Goal: Task Accomplishment & Management: Manage account settings

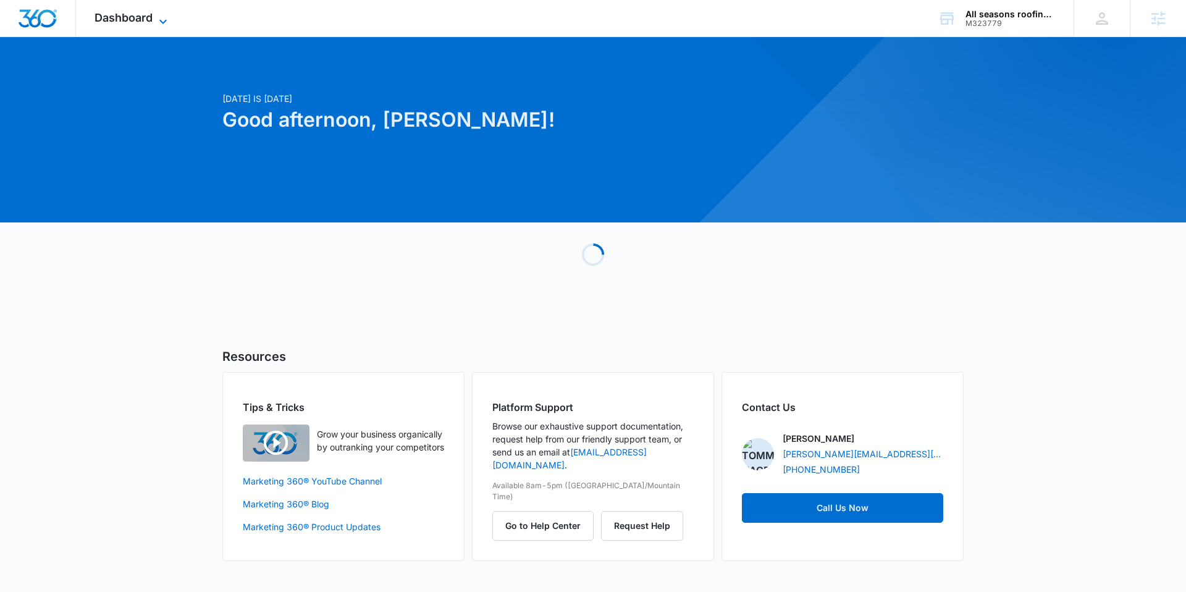
click at [118, 15] on span "Dashboard" at bounding box center [123, 17] width 58 height 13
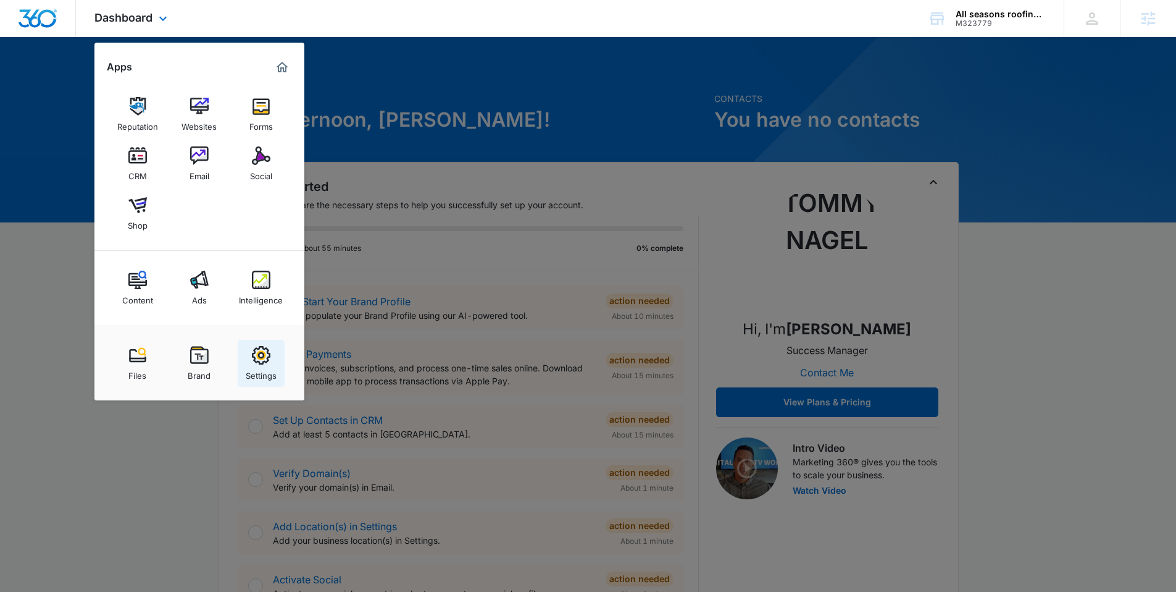
click at [263, 352] on img at bounding box center [261, 355] width 19 height 19
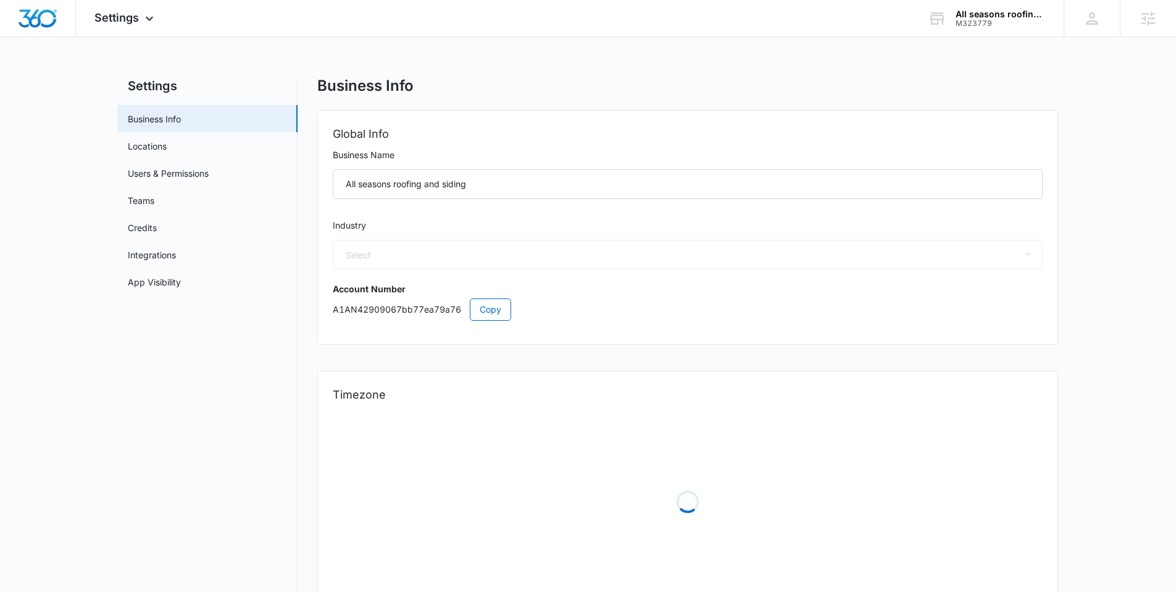
select select "4"
select select "US"
select select "America/Denver"
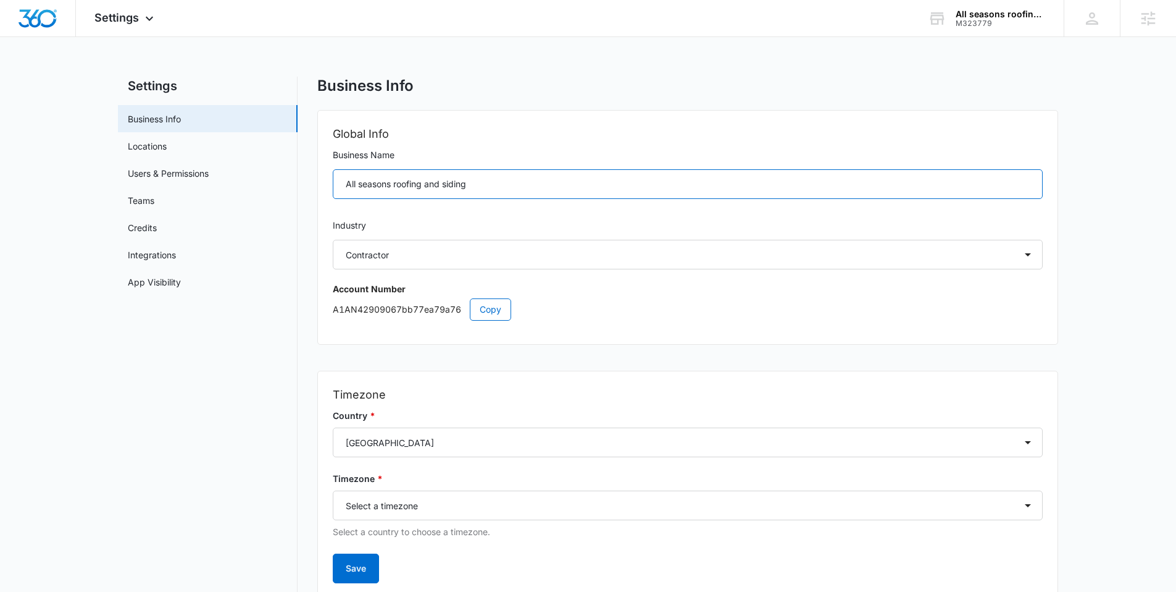
drag, startPoint x: 429, startPoint y: 182, endPoint x: 329, endPoint y: 181, distance: 100.7
click at [329, 181] on div "Global Info Business Name All seasons roofing and siding Industry Select Accoun…" at bounding box center [688, 227] width 740 height 233
paste input "Seasons Roofing & S"
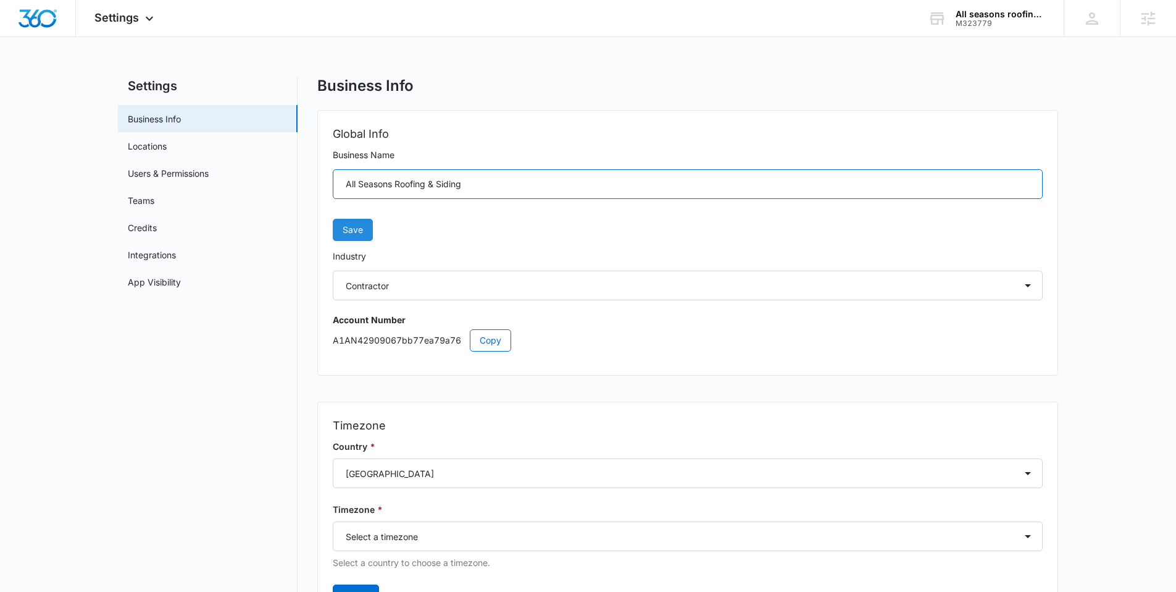
type input "All Seasons Roofing & Siding"
click at [351, 235] on span "Save" at bounding box center [353, 230] width 20 height 14
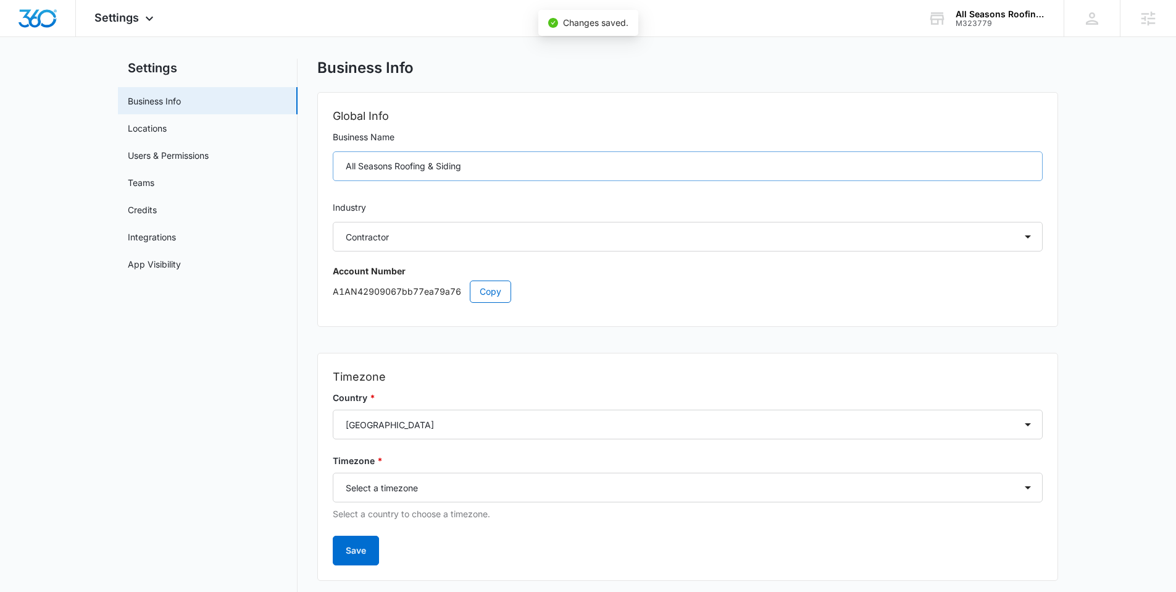
scroll to position [19, 0]
click at [432, 492] on select "Select a timezone Select a timezone America/Adak America/Anchorage America/Bois…" at bounding box center [688, 487] width 710 height 30
select select "America/New_York"
click at [333, 472] on select "Select a timezone Select a timezone America/Adak America/Anchorage America/Bois…" at bounding box center [688, 487] width 710 height 30
click at [345, 546] on button "Save" at bounding box center [356, 550] width 46 height 30
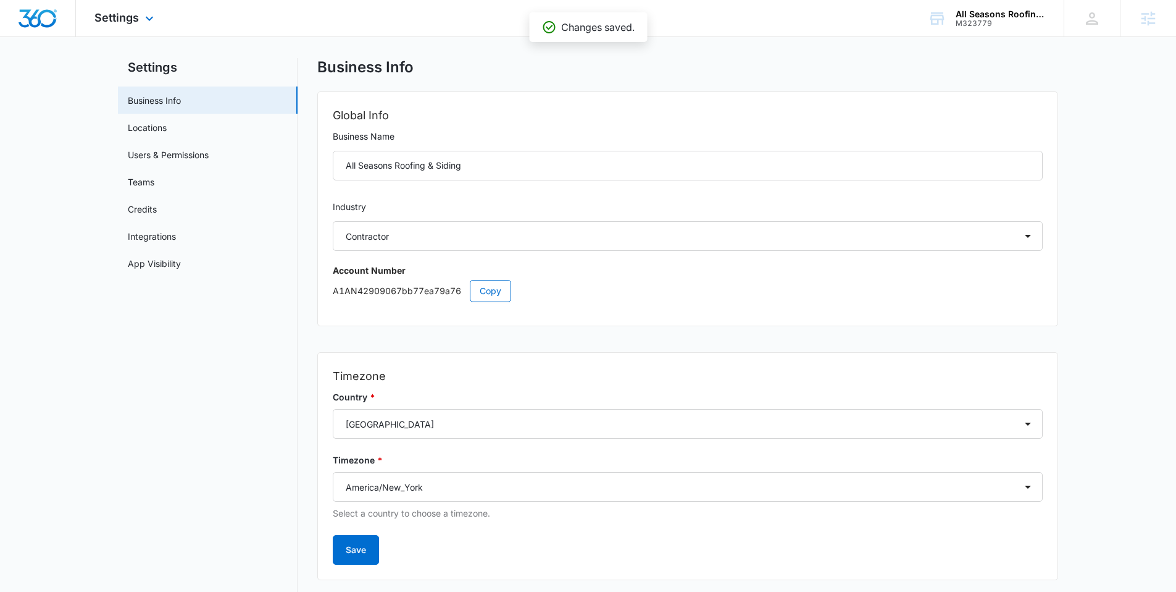
click at [48, 23] on img "Dashboard" at bounding box center [38, 18] width 40 height 19
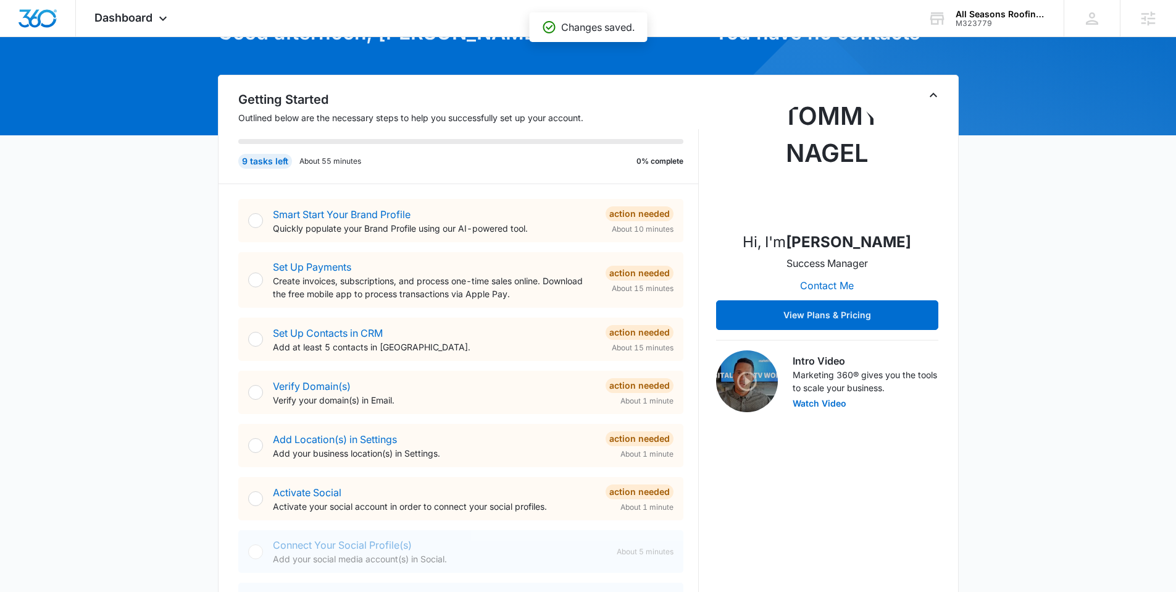
scroll to position [361, 0]
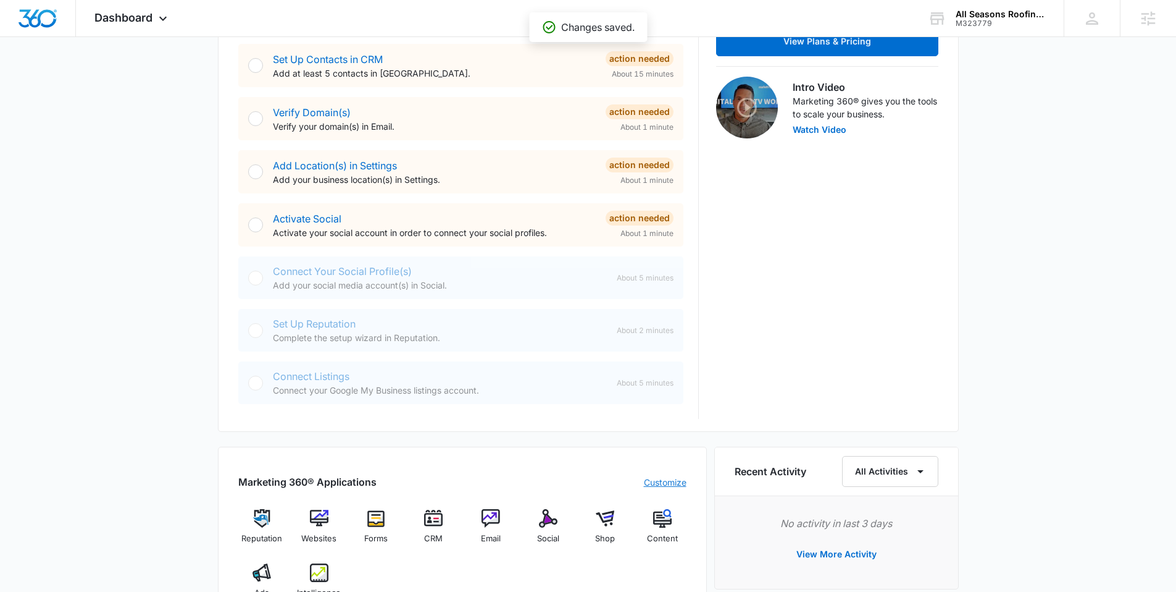
click at [655, 480] on link "Customize" at bounding box center [665, 481] width 43 height 13
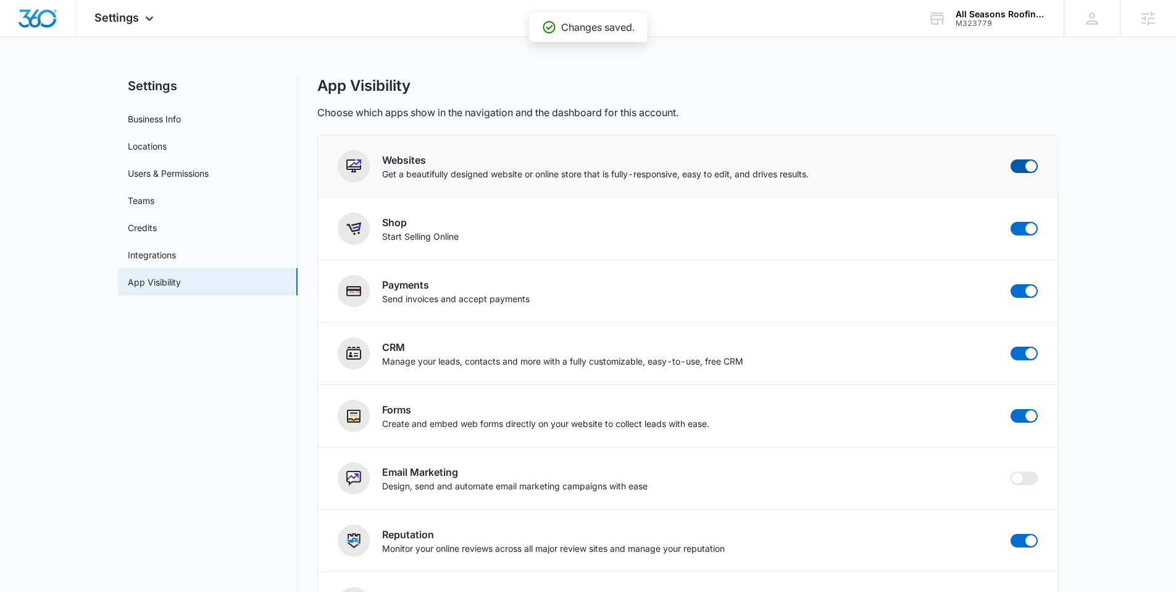
click at [1016, 167] on span at bounding box center [1024, 166] width 27 height 14
click at [1011, 159] on input "checkbox" at bounding box center [1010, 159] width 1 height 1
checkbox input "false"
click at [1022, 230] on span at bounding box center [1024, 229] width 27 height 14
click at [1011, 222] on input "checkbox" at bounding box center [1010, 221] width 1 height 1
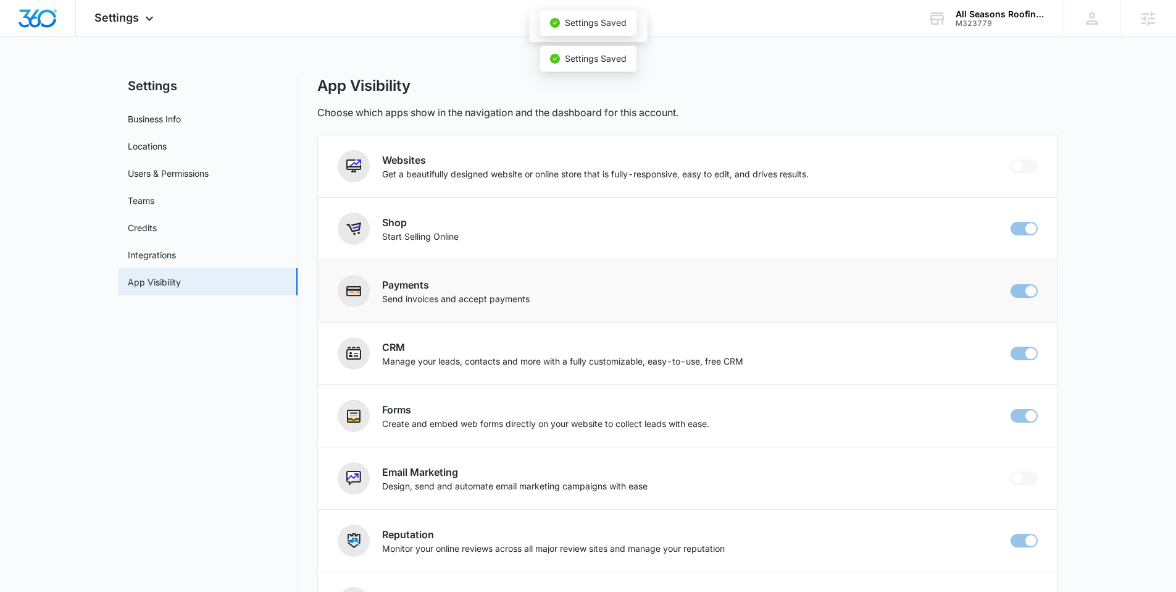
checkbox input "false"
click at [22, 15] on img "Dashboard" at bounding box center [38, 18] width 40 height 19
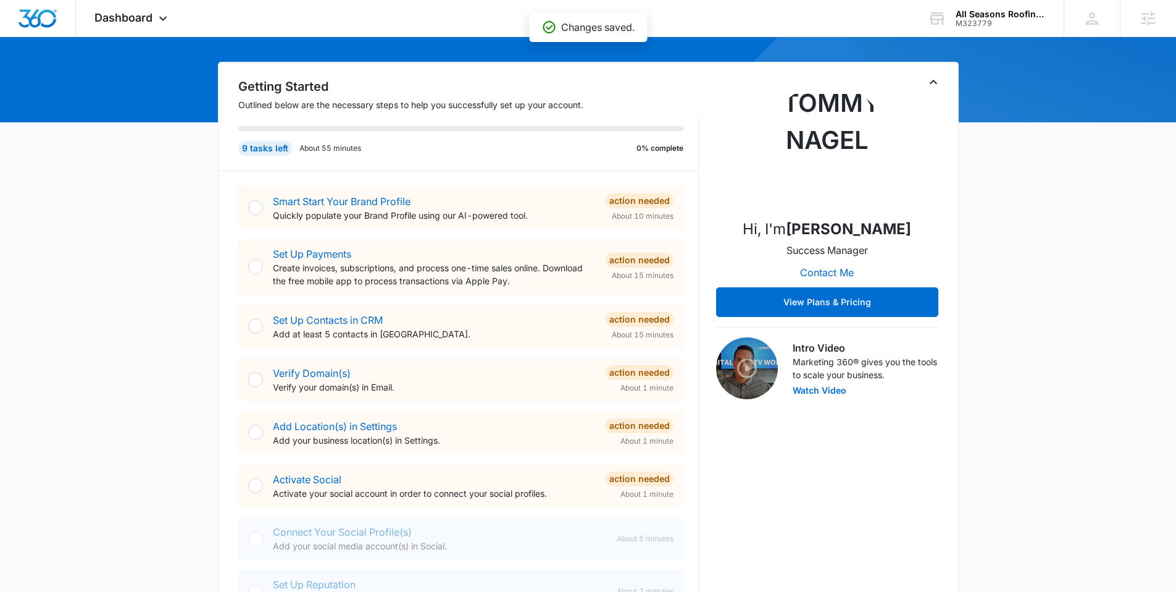
scroll to position [180, 0]
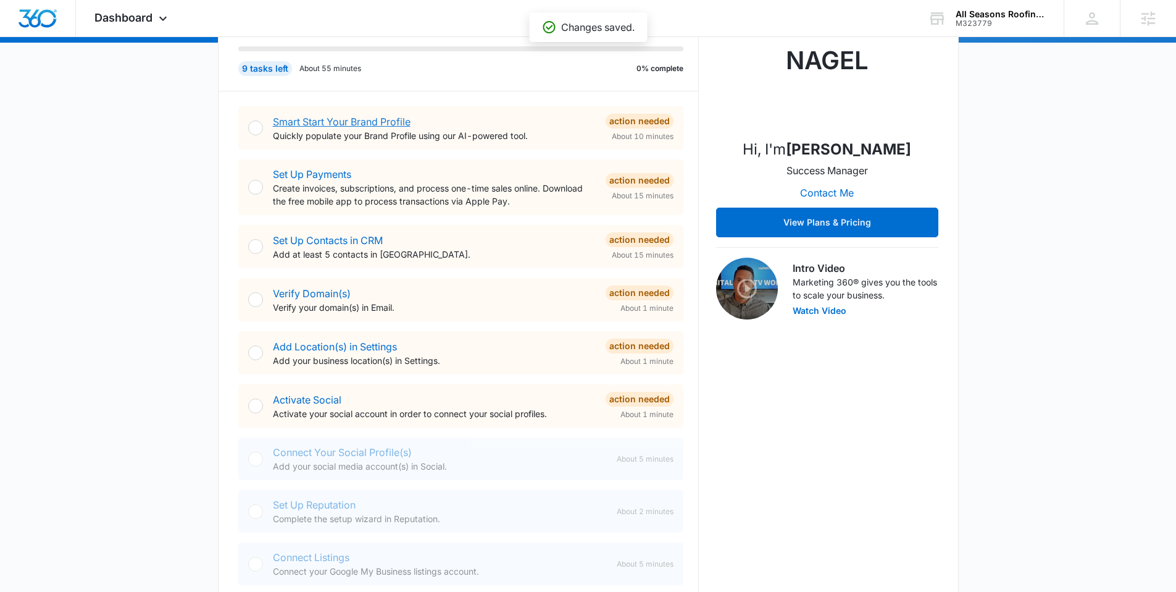
click at [340, 120] on link "Smart Start Your Brand Profile" at bounding box center [342, 121] width 138 height 12
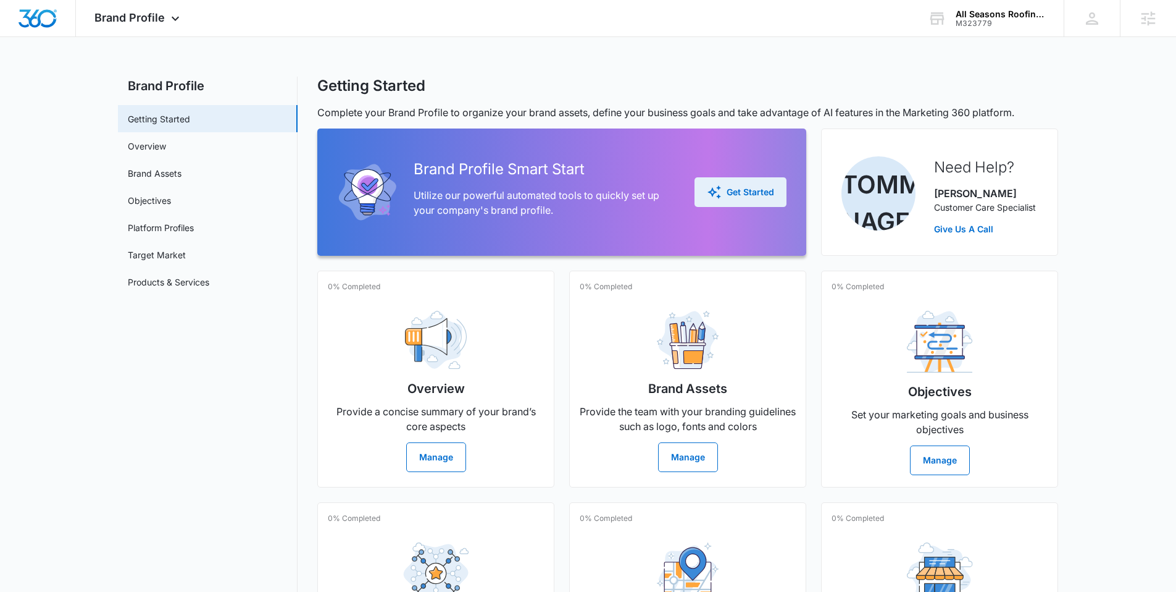
click at [737, 195] on div "Get Started" at bounding box center [740, 192] width 67 height 15
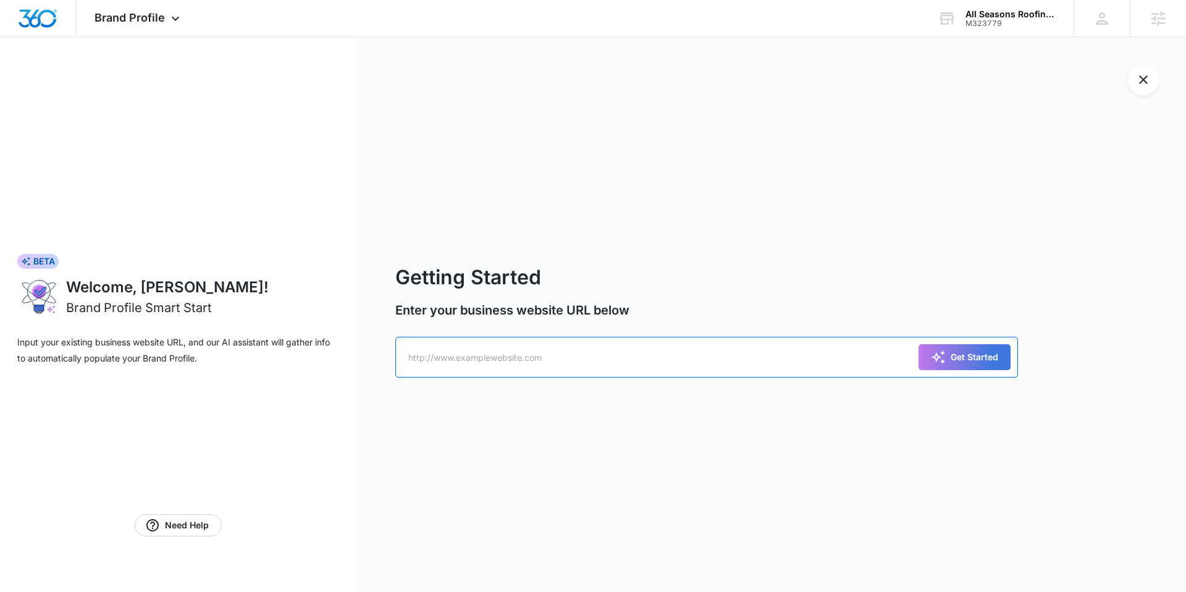
click at [517, 353] on input "text" at bounding box center [706, 357] width 622 height 41
paste input "https://www.allseasonsroofingsiding.com/"
type input "https://www.allseasonsroofingsiding.com/"
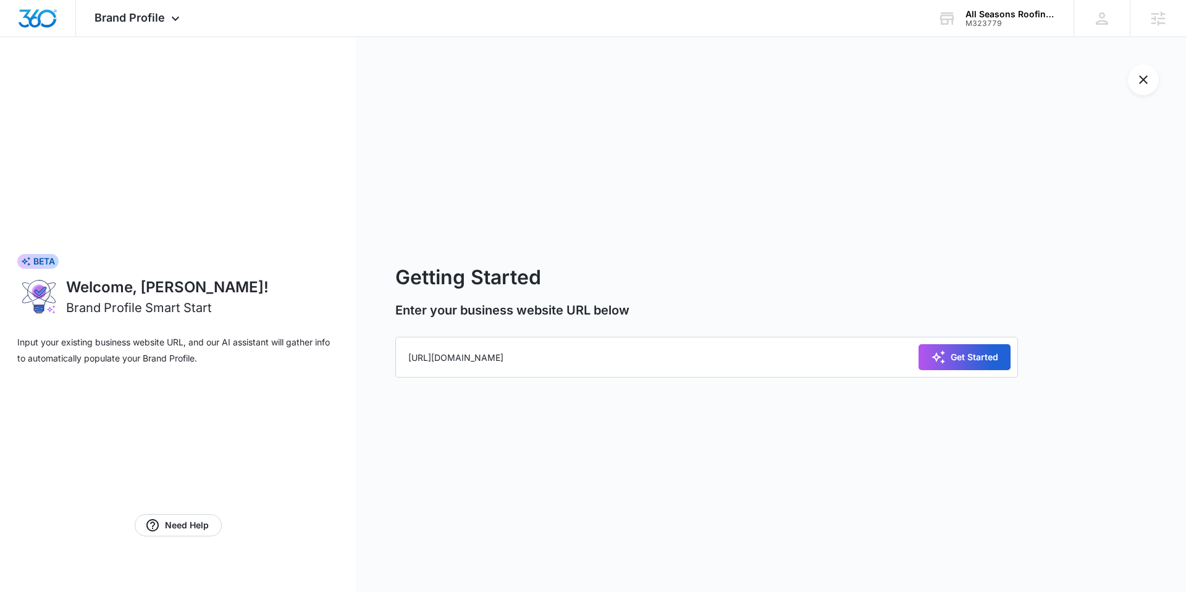
click at [960, 353] on div "Get Started" at bounding box center [964, 357] width 67 height 15
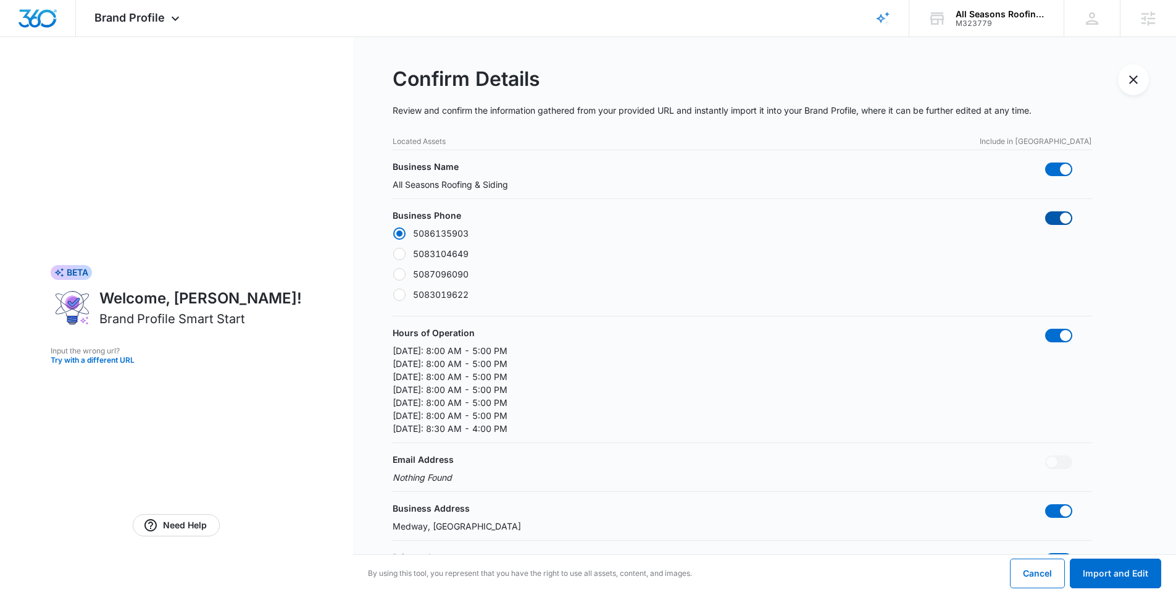
click at [1059, 214] on span at bounding box center [1058, 218] width 27 height 14
click at [1045, 211] on input "checkbox" at bounding box center [1045, 211] width 1 height 1
checkbox input "false"
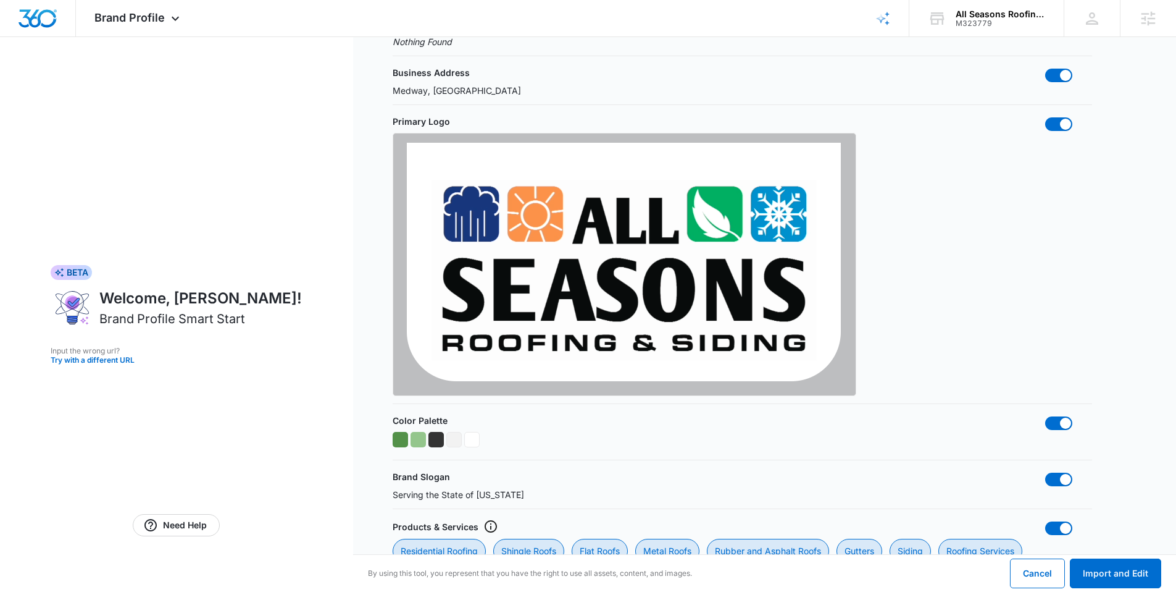
scroll to position [552, 0]
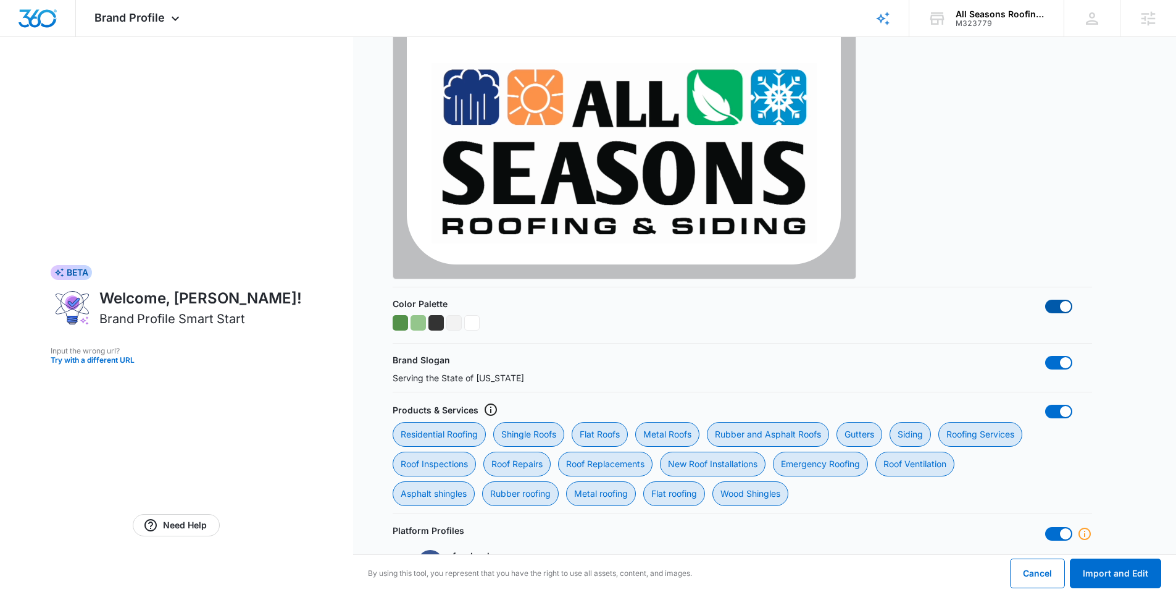
click at [1056, 305] on span at bounding box center [1058, 306] width 27 height 14
click at [1045, 299] on input "checkbox" at bounding box center [1045, 299] width 1 height 1
checkbox input "false"
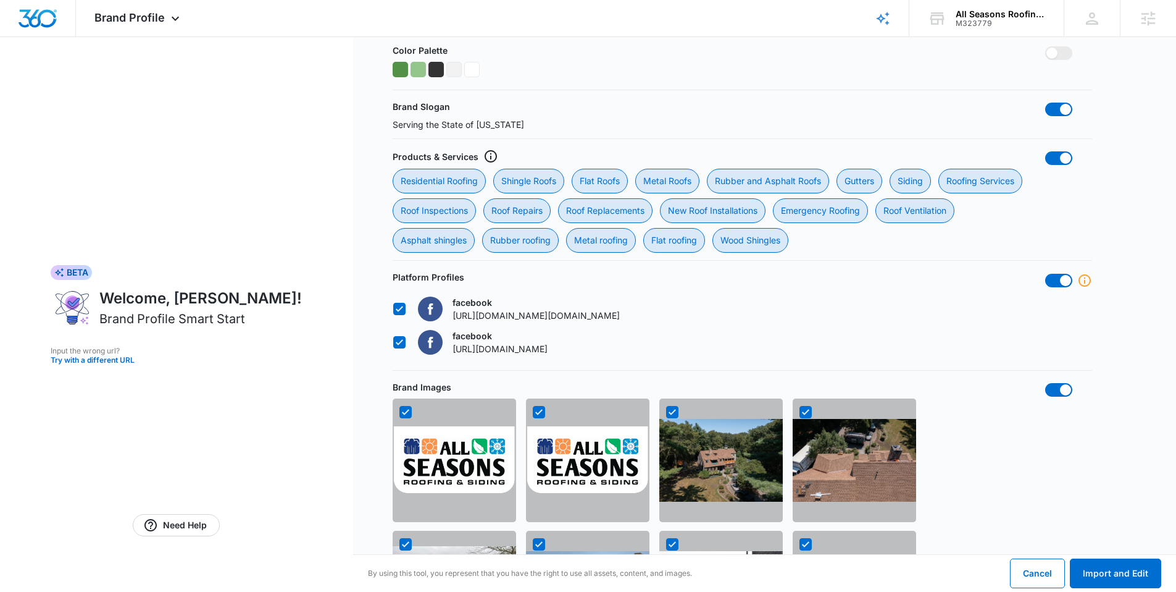
scroll to position [807, 0]
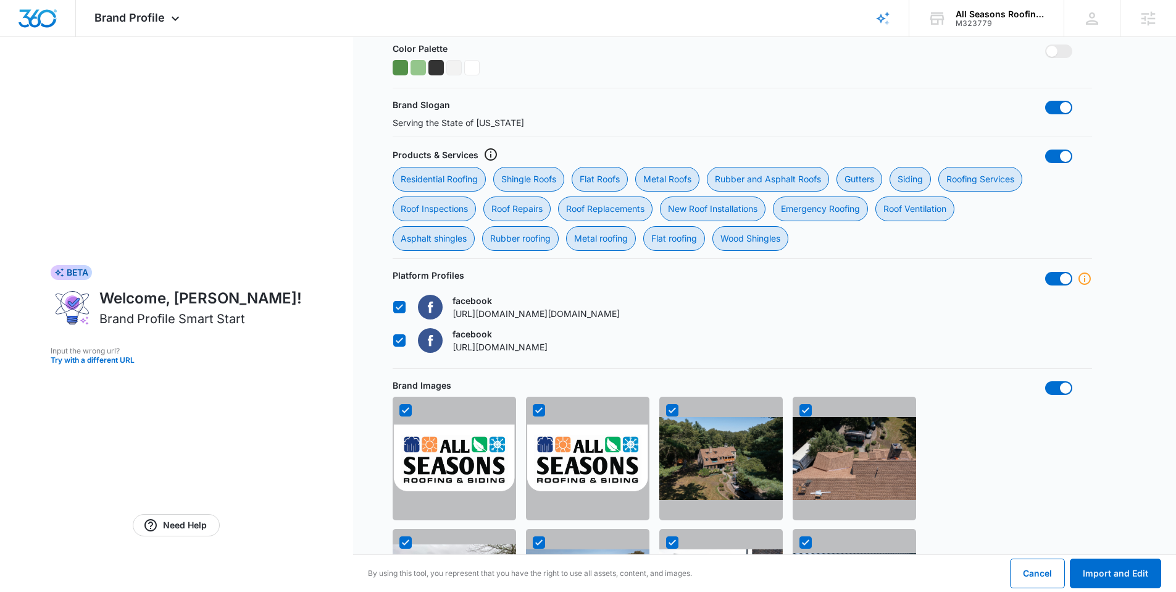
click at [396, 340] on icon at bounding box center [399, 340] width 7 height 6
click at [393, 340] on input "facebook https://www.facebook.com/tr?id=2079677252472874&ev=PageView&noscript=1" at bounding box center [393, 340] width 1 height 1
checkbox input "false"
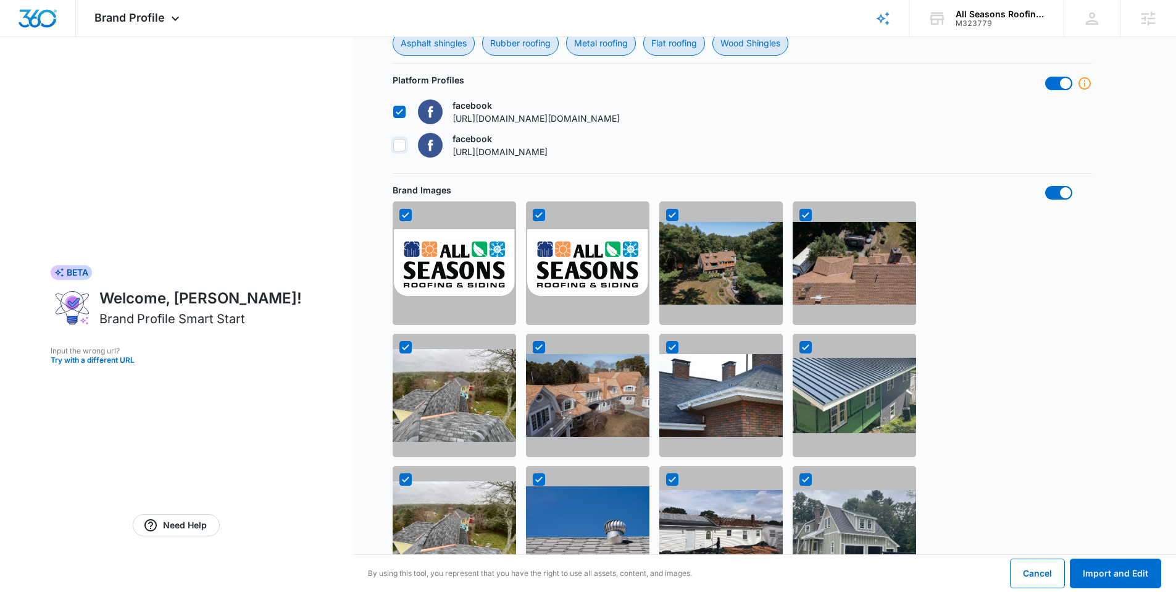
scroll to position [1018, 0]
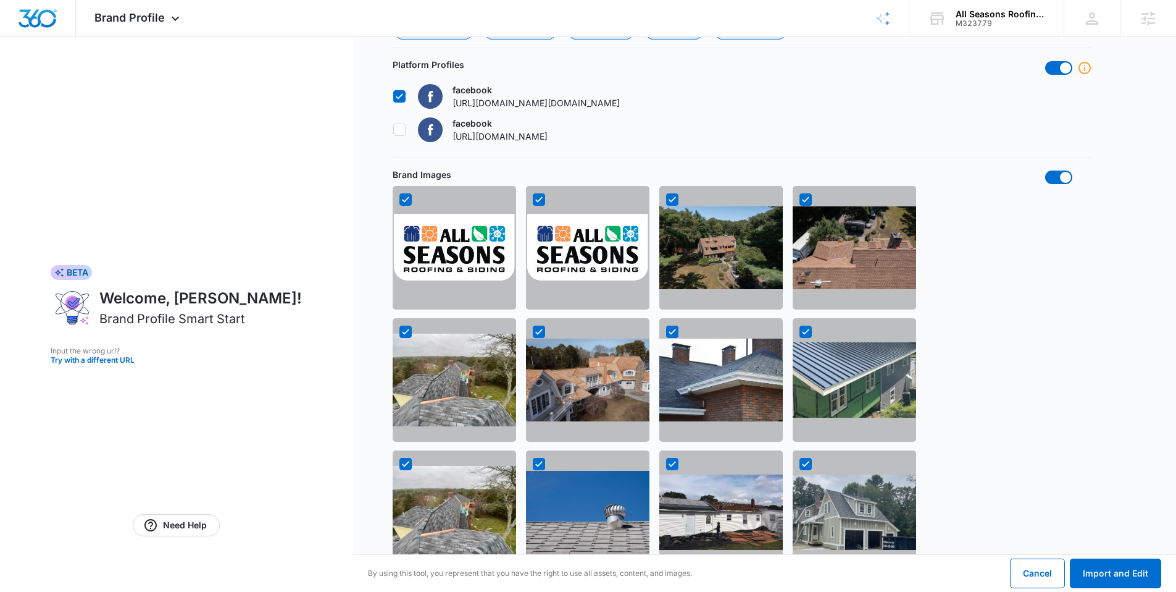
click at [574, 224] on img at bounding box center [588, 248] width 124 height 68
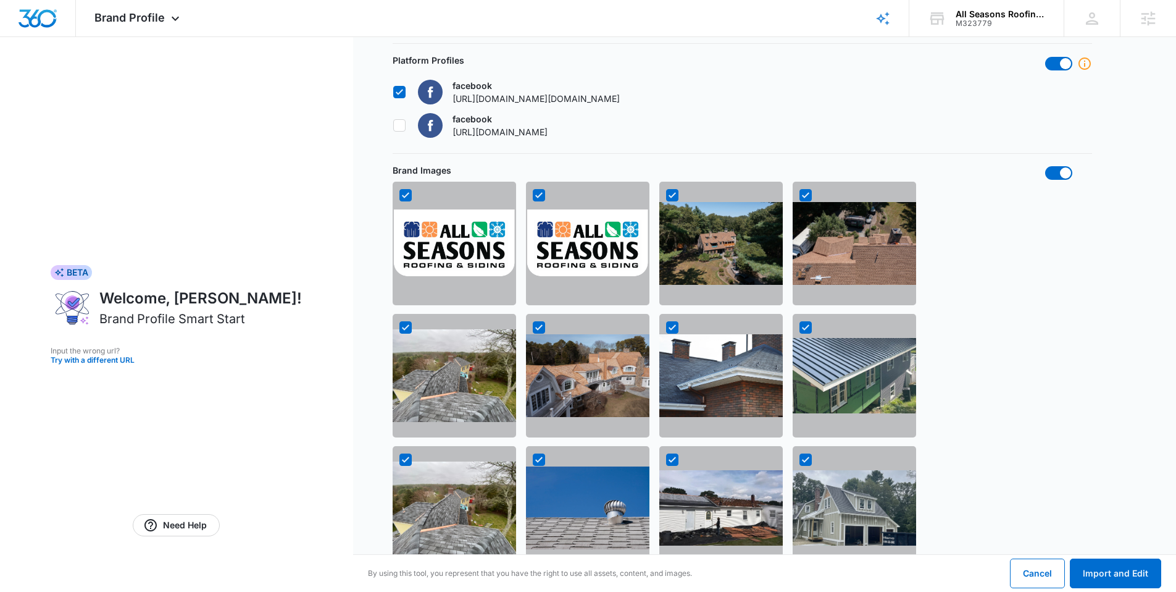
scroll to position [1031, 0]
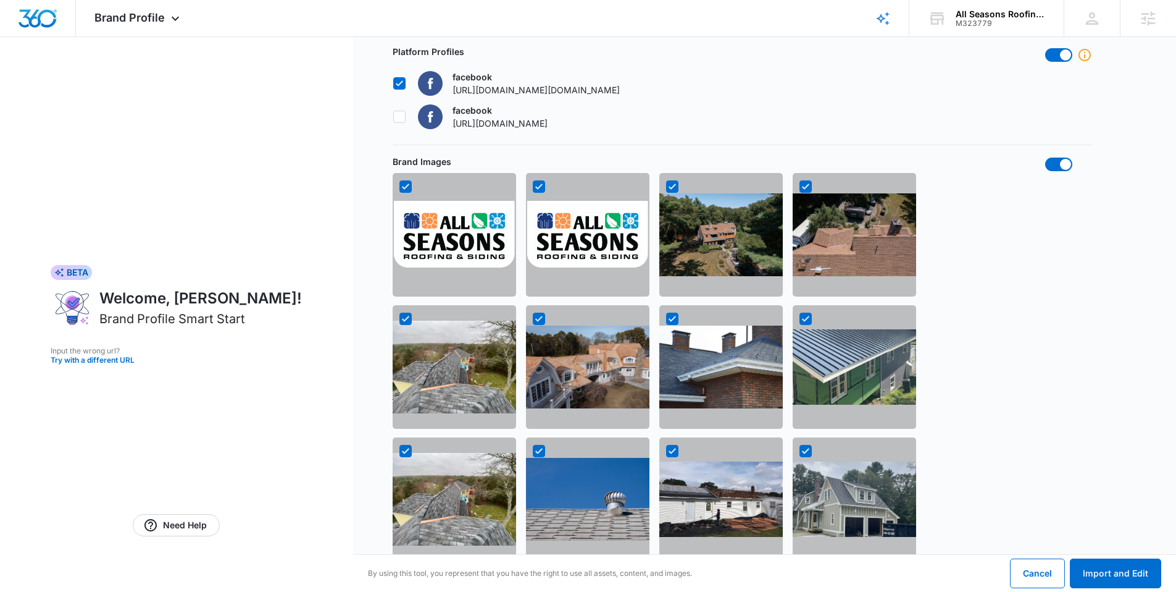
click at [542, 182] on icon at bounding box center [539, 186] width 11 height 11
click at [533, 186] on input "checkbox" at bounding box center [532, 186] width 1 height 1
checkbox input "false"
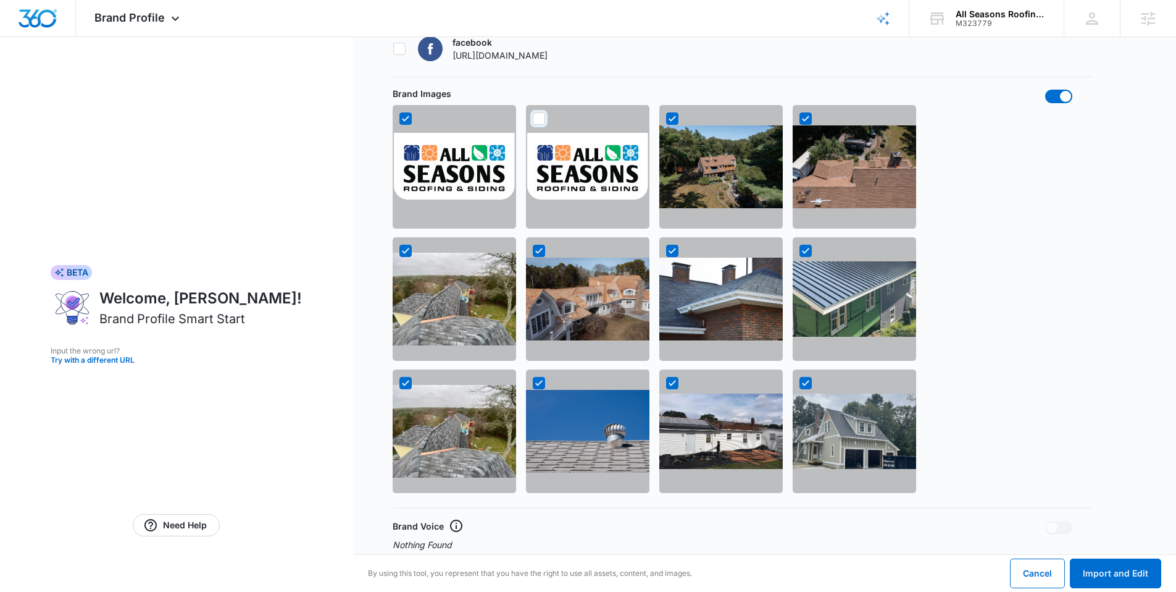
scroll to position [1102, 0]
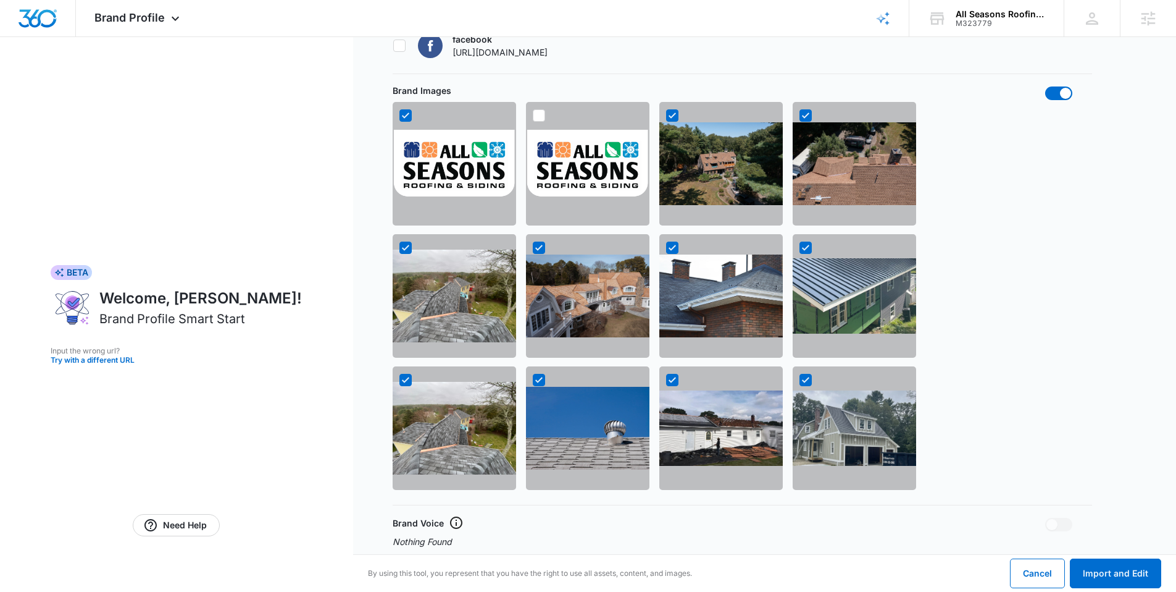
click at [405, 381] on icon at bounding box center [405, 380] width 7 height 6
click at [400, 380] on input "checkbox" at bounding box center [399, 380] width 1 height 1
checkbox input "false"
click at [404, 381] on icon at bounding box center [405, 380] width 7 height 6
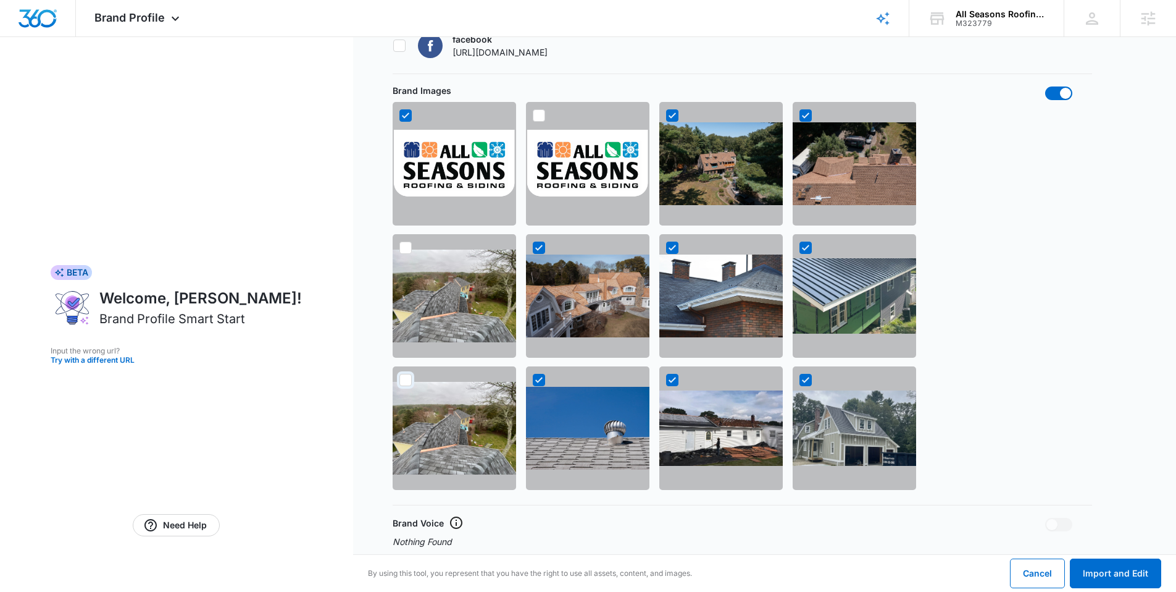
click at [400, 380] on input "checkbox" at bounding box center [399, 380] width 1 height 1
checkbox input "true"
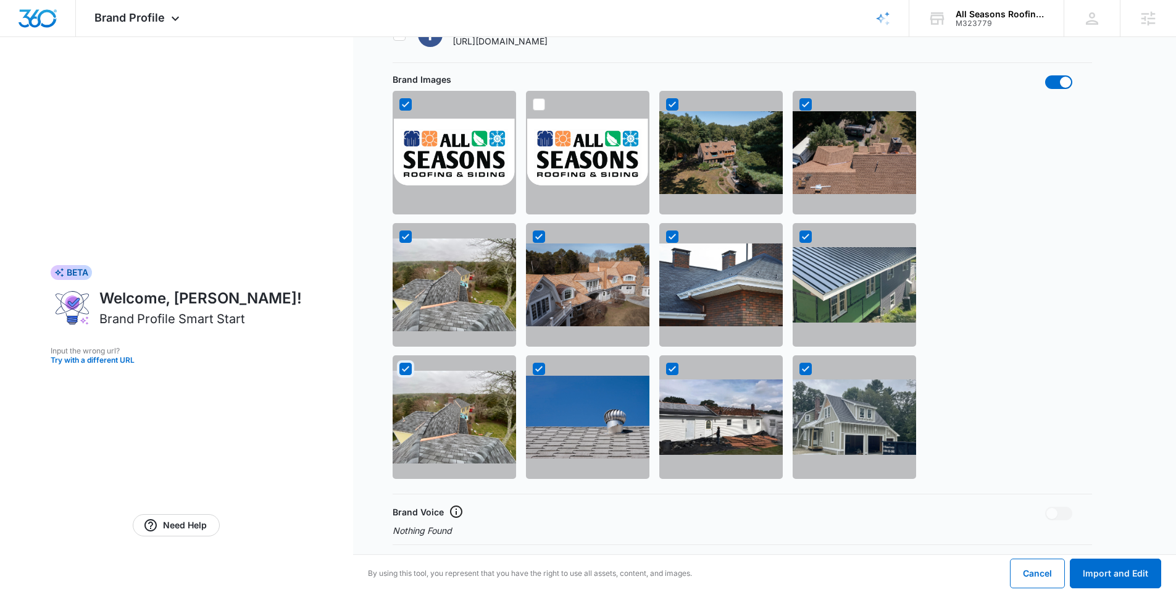
scroll to position [1212, 0]
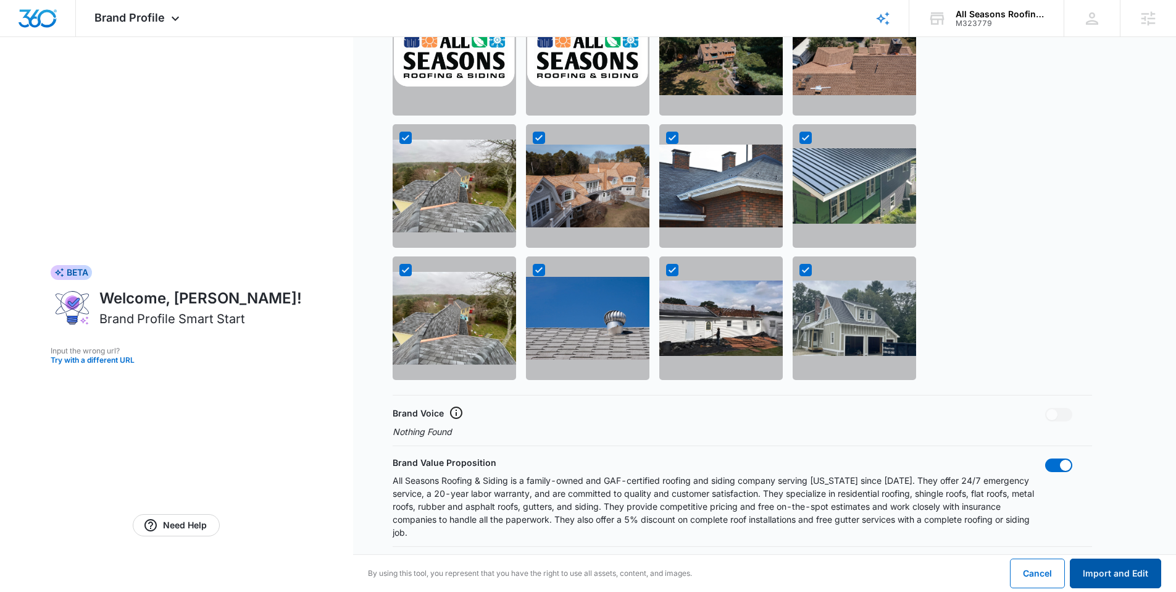
click at [1121, 579] on button "Import and Edit" at bounding box center [1115, 573] width 91 height 30
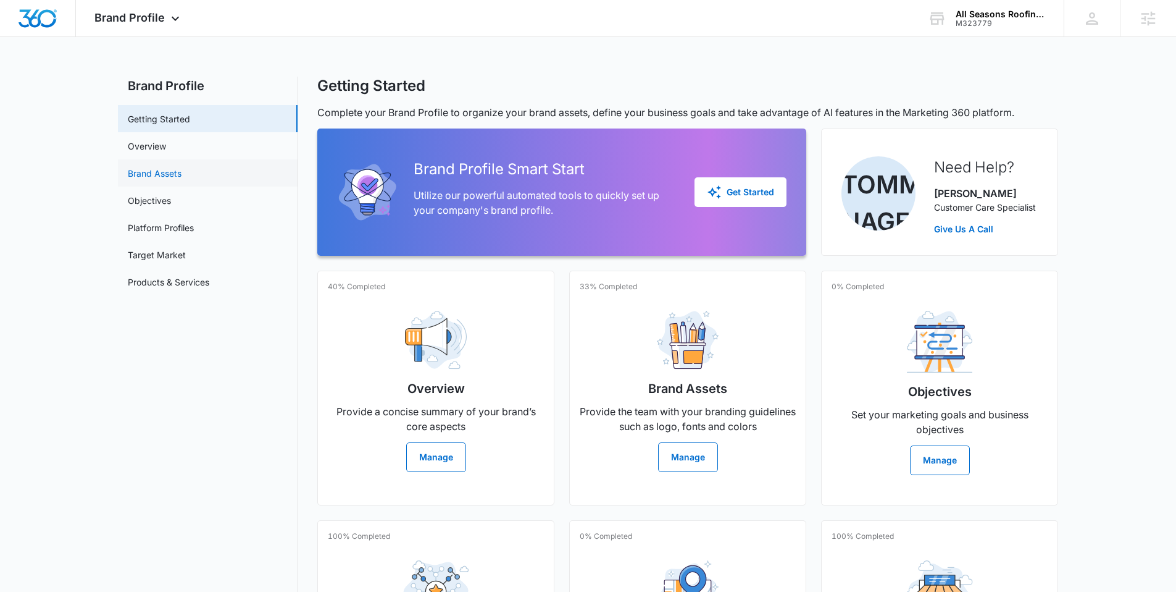
click at [177, 169] on link "Brand Assets" at bounding box center [155, 173] width 54 height 13
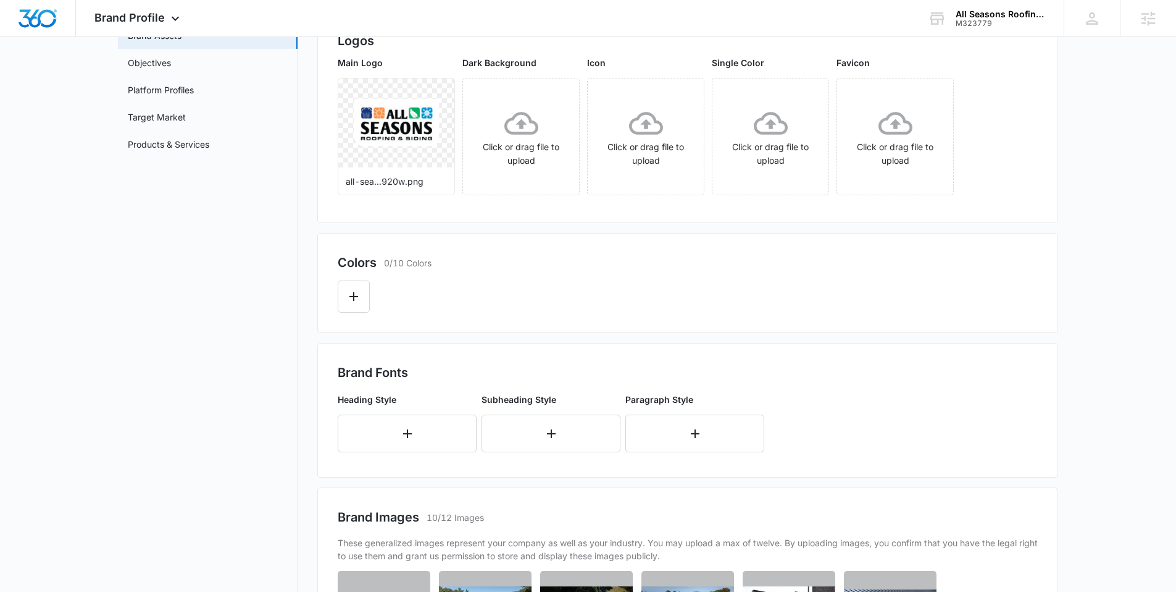
scroll to position [144, 0]
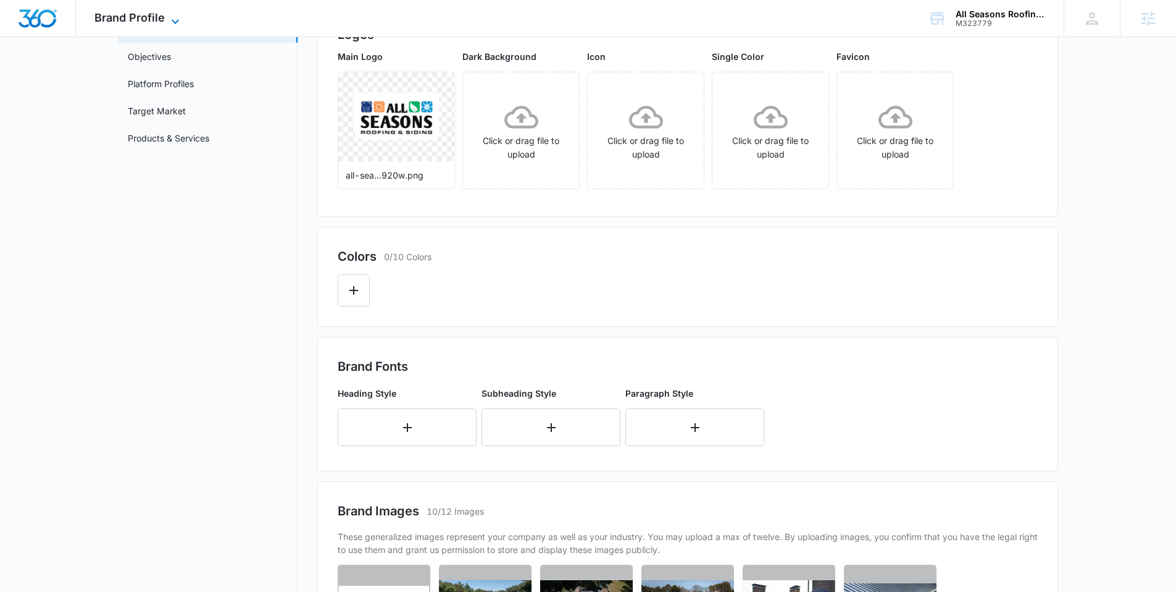
click at [117, 12] on span "Brand Profile" at bounding box center [129, 17] width 70 height 13
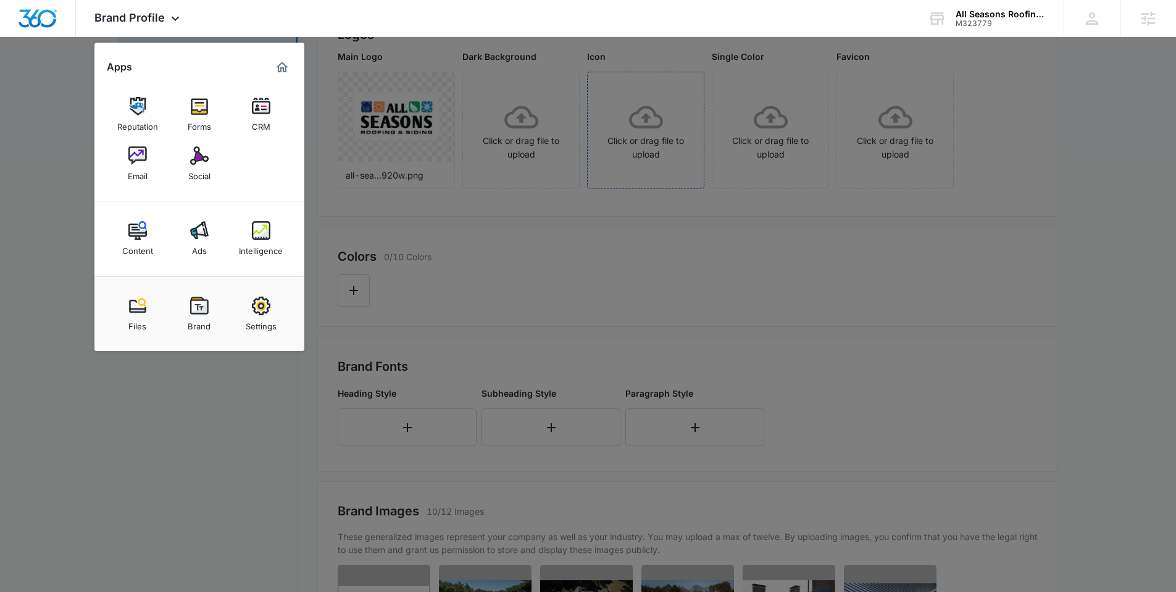
drag, startPoint x: 482, startPoint y: 240, endPoint x: 691, endPoint y: 143, distance: 230.7
click at [582, 227] on div at bounding box center [588, 296] width 1176 height 592
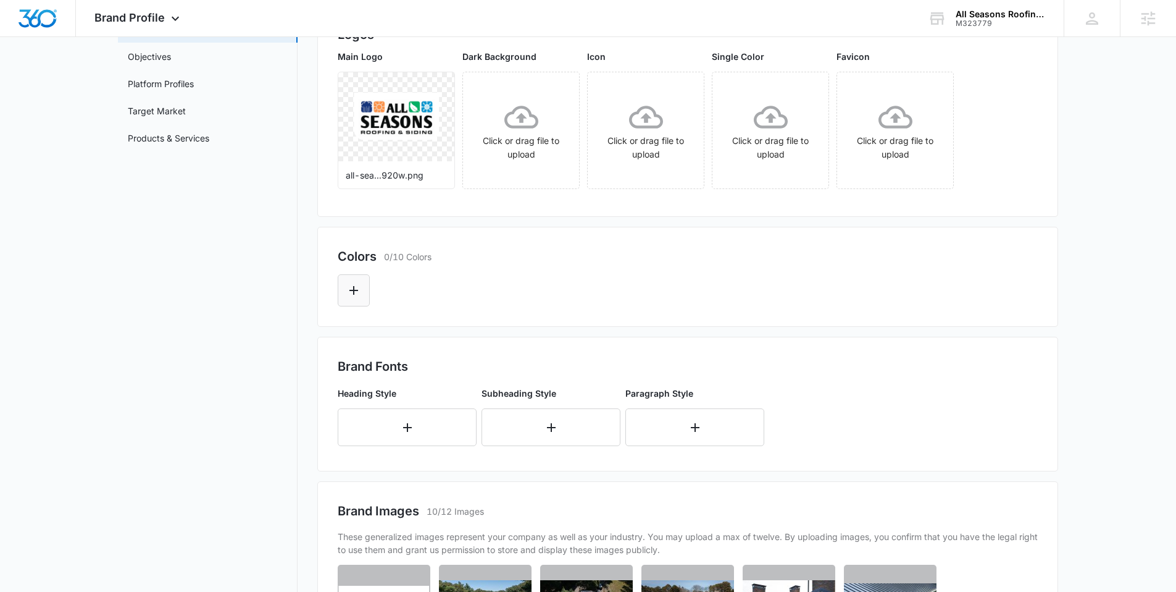
click at [353, 282] on button "Edit Color" at bounding box center [354, 290] width 32 height 32
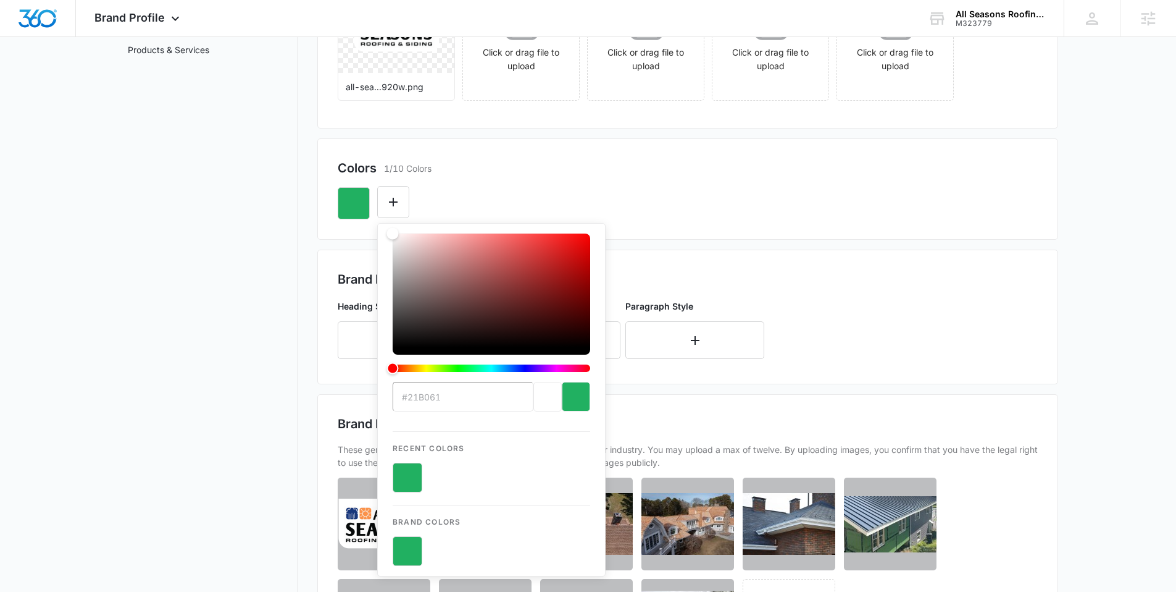
scroll to position [280, 0]
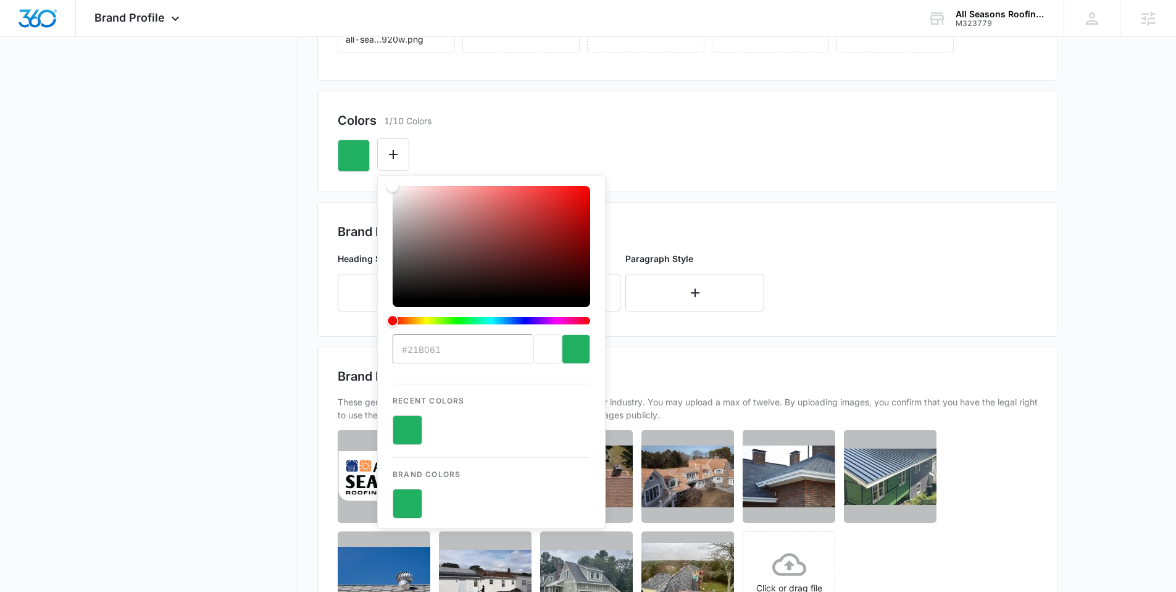
click at [411, 503] on button "color-picker-container" at bounding box center [408, 503] width 30 height 30
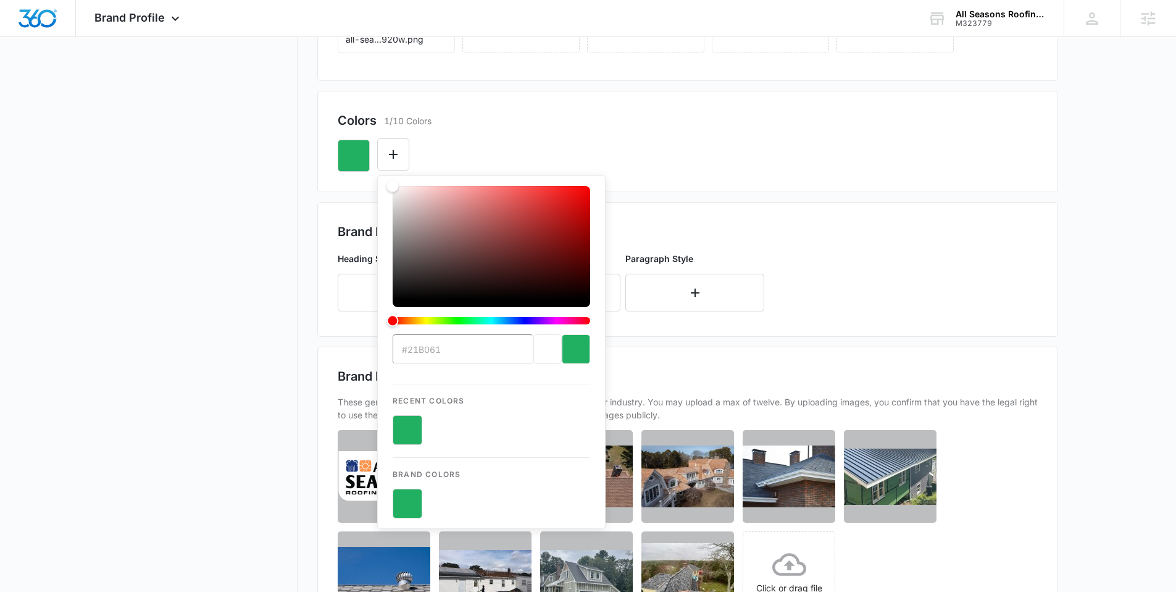
click at [411, 503] on button "color-picker-container" at bounding box center [408, 503] width 30 height 30
type input "#21B061"
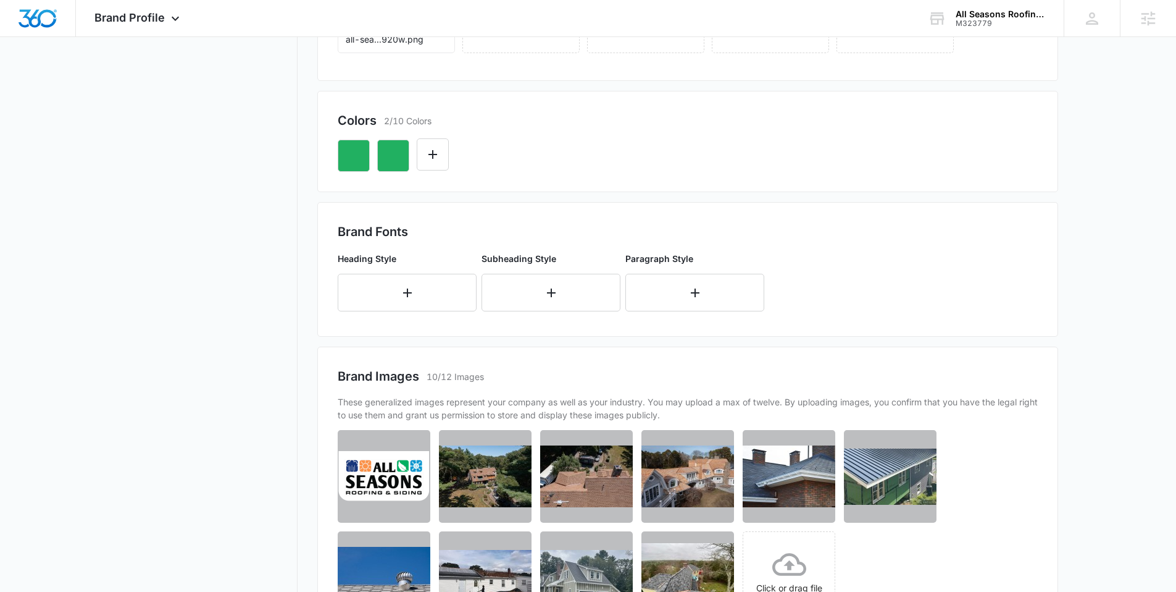
click at [743, 148] on div at bounding box center [688, 151] width 700 height 42
click at [392, 155] on icon "Edit Color" at bounding box center [393, 154] width 15 height 15
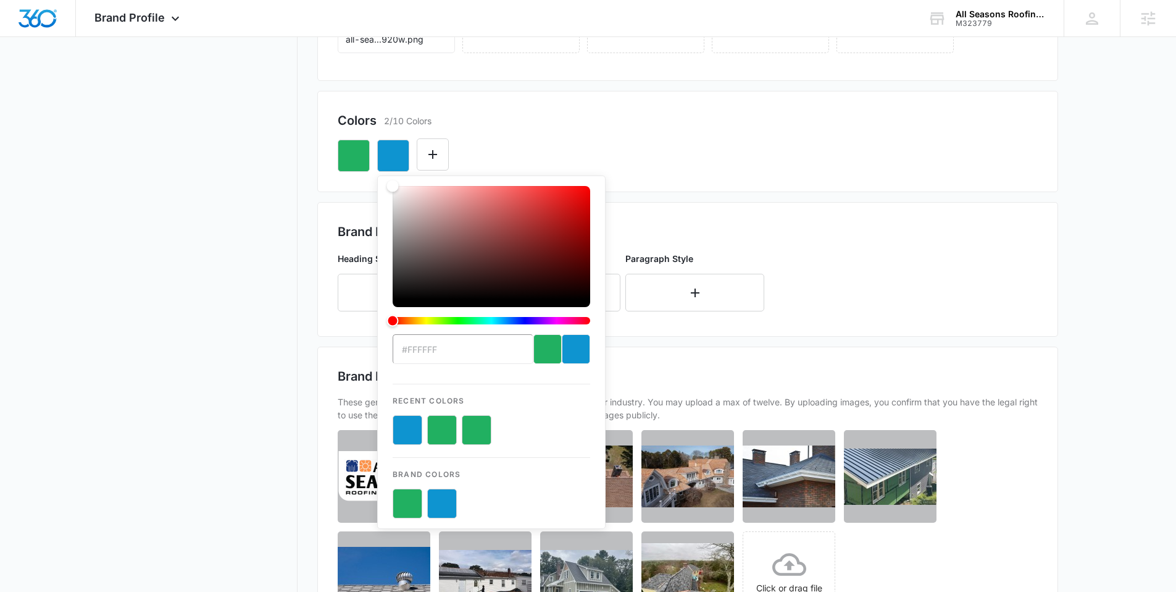
click at [444, 497] on button "color-picker-container" at bounding box center [442, 503] width 30 height 30
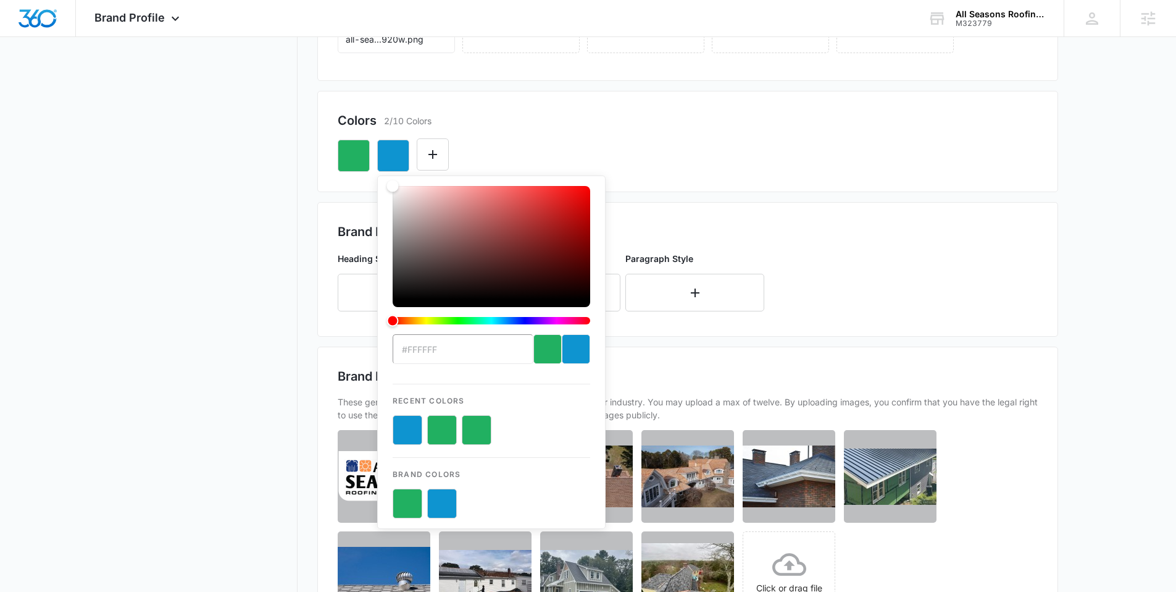
click at [444, 497] on button "color-picker-container" at bounding box center [442, 503] width 30 height 30
type input "#0E94D0"
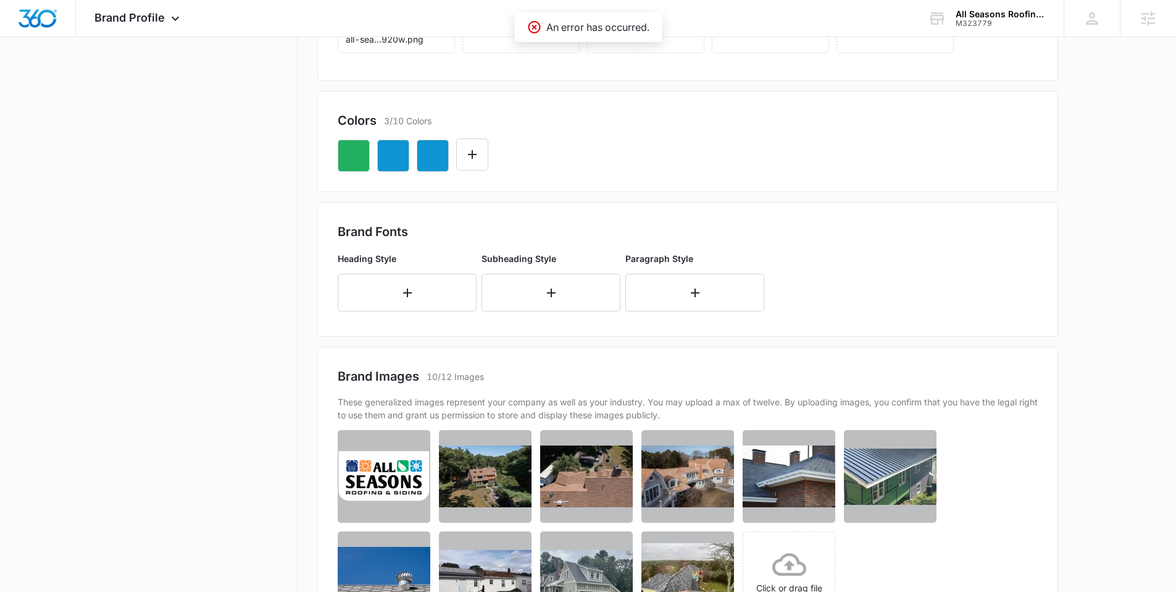
click at [643, 141] on div at bounding box center [688, 151] width 700 height 42
click at [449, 149] on div at bounding box center [688, 151] width 700 height 42
click at [441, 150] on button "Edit Color" at bounding box center [433, 154] width 32 height 32
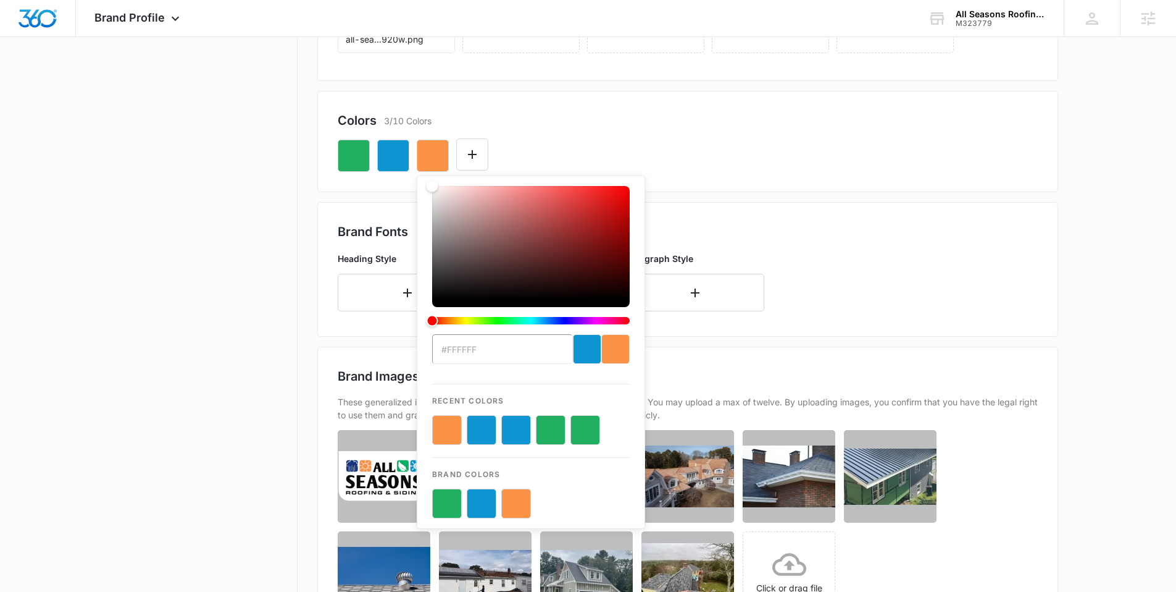
click at [516, 510] on button "color-picker-container" at bounding box center [516, 503] width 30 height 30
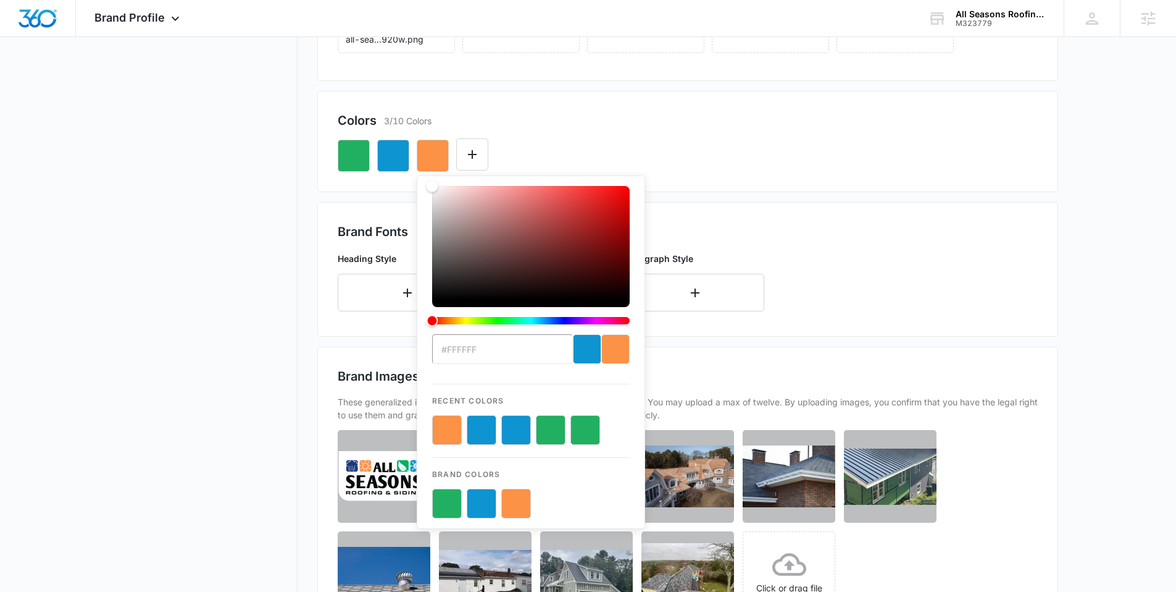
click at [516, 510] on button "color-picker-container" at bounding box center [516, 503] width 30 height 30
type input "#FB9245"
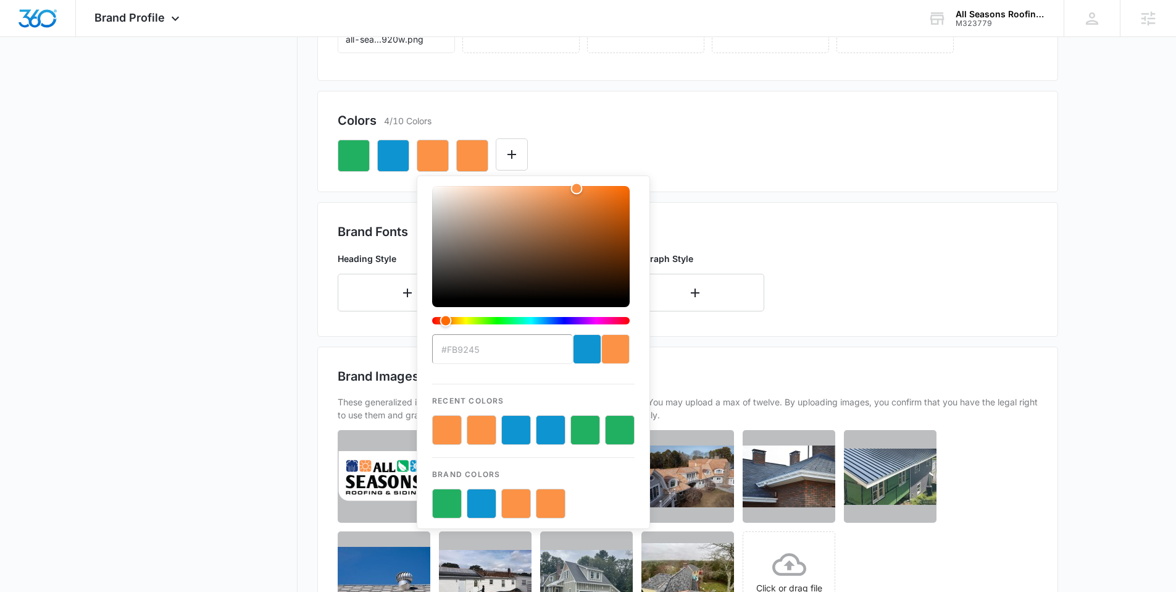
click at [683, 154] on div "#FB9245 Recent Colors Brand Colors" at bounding box center [688, 151] width 700 height 42
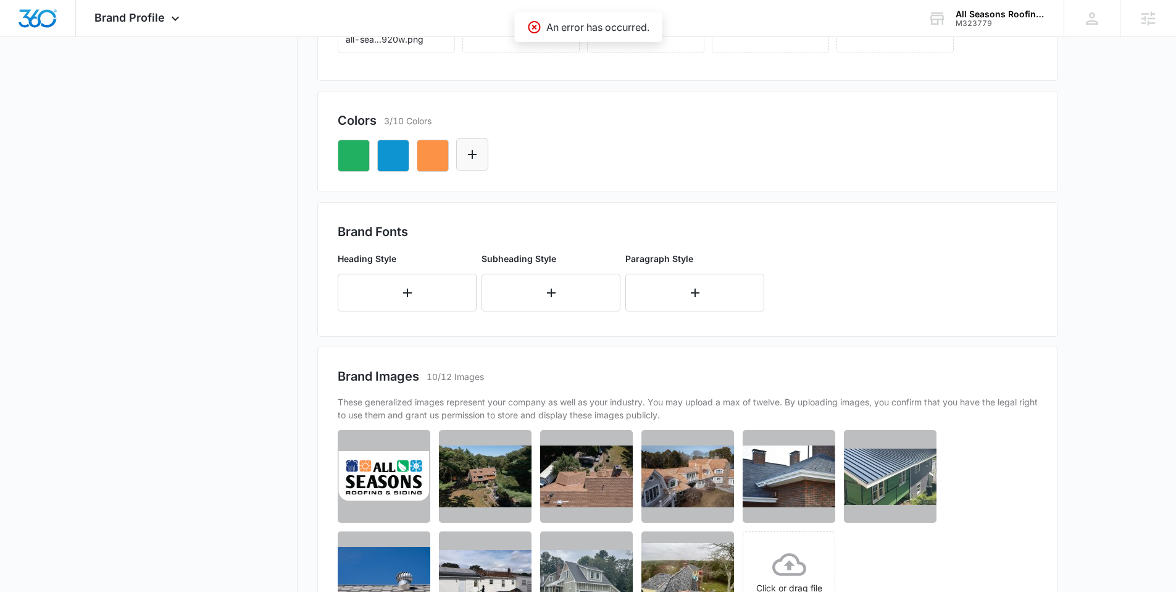
click at [477, 155] on icon "Edit Color" at bounding box center [472, 154] width 15 height 15
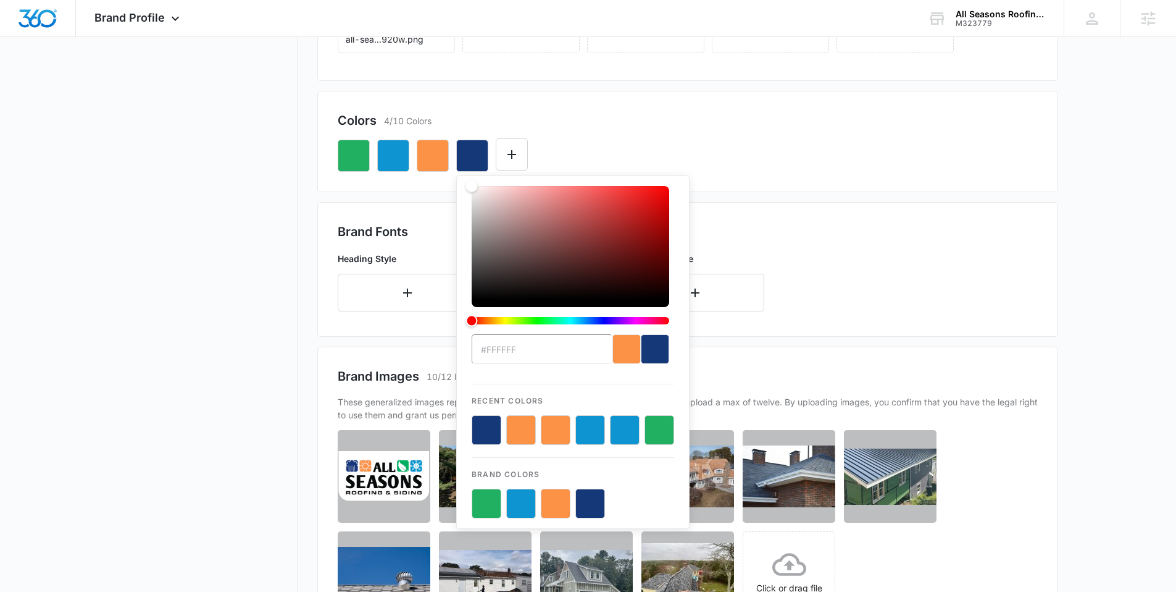
click at [589, 498] on button "color-picker-container" at bounding box center [591, 503] width 30 height 30
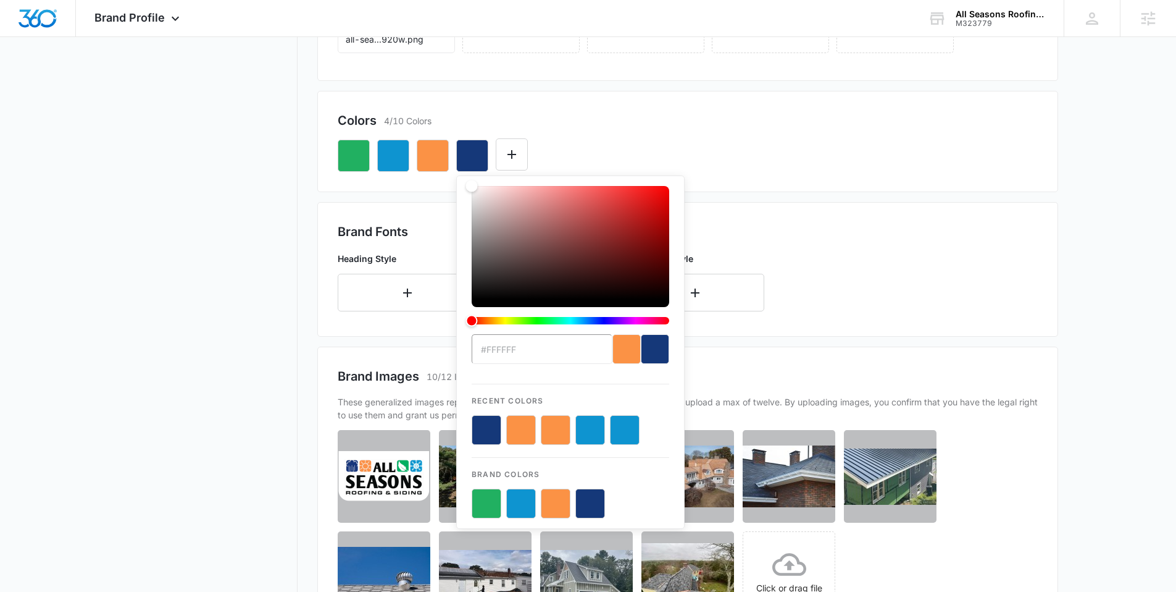
click at [589, 498] on button "color-picker-container" at bounding box center [591, 503] width 30 height 30
type input "#153879"
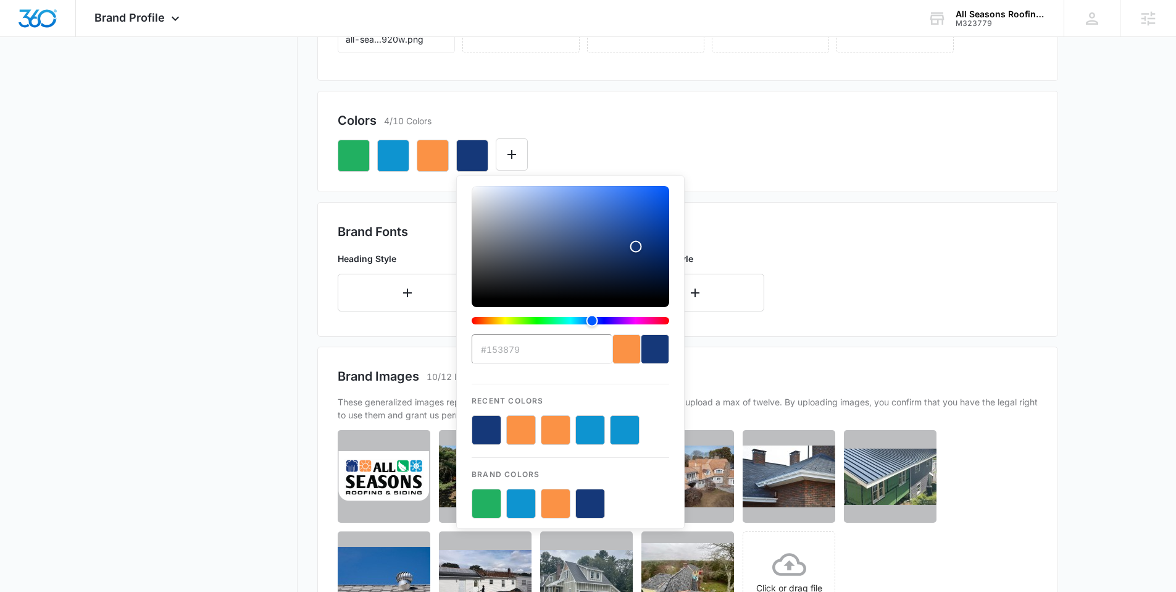
click at [589, 498] on button "color-picker-container" at bounding box center [591, 503] width 30 height 30
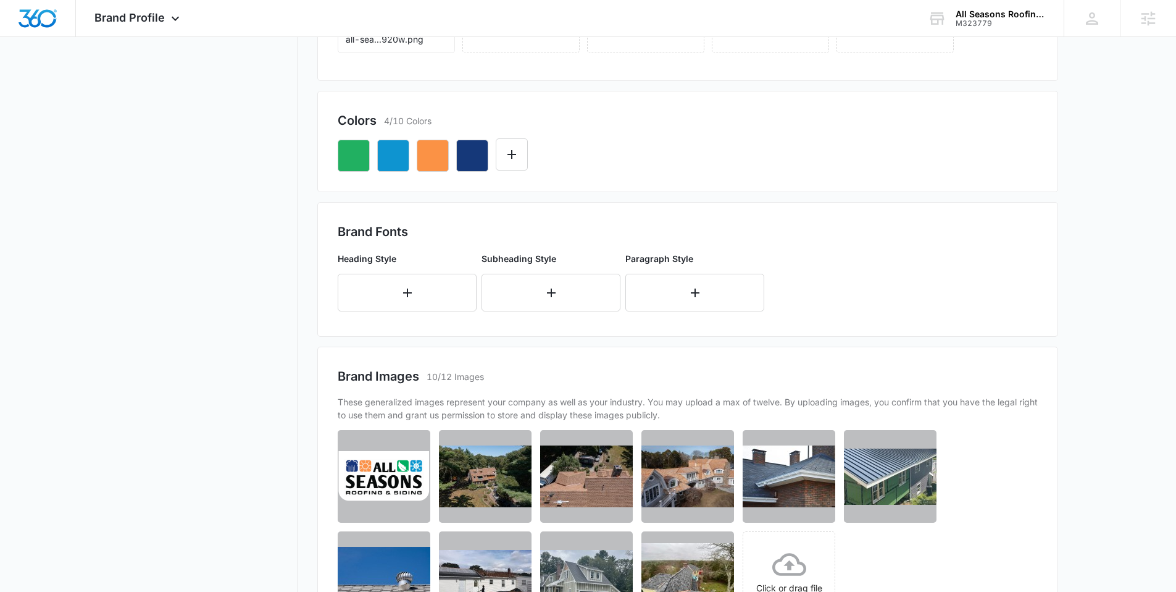
click at [719, 114] on div "Colors 4/10 Colors" at bounding box center [688, 120] width 700 height 19
click at [518, 149] on icon "Edit Color" at bounding box center [512, 154] width 15 height 15
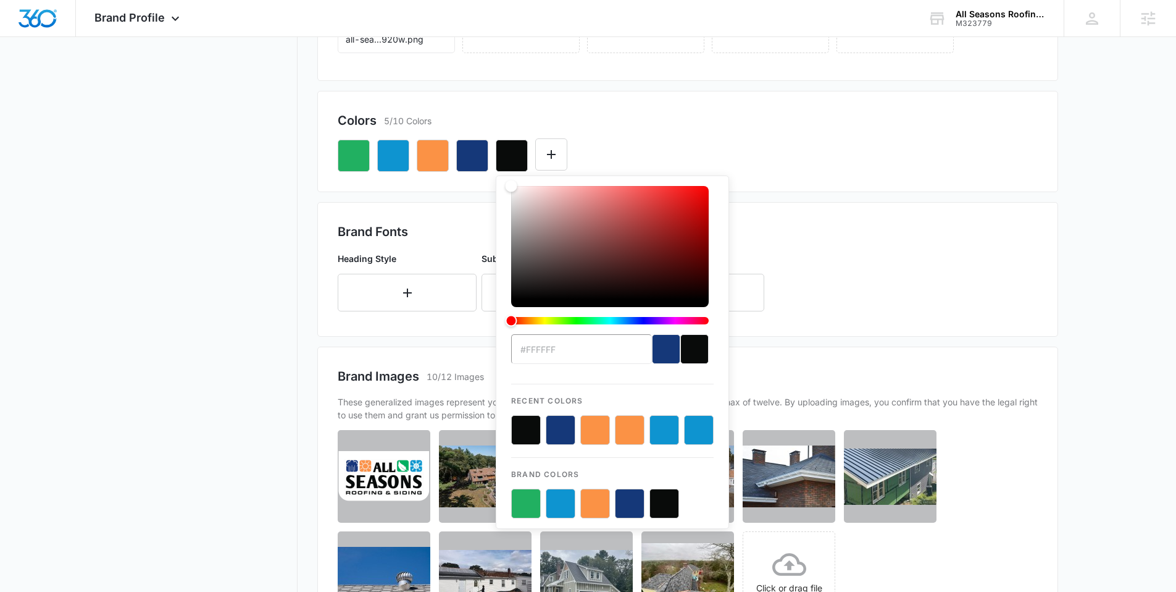
click at [666, 498] on button "color-picker-container" at bounding box center [665, 503] width 30 height 30
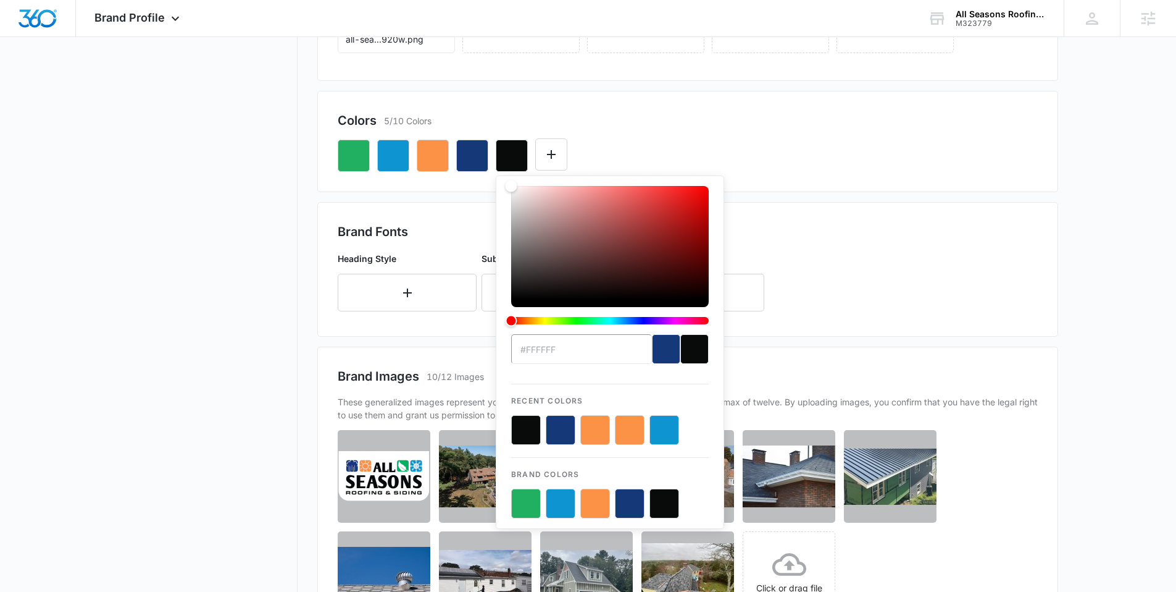
click at [666, 498] on button "color-picker-container" at bounding box center [665, 503] width 30 height 30
type input "#090B0A"
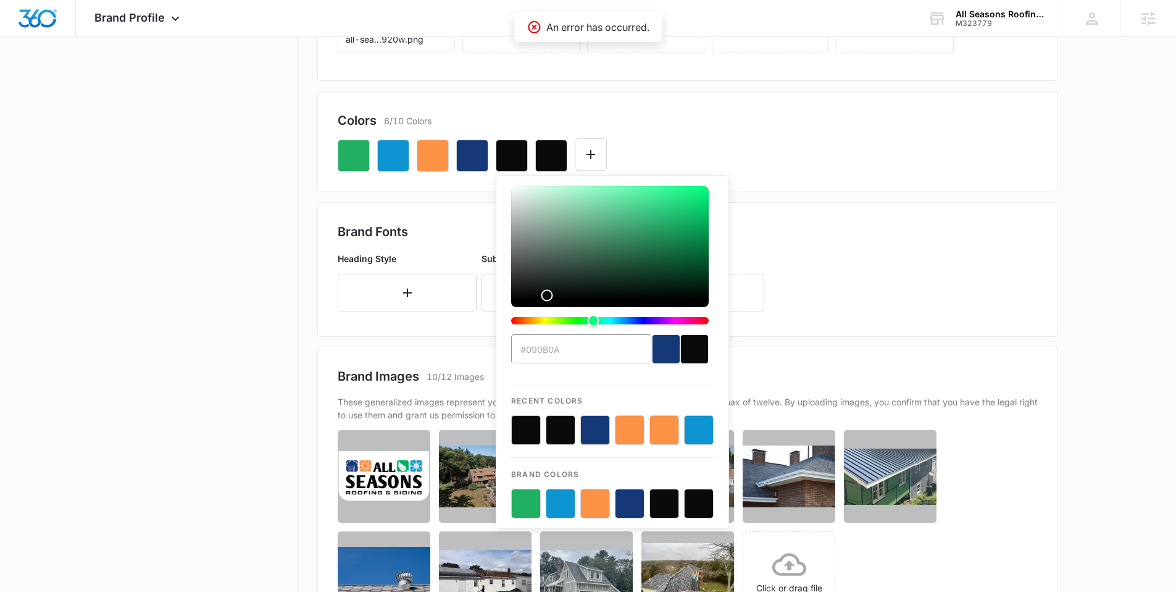
click at [684, 148] on div "#090B0A Recent Colors Brand Colors" at bounding box center [688, 151] width 700 height 42
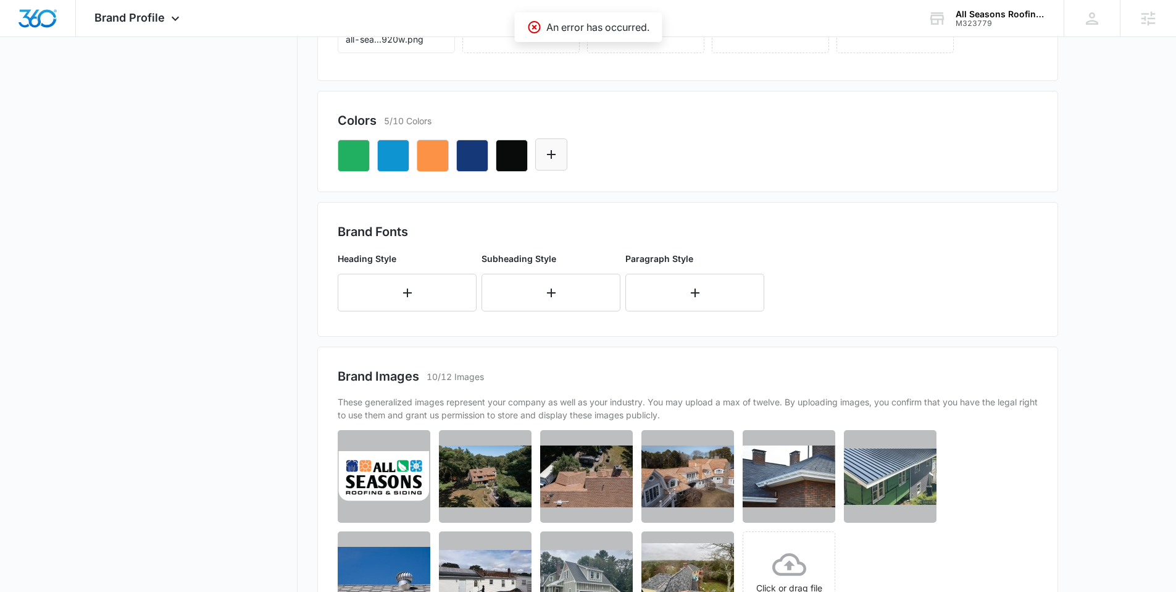
click at [556, 152] on icon "Edit Color" at bounding box center [551, 154] width 15 height 15
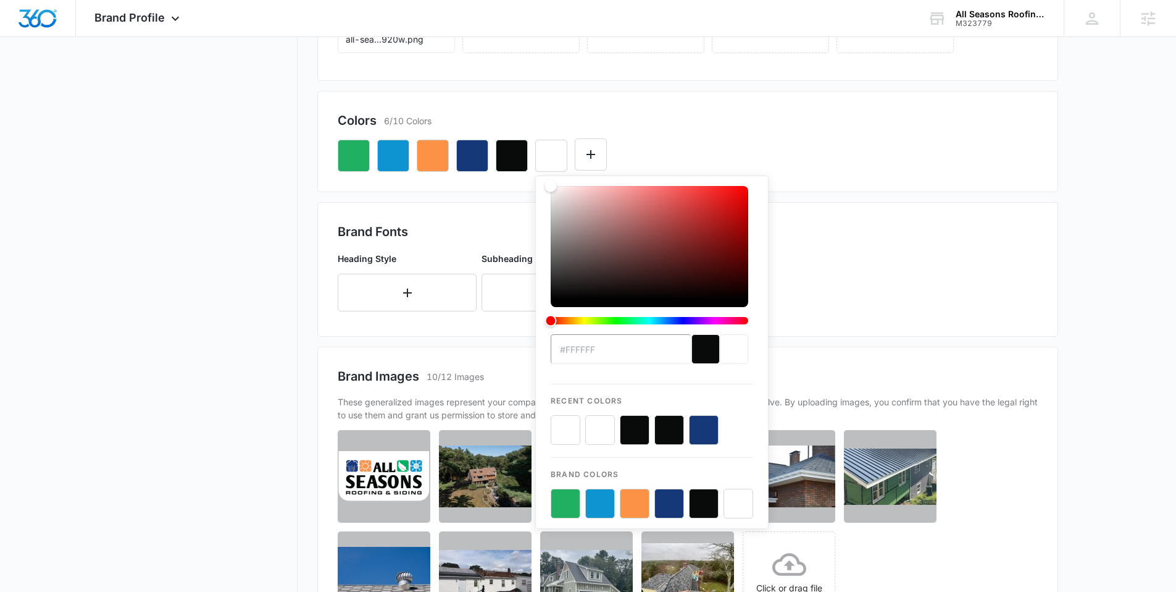
click at [734, 498] on button "color-picker-container" at bounding box center [739, 503] width 30 height 30
type input "#FFF"
click at [734, 498] on button "color-picker-container" at bounding box center [739, 503] width 30 height 30
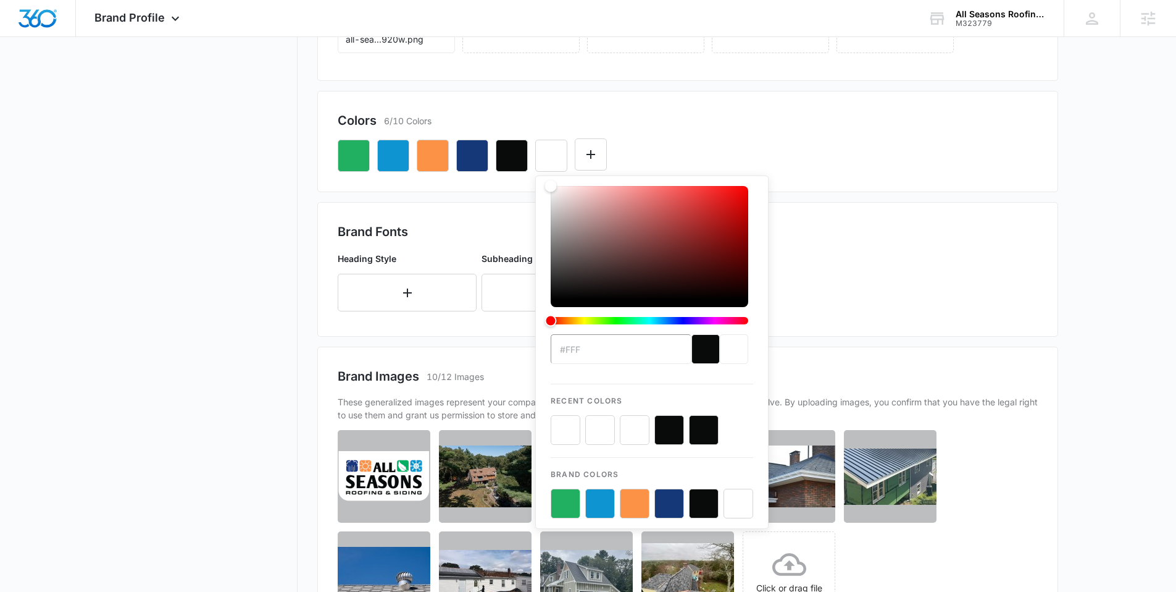
click at [734, 498] on button "color-picker-container" at bounding box center [739, 503] width 30 height 30
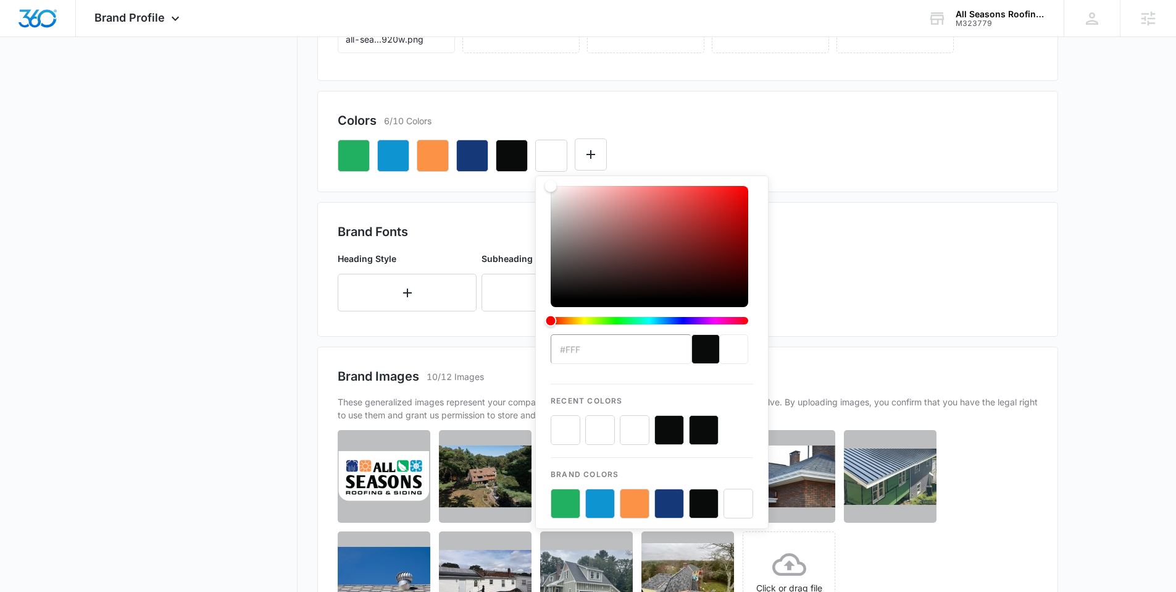
click at [734, 498] on button "color-picker-container" at bounding box center [739, 503] width 30 height 30
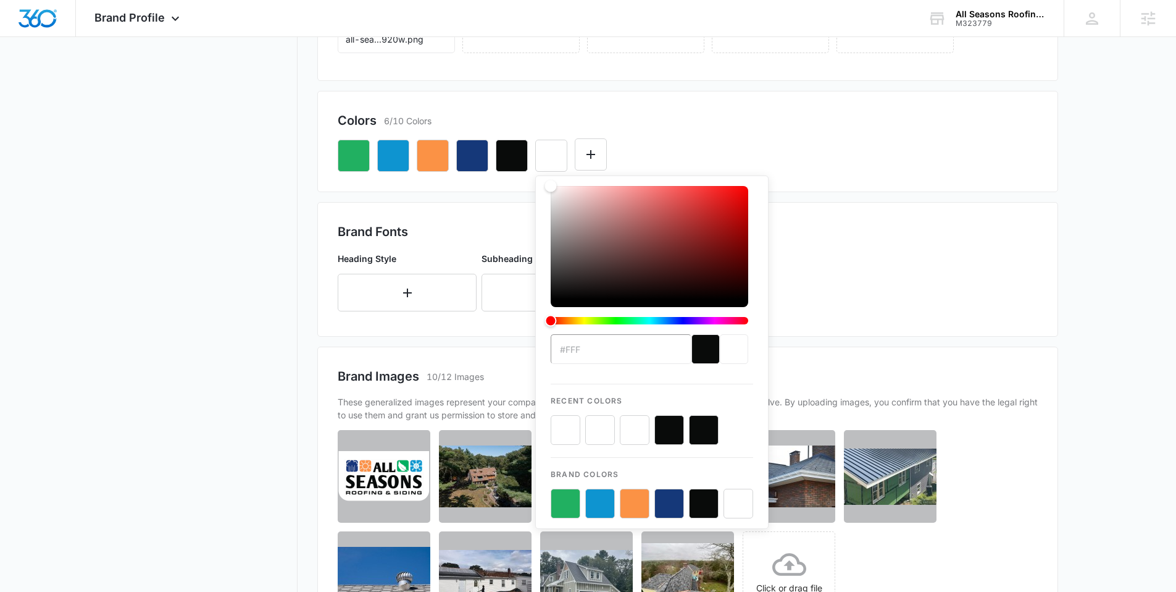
click at [734, 498] on button "color-picker-container" at bounding box center [739, 503] width 30 height 30
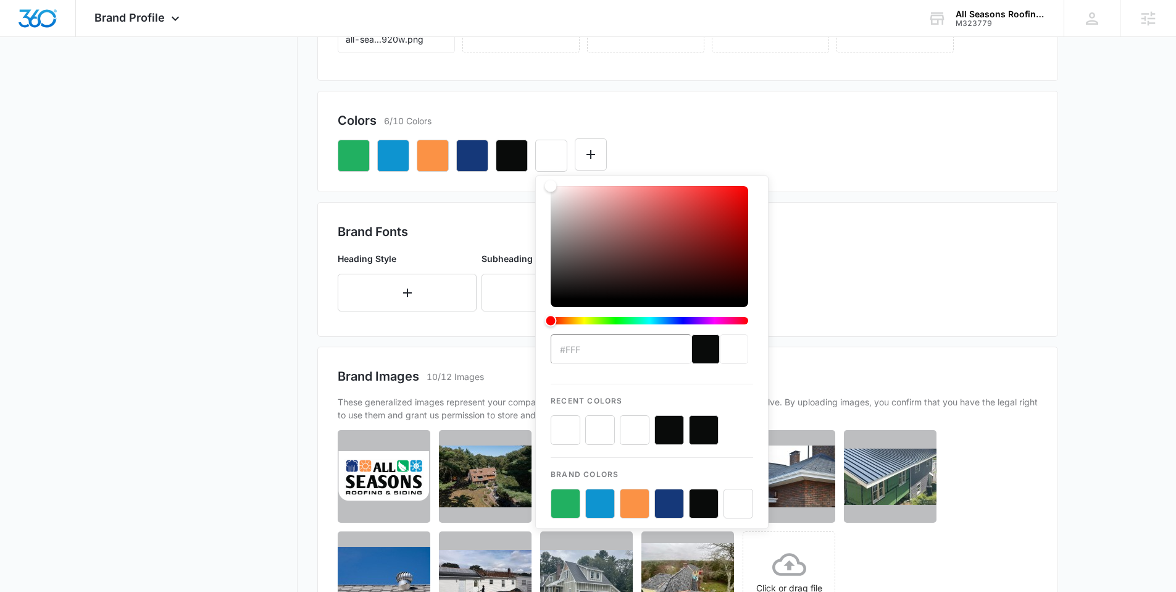
click at [734, 498] on button "color-picker-container" at bounding box center [739, 503] width 30 height 30
click at [739, 507] on button "color-picker-container" at bounding box center [739, 503] width 30 height 30
click at [737, 500] on button "color-picker-container" at bounding box center [739, 503] width 30 height 30
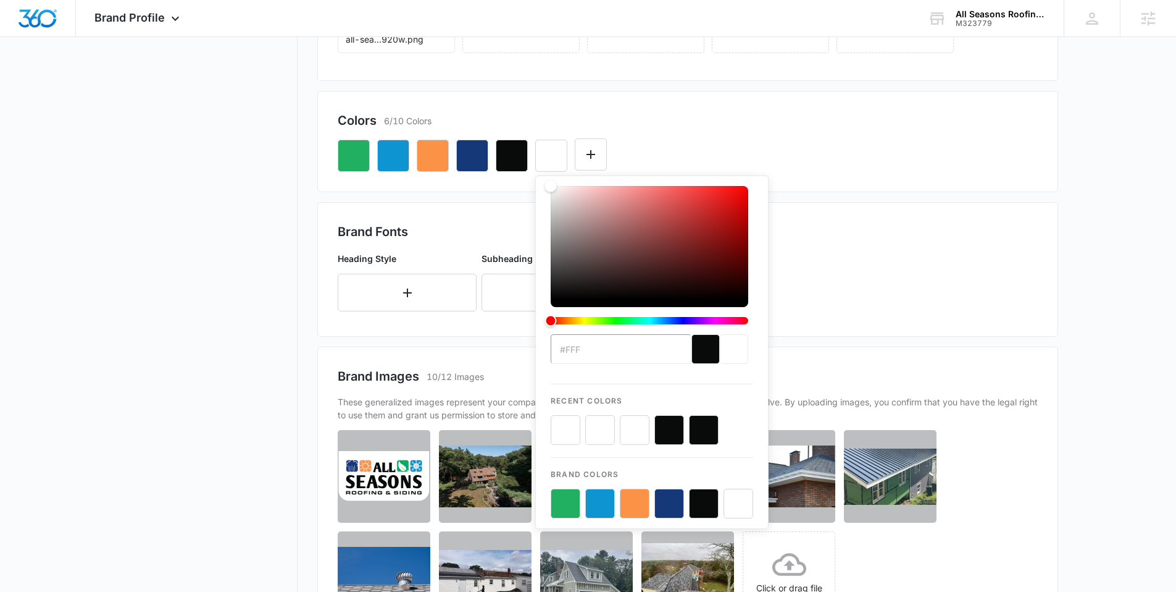
click at [737, 500] on button "color-picker-container" at bounding box center [739, 503] width 30 height 30
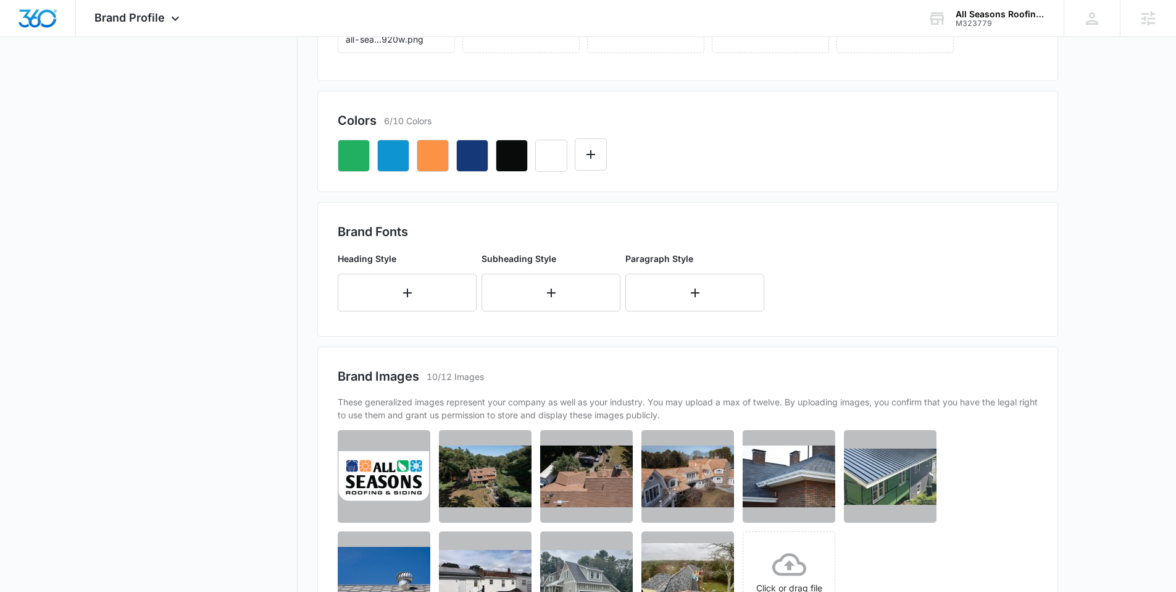
click at [817, 159] on div at bounding box center [688, 151] width 700 height 42
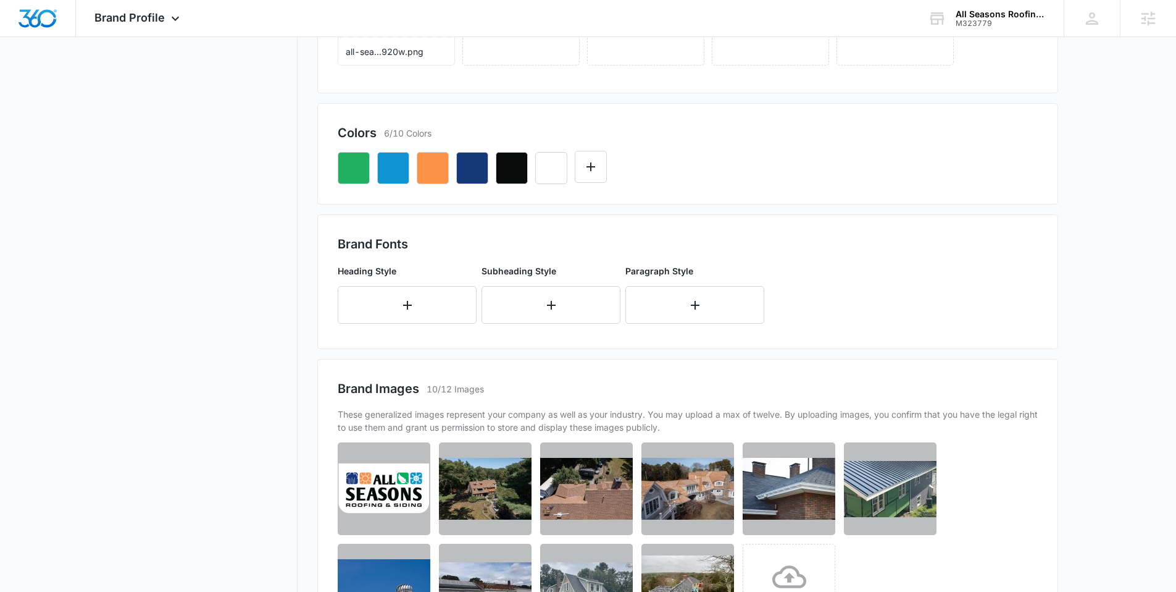
scroll to position [274, 0]
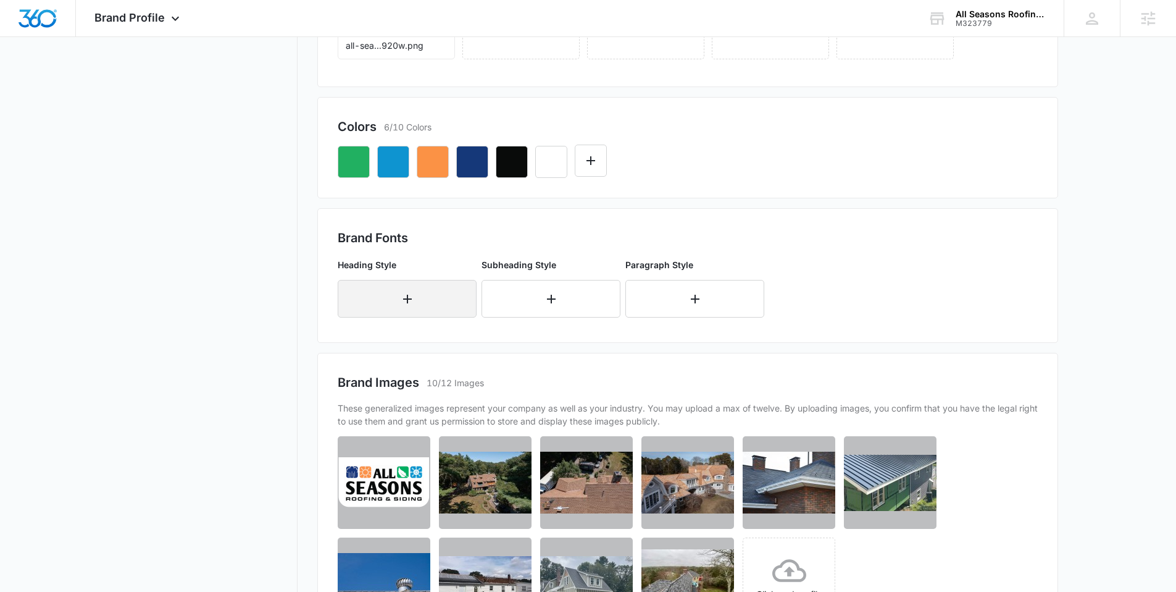
click at [407, 295] on icon "button" at bounding box center [407, 299] width 9 height 9
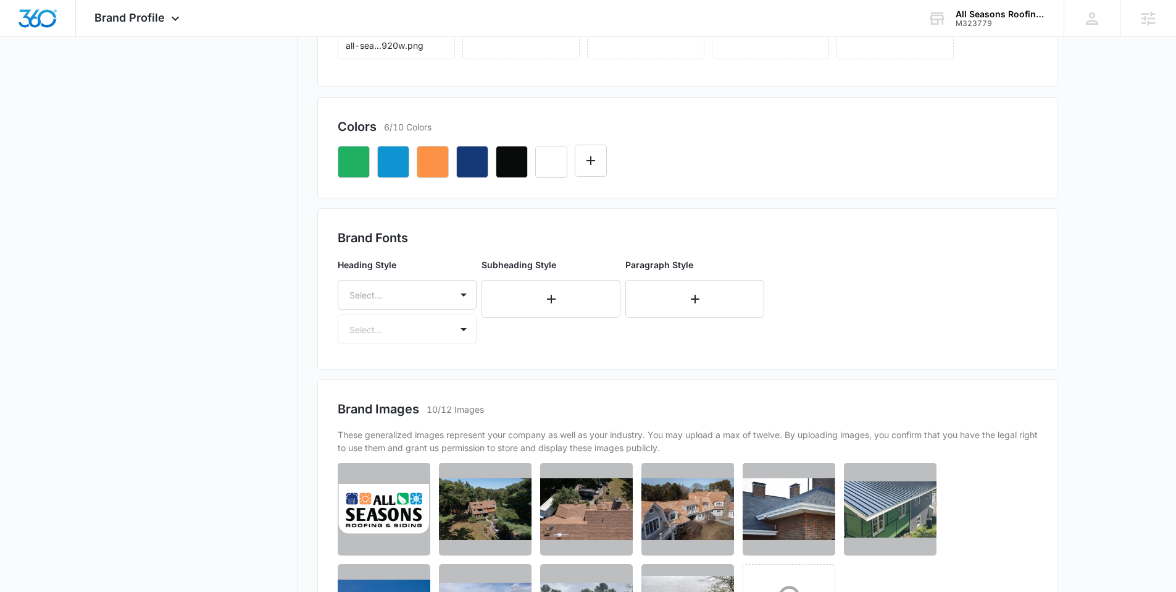
click at [407, 295] on div at bounding box center [393, 294] width 86 height 15
type input "mon"
click at [384, 361] on p "Montserrat" at bounding box center [406, 360] width 107 height 13
click at [385, 338] on div "Select..." at bounding box center [394, 331] width 113 height 28
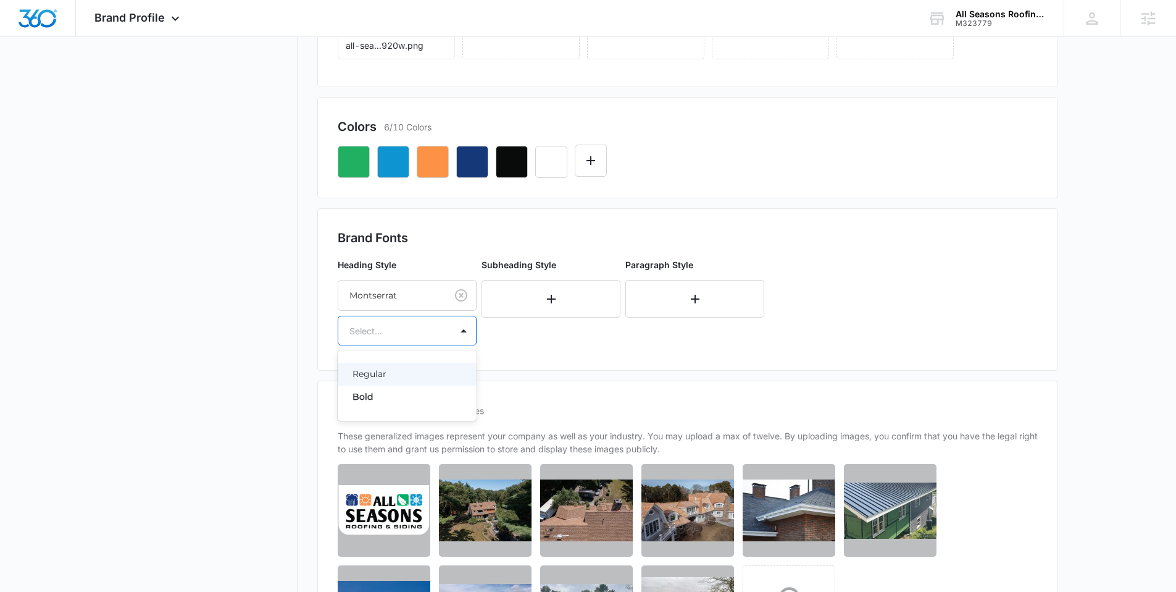
click at [380, 373] on p "Regular" at bounding box center [406, 373] width 107 height 13
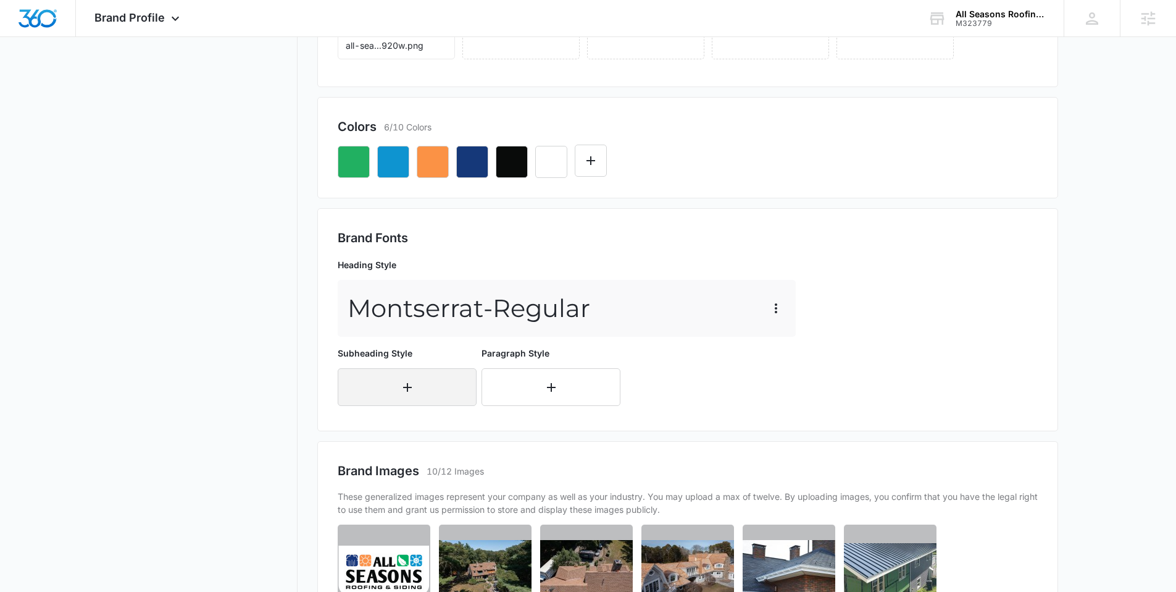
click at [379, 380] on button "button" at bounding box center [407, 387] width 139 height 38
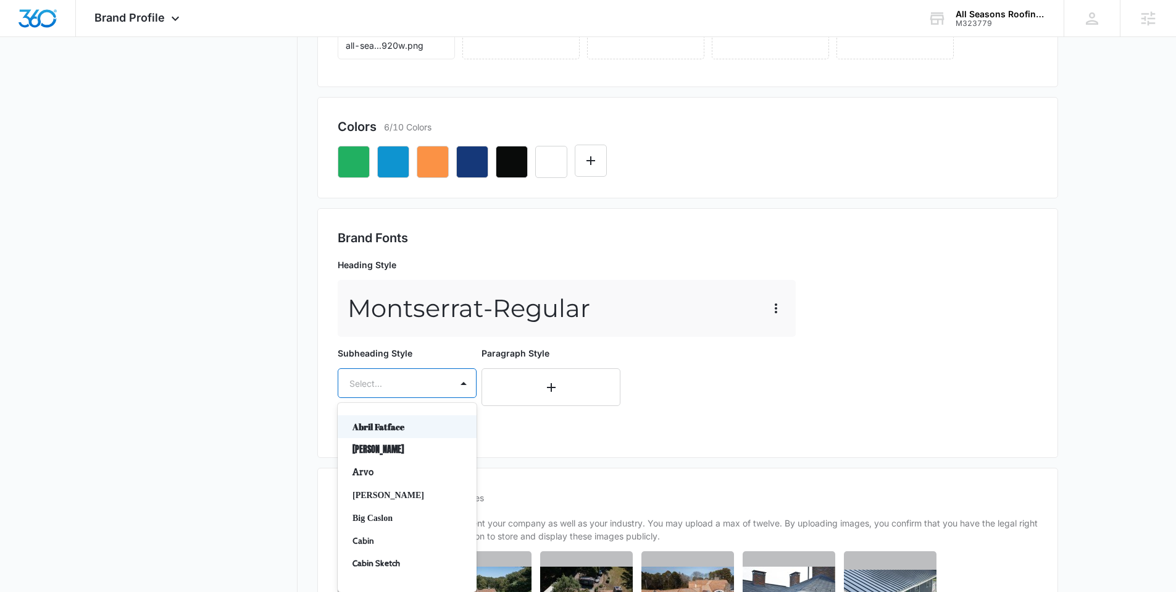
click at [379, 380] on div at bounding box center [393, 382] width 86 height 15
type input "mon"
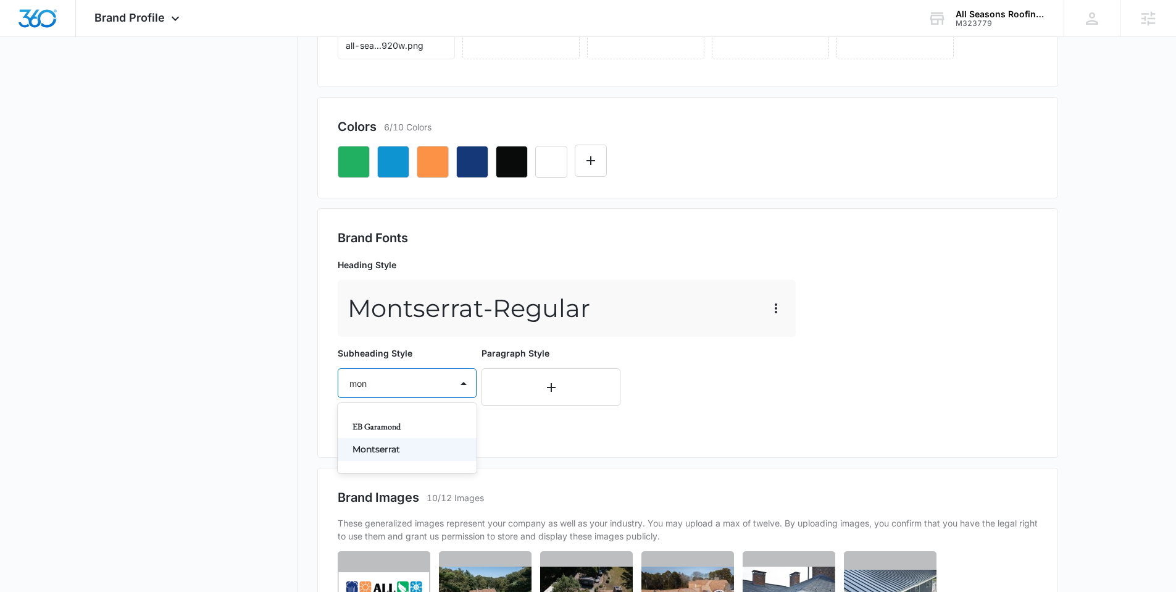
click at [395, 448] on p "Montserrat" at bounding box center [406, 449] width 107 height 13
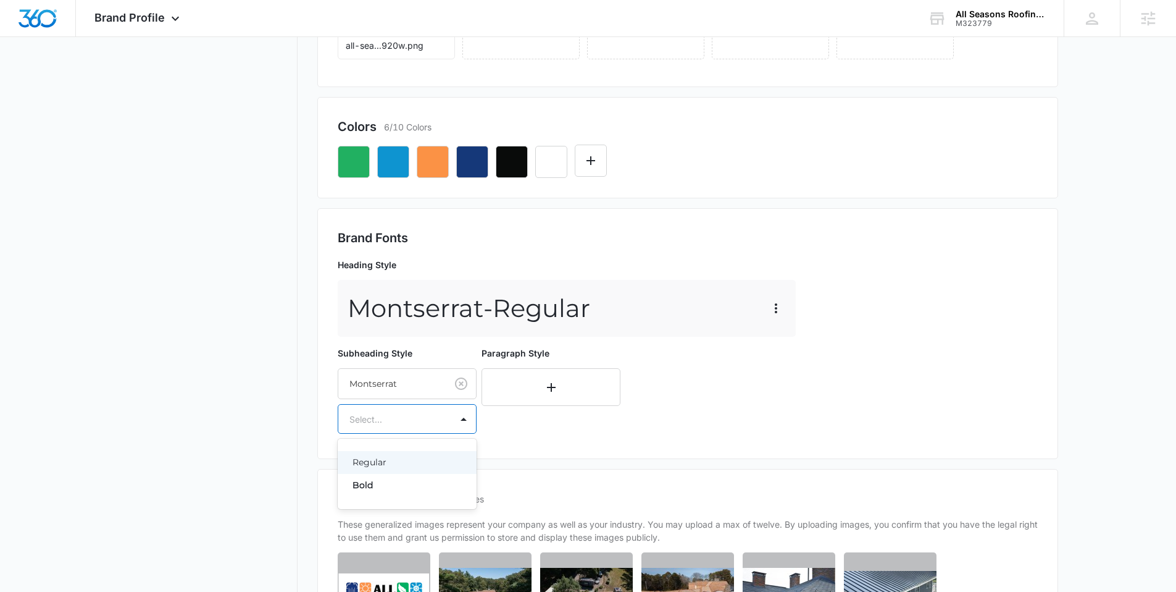
click at [393, 427] on div "Select..." at bounding box center [394, 419] width 113 height 28
click at [388, 461] on p "Regular" at bounding box center [406, 462] width 107 height 13
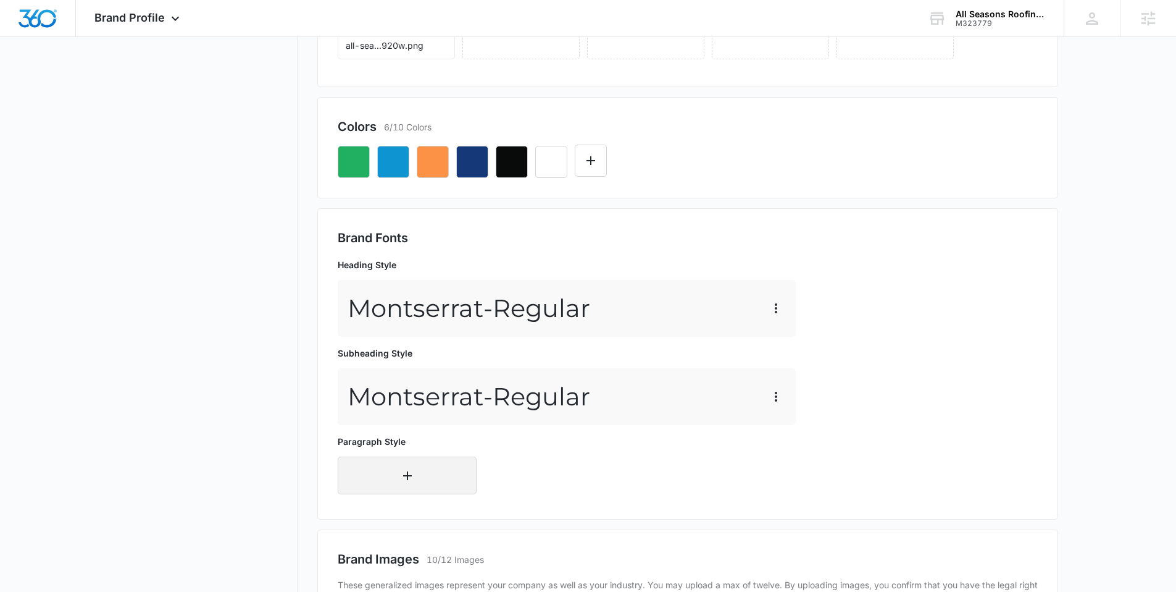
click at [387, 461] on button "button" at bounding box center [407, 475] width 139 height 38
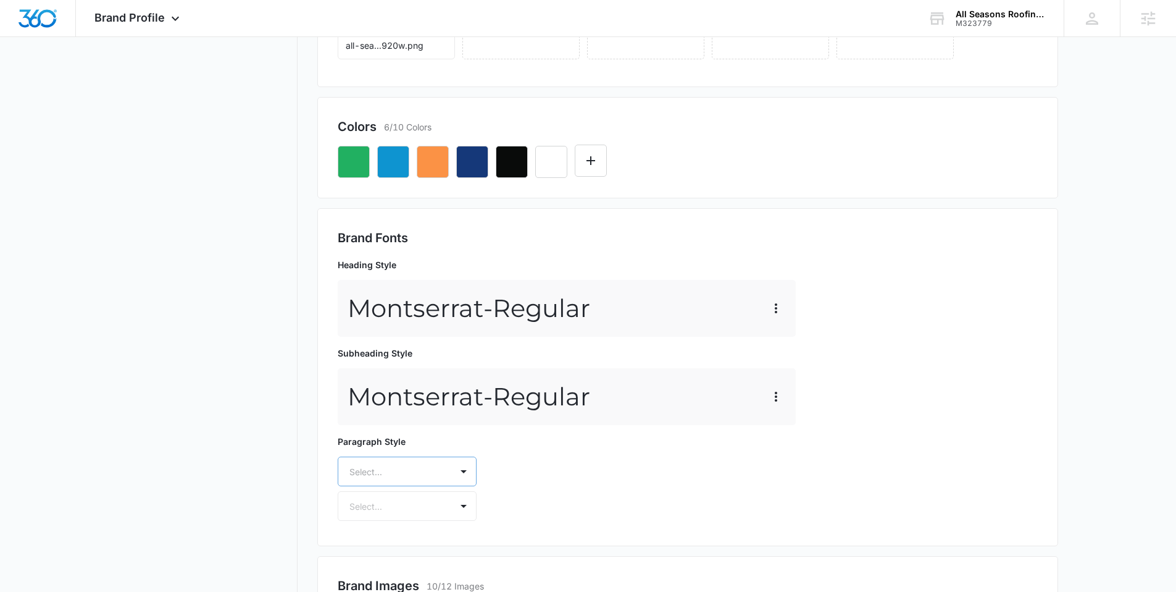
click at [387, 463] on div "Select..." at bounding box center [407, 471] width 139 height 30
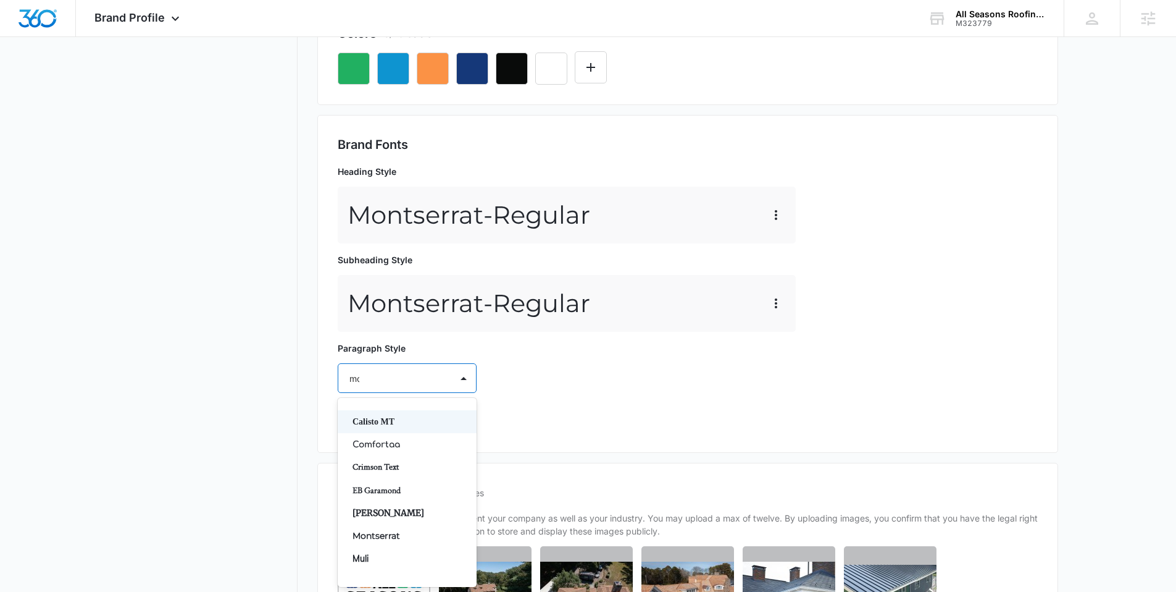
type input "mon"
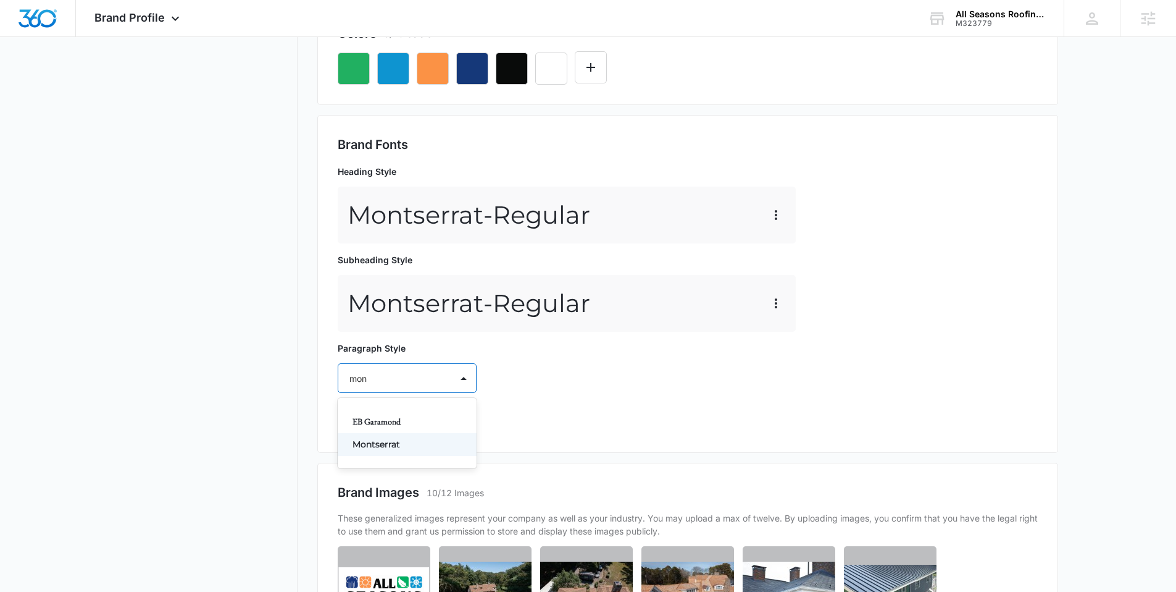
click at [398, 448] on p "Montserrat" at bounding box center [406, 444] width 107 height 13
click at [380, 418] on div at bounding box center [393, 413] width 86 height 15
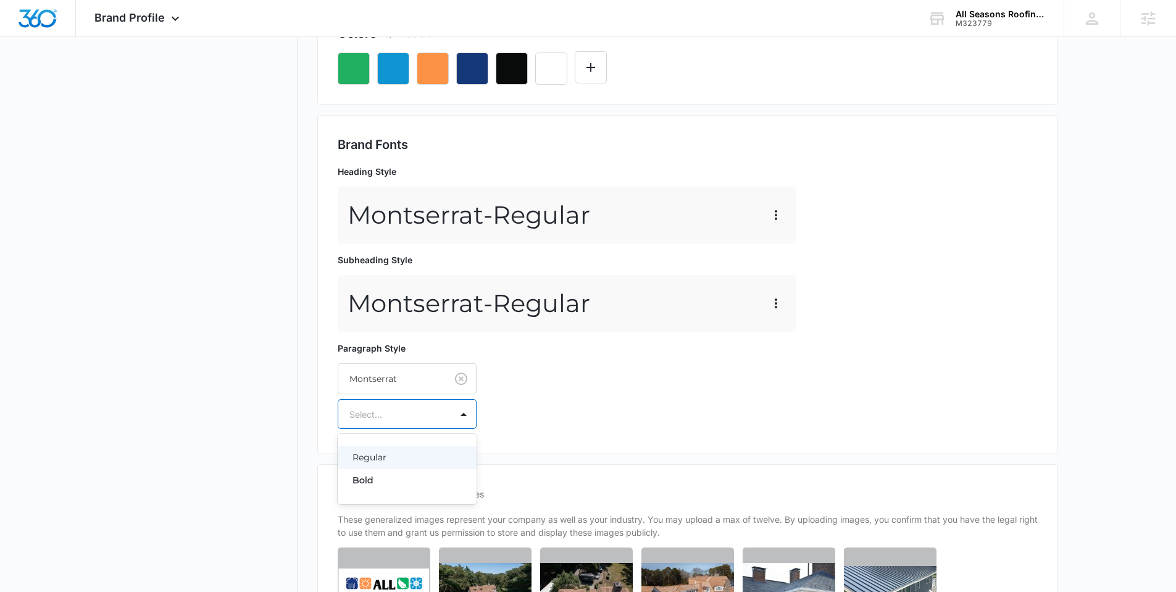
click at [385, 458] on p "Regular" at bounding box center [406, 457] width 107 height 13
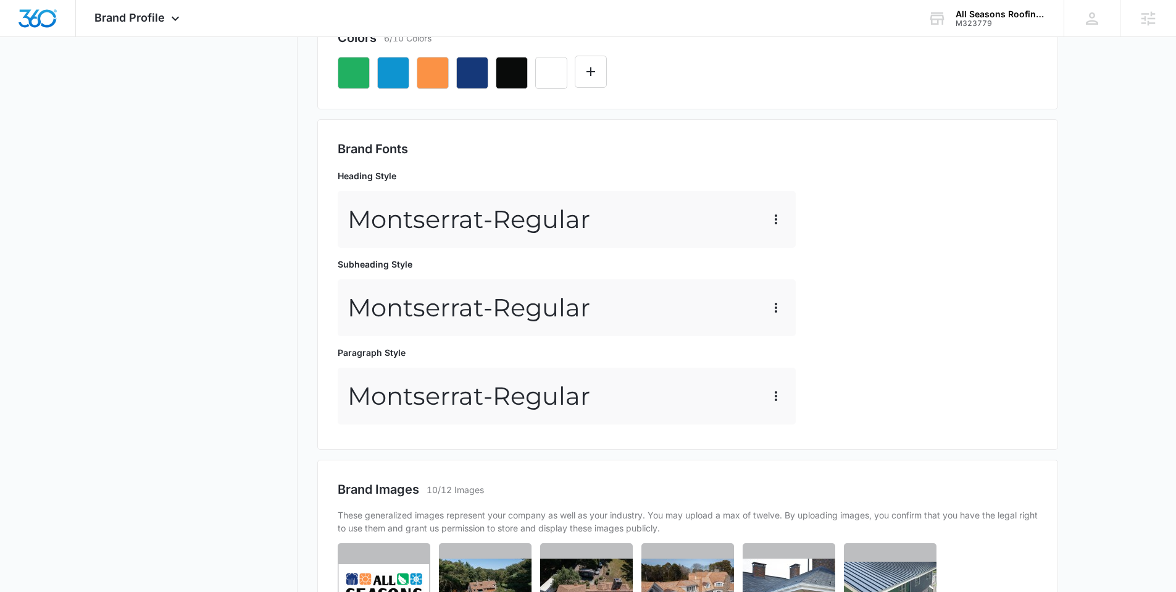
scroll to position [0, 0]
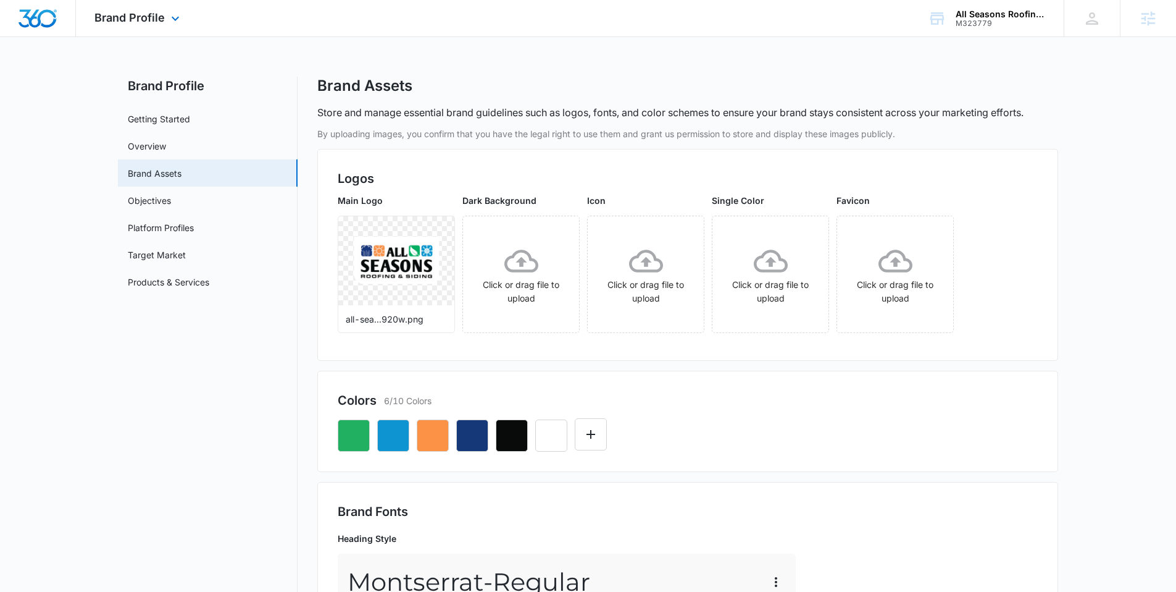
click at [42, 19] on img "Dashboard" at bounding box center [38, 18] width 40 height 19
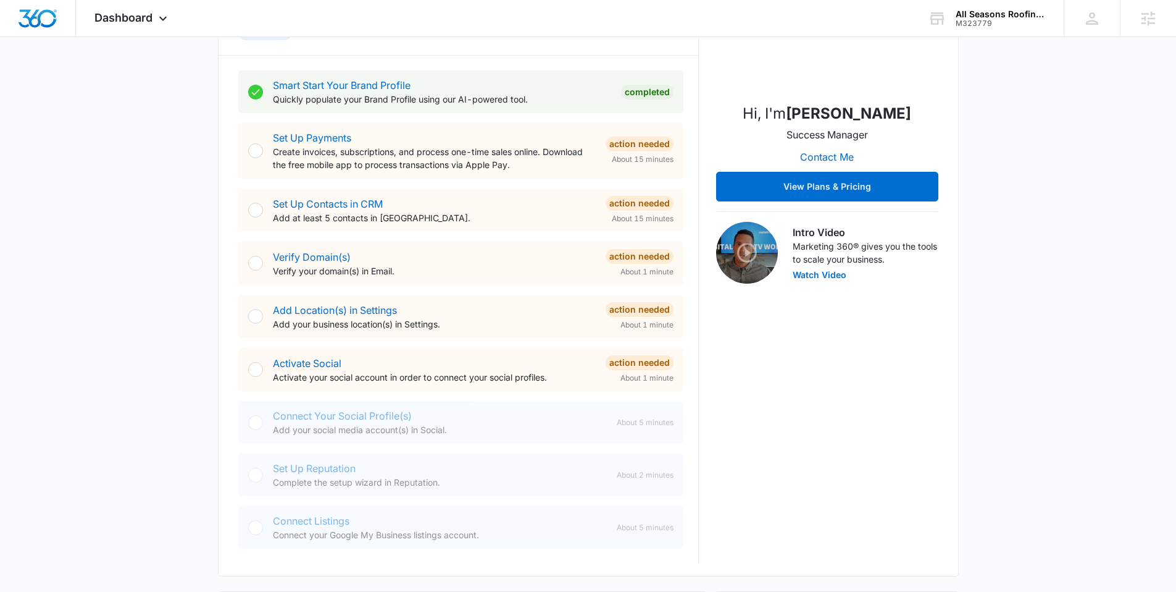
scroll to position [490, 0]
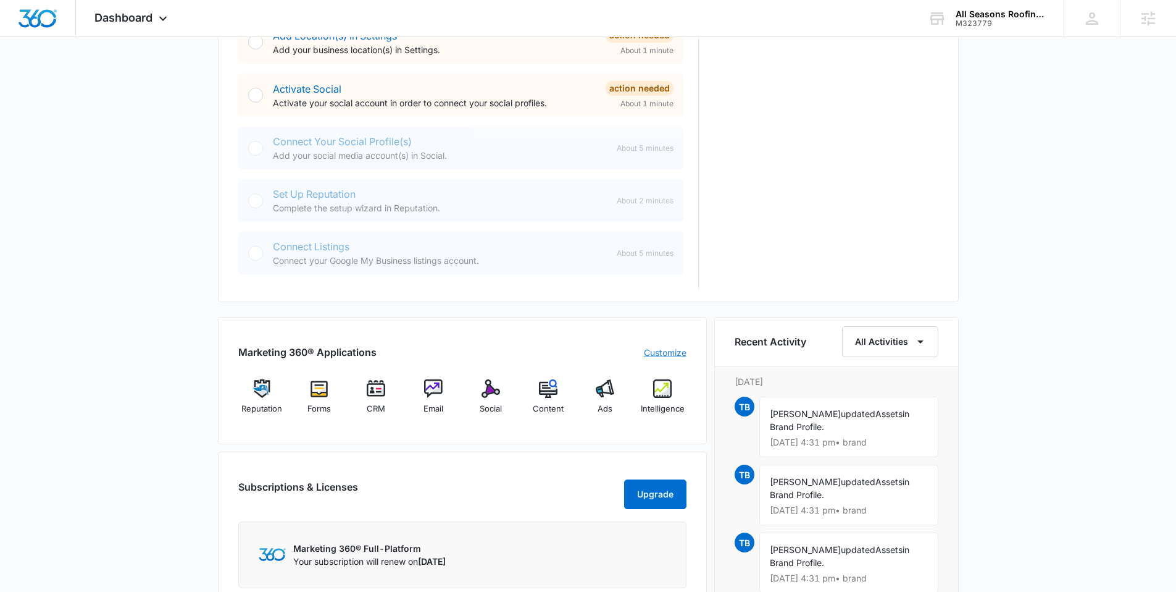
click at [666, 351] on link "Customize" at bounding box center [665, 352] width 43 height 13
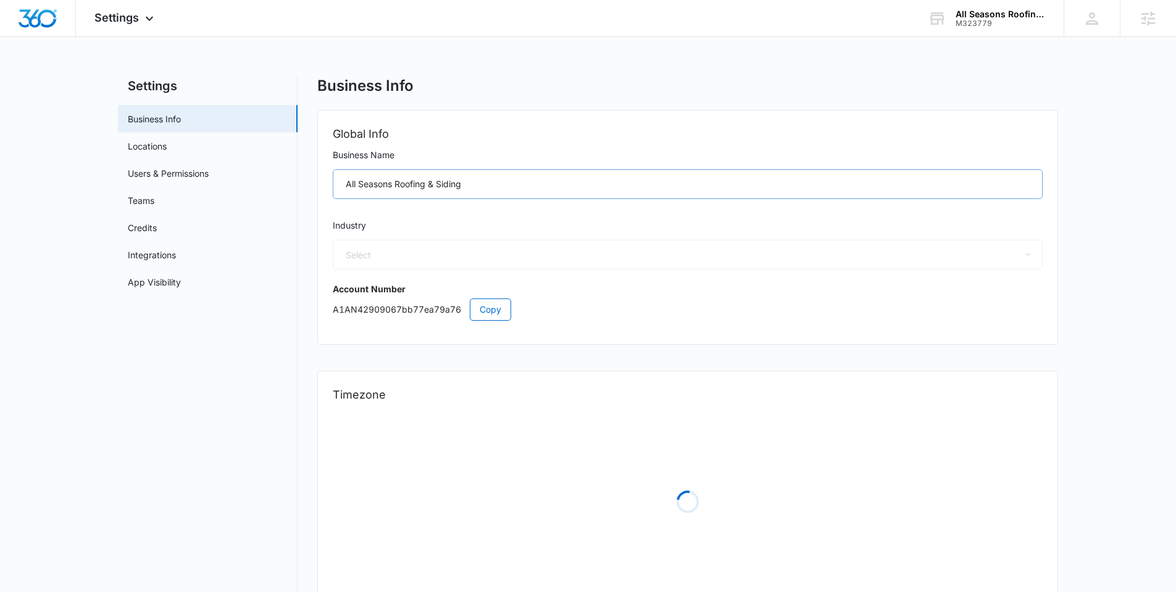
select select "4"
select select "US"
select select "America/New_York"
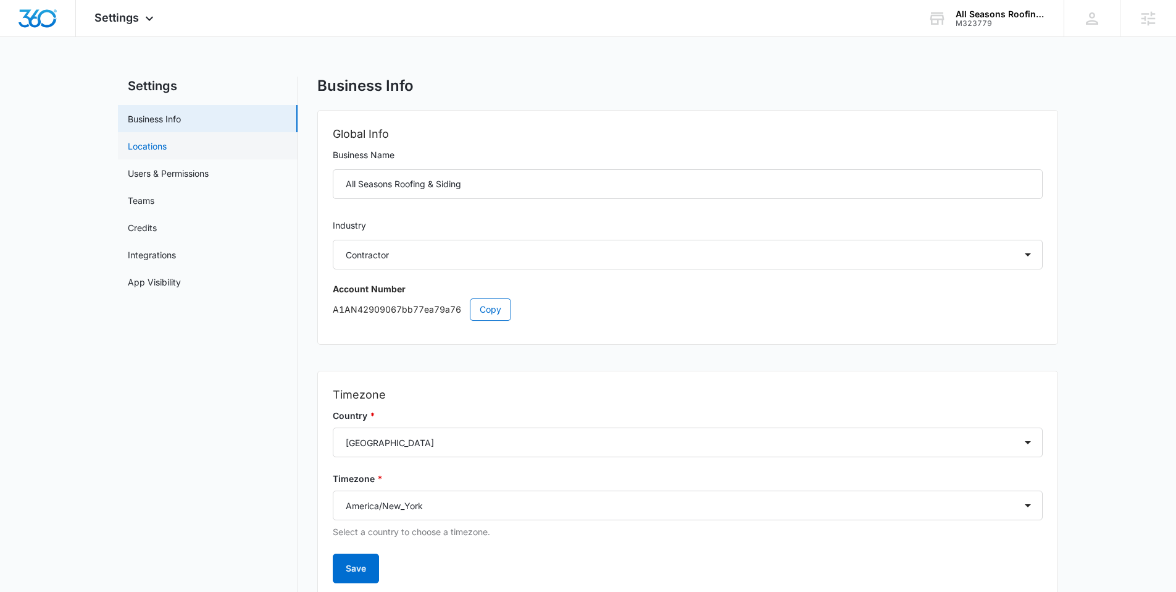
click at [167, 143] on link "Locations" at bounding box center [147, 146] width 39 height 13
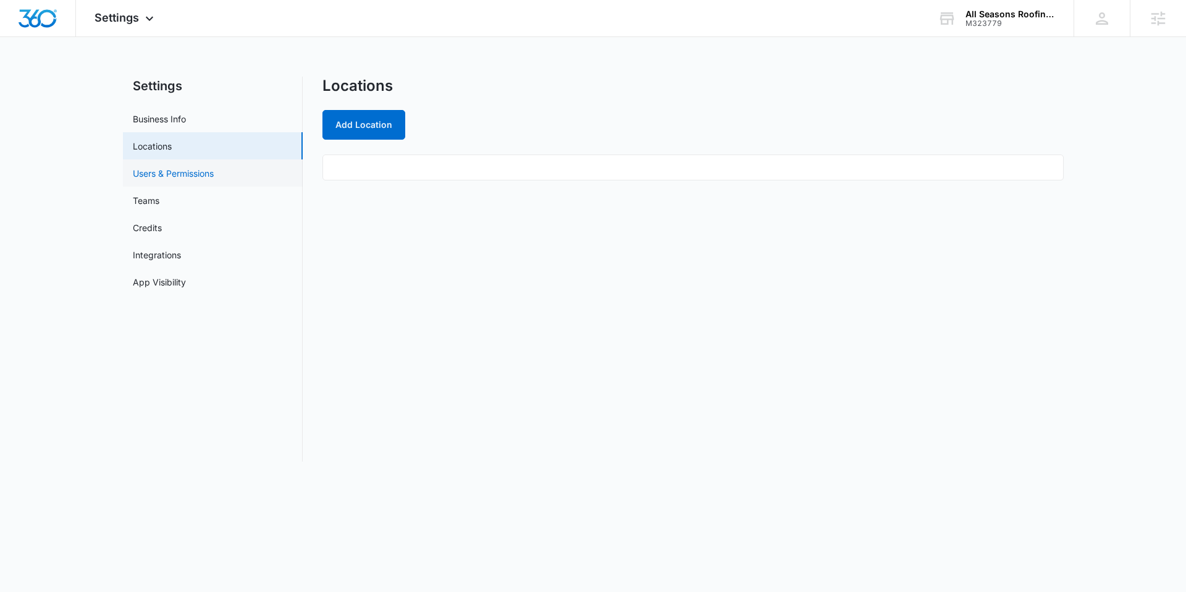
click at [167, 173] on link "Users & Permissions" at bounding box center [173, 173] width 81 height 13
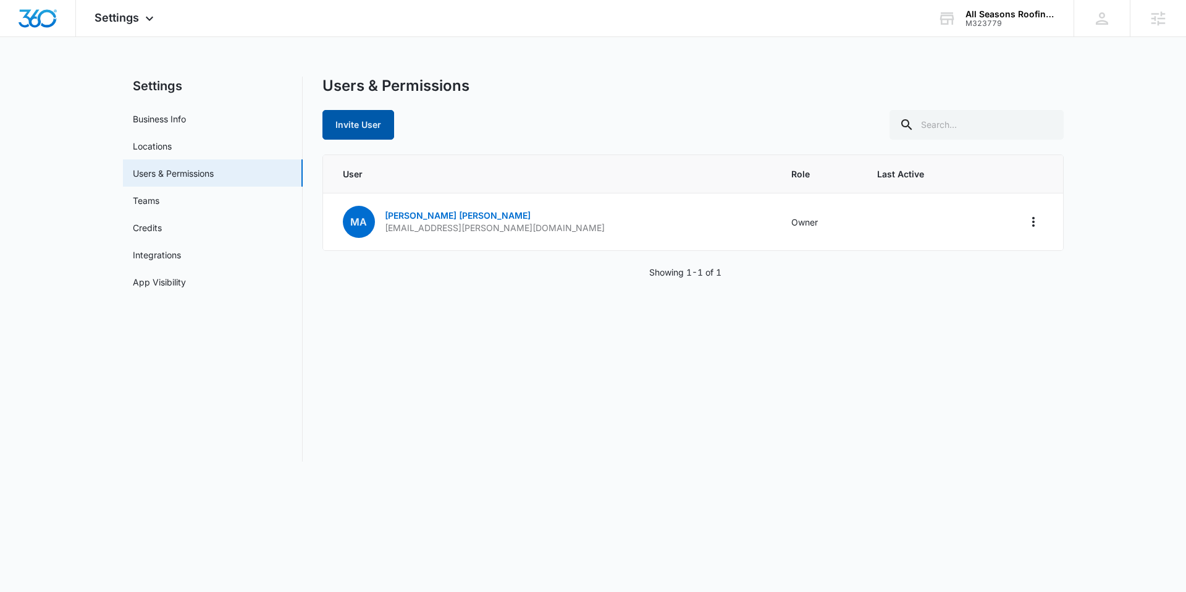
click at [348, 122] on button "Invite User" at bounding box center [358, 125] width 72 height 30
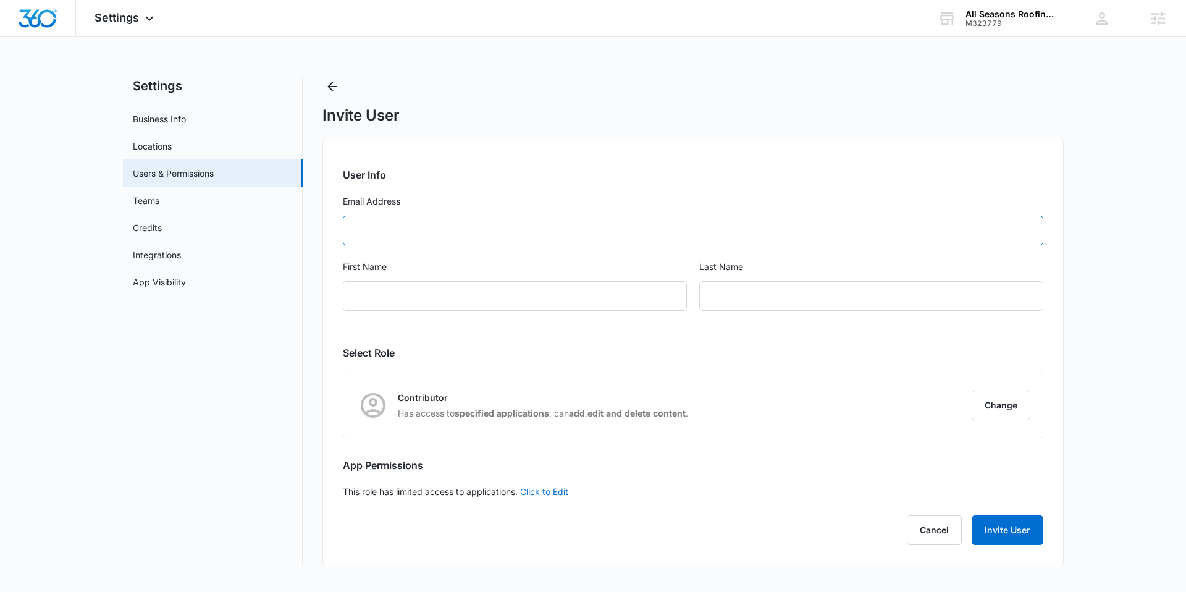
click at [438, 228] on input "Email Address" at bounding box center [693, 231] width 700 height 30
paste input "ckent2414@gmail.com"
type input "ckent2414@gmail.com"
click at [638, 290] on input "First Name" at bounding box center [515, 296] width 344 height 30
paste input "Chris"
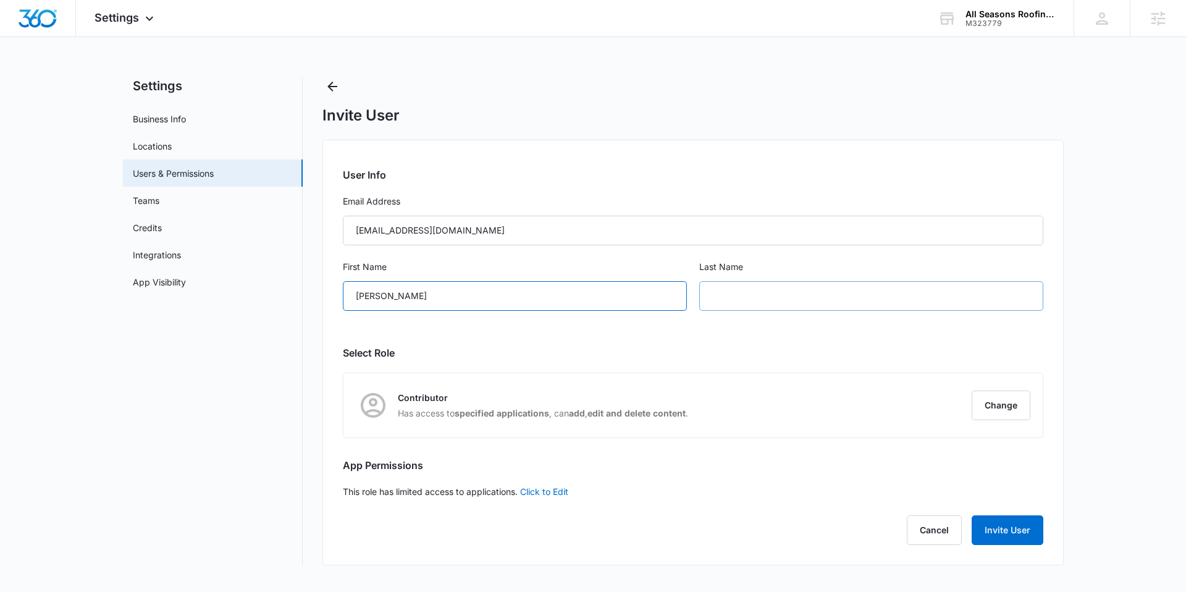
type input "Chris"
click at [773, 292] on input "text" at bounding box center [871, 296] width 344 height 30
click at [629, 347] on h2 "Select Role" at bounding box center [693, 352] width 700 height 15
click at [1020, 397] on button "Change" at bounding box center [1000, 405] width 59 height 30
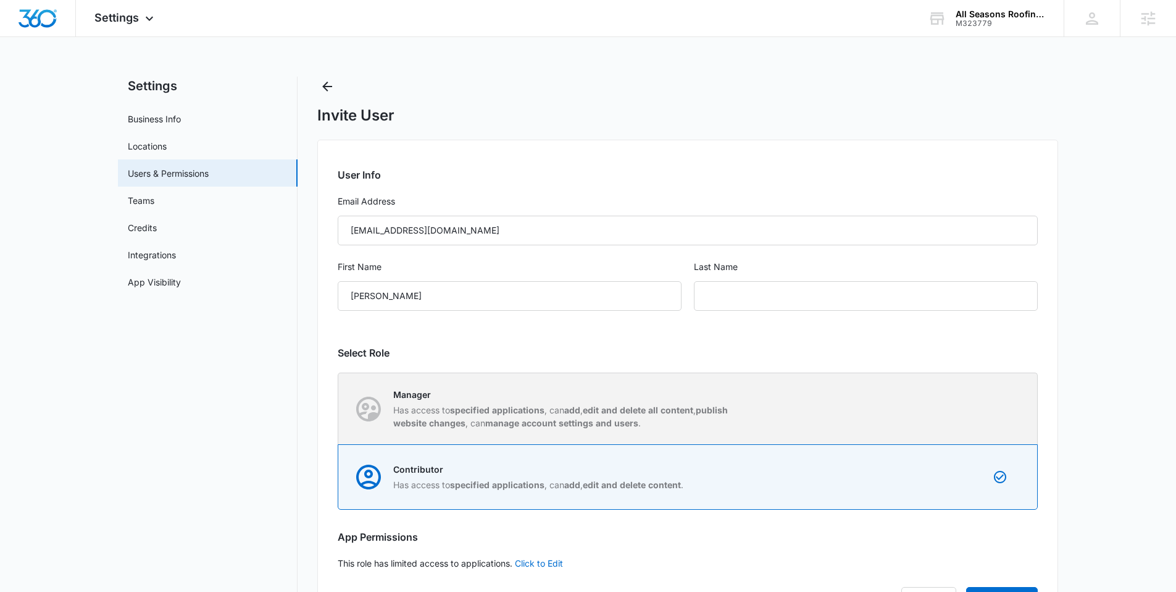
click at [665, 385] on div "Manager Has access to specified applications , can add , edit and delete all co…" at bounding box center [688, 408] width 698 height 71
click at [339, 408] on input "Manager Has access to specified applications , can add , edit and delete all co…" at bounding box center [338, 408] width 1 height 1
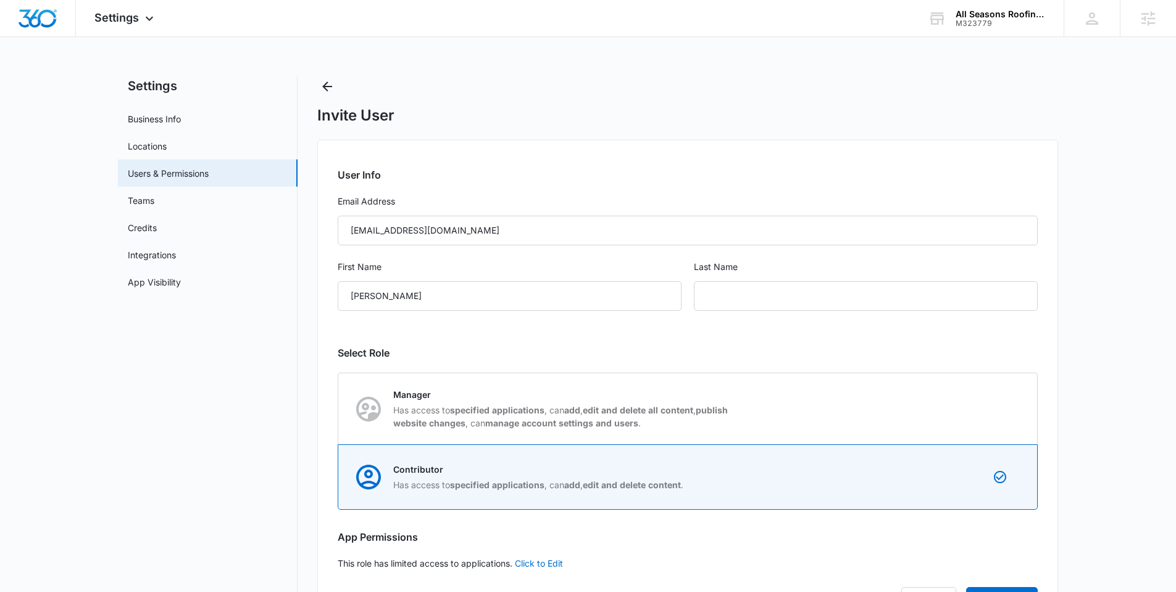
radio input "true"
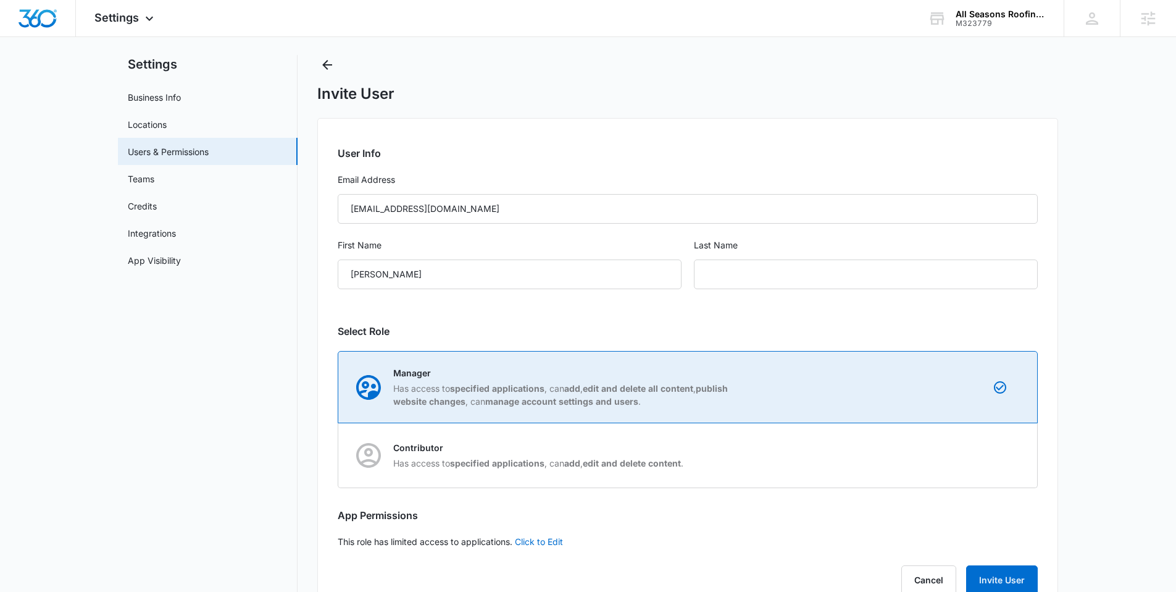
scroll to position [60, 0]
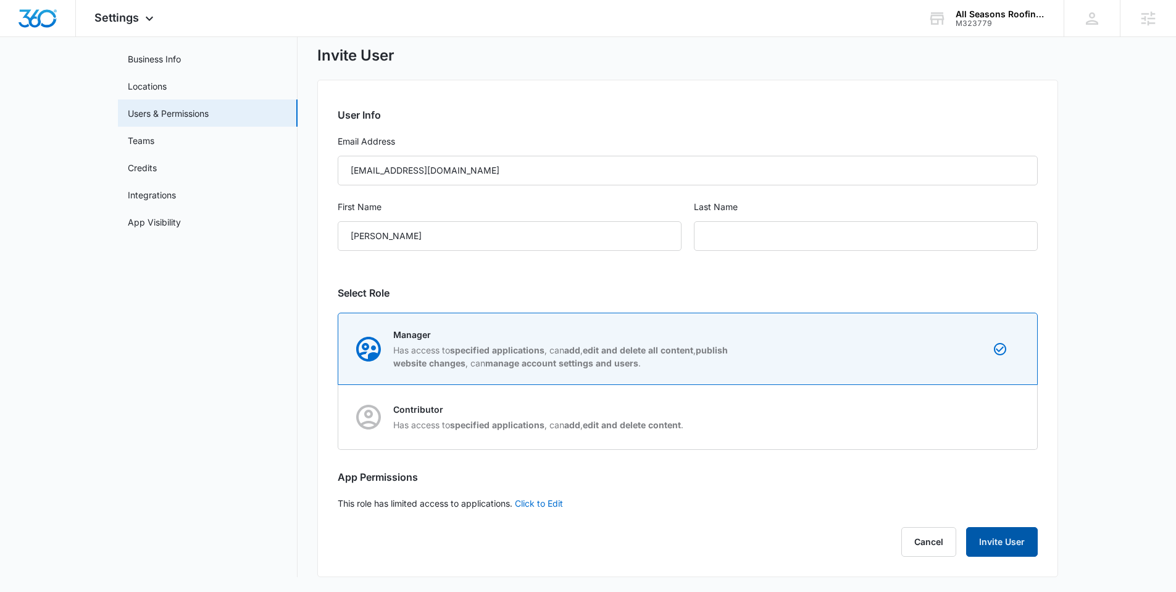
click at [1009, 538] on button "Invite User" at bounding box center [1002, 542] width 72 height 30
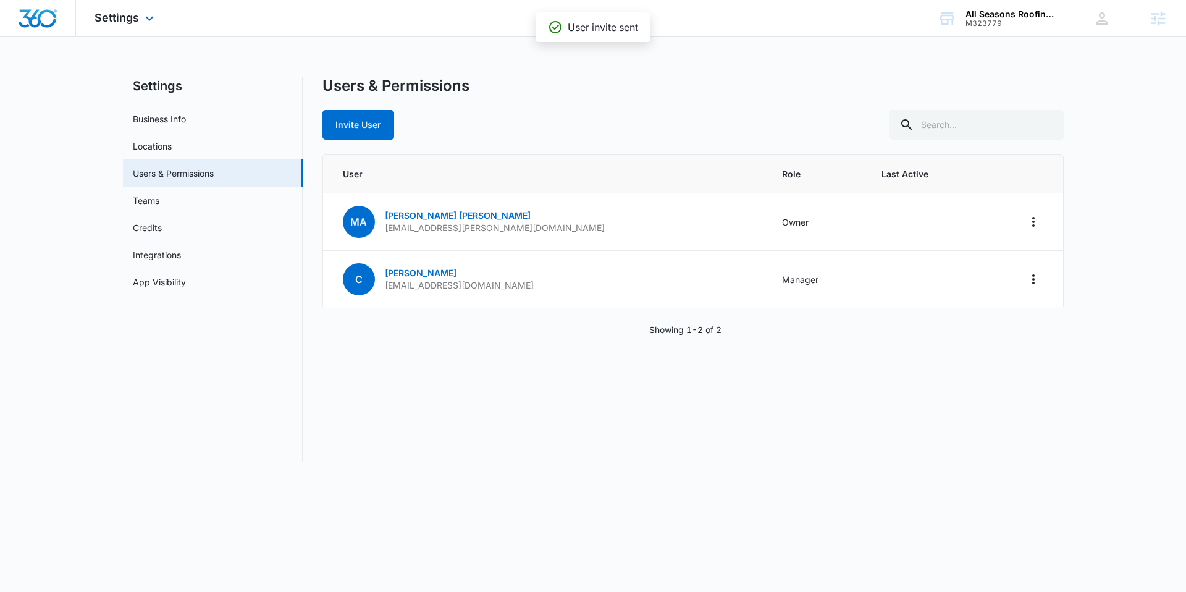
click at [28, 18] on img "Dashboard" at bounding box center [38, 18] width 40 height 19
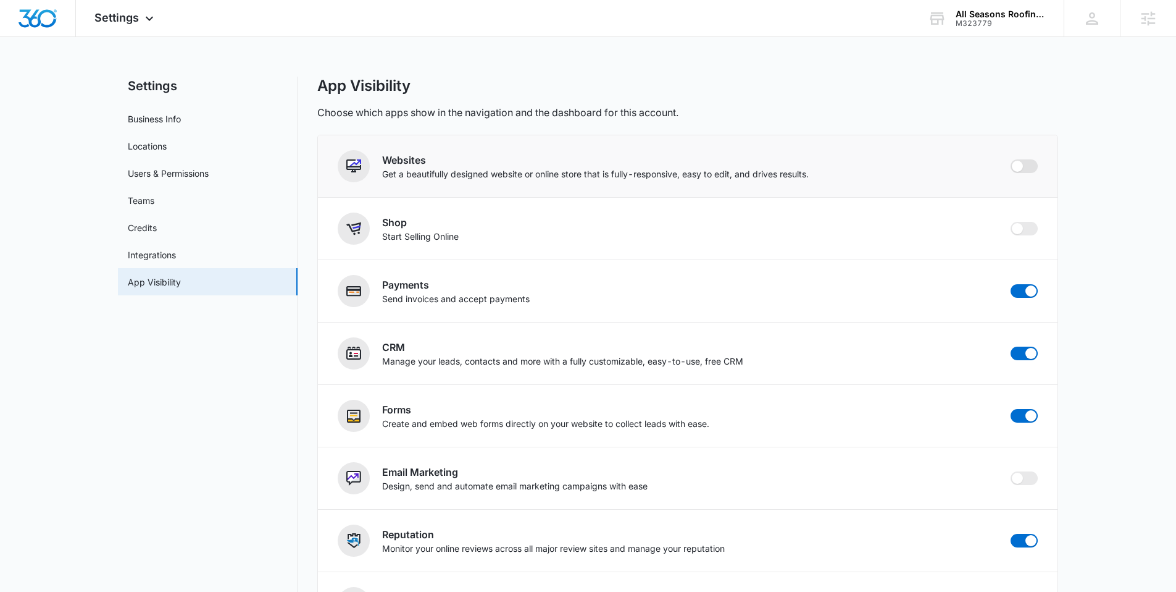
click at [1024, 170] on span at bounding box center [1024, 166] width 27 height 14
click at [1011, 159] on input "checkbox" at bounding box center [1010, 159] width 1 height 1
checkbox input "true"
click at [38, 19] on img "Dashboard" at bounding box center [38, 18] width 40 height 19
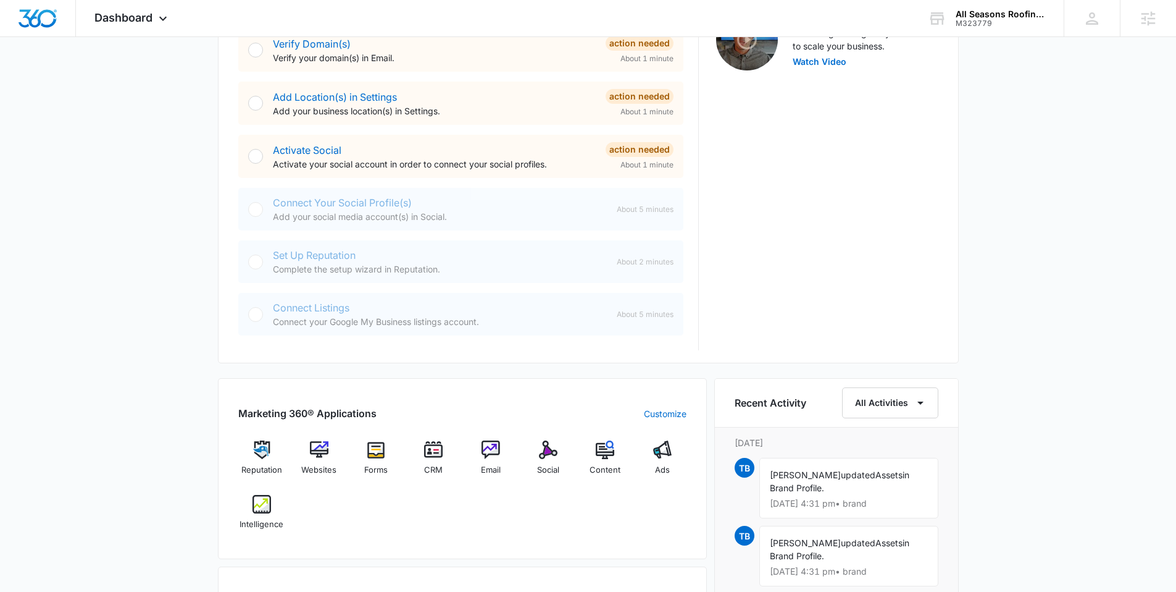
scroll to position [557, 0]
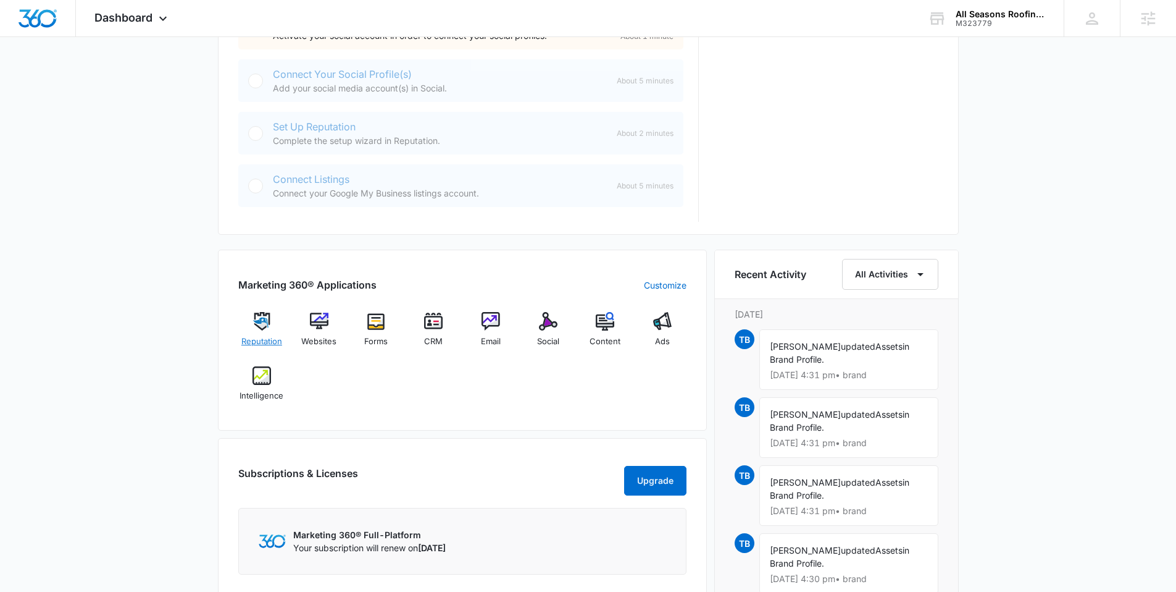
click at [262, 324] on img at bounding box center [262, 321] width 19 height 19
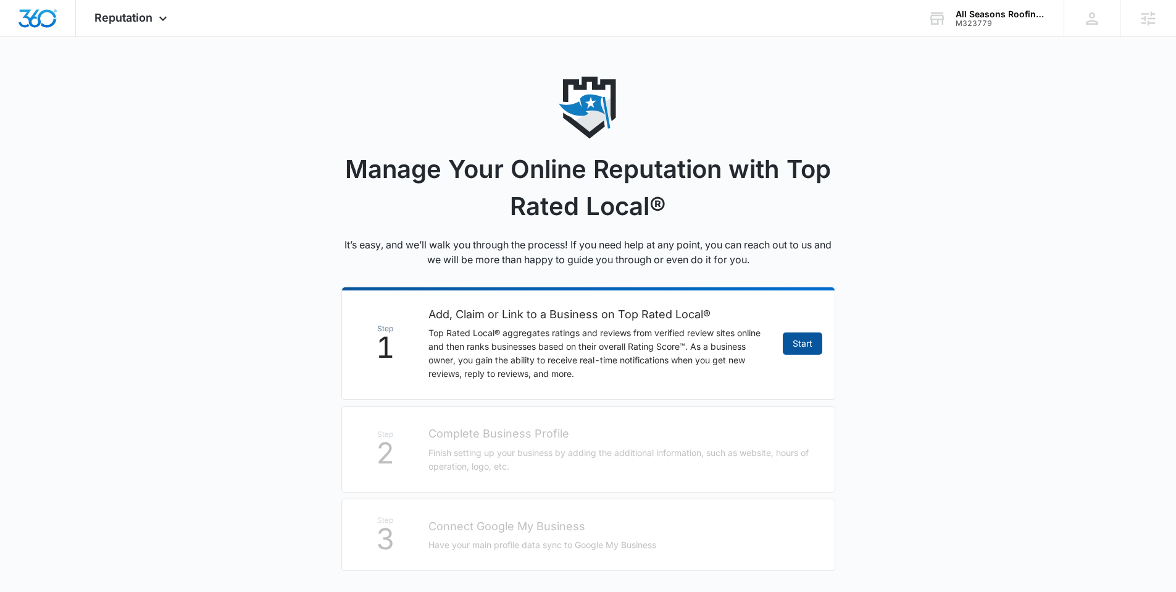
click at [797, 351] on link "Start" at bounding box center [803, 343] width 40 height 22
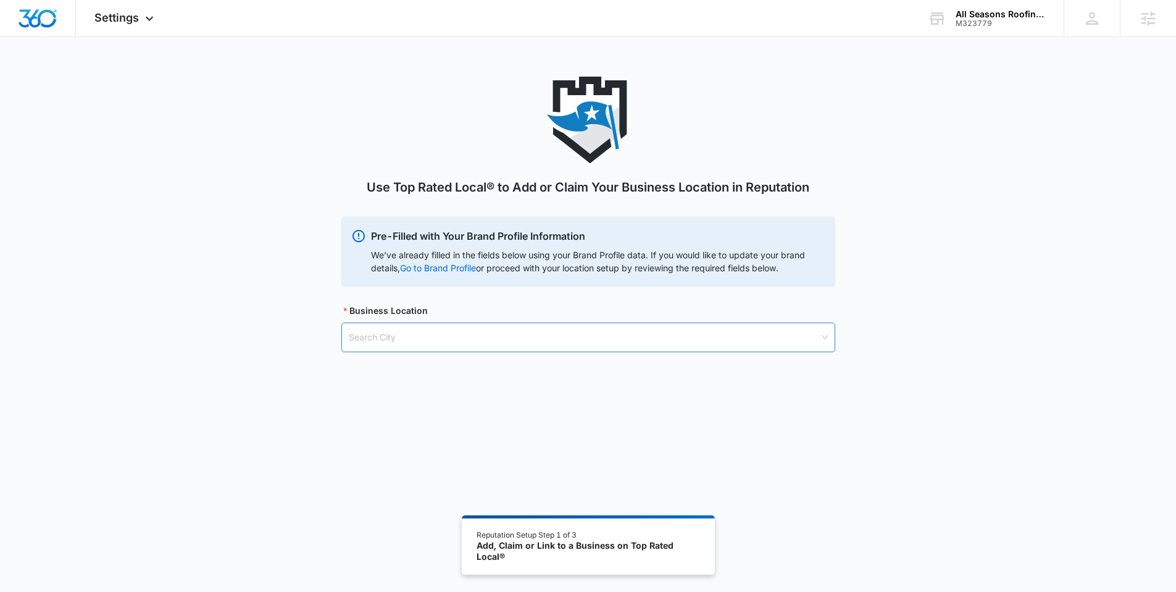
click at [535, 340] on input "search" at bounding box center [584, 337] width 471 height 28
paste input "Medway, MA"
type input "Medway, MA"
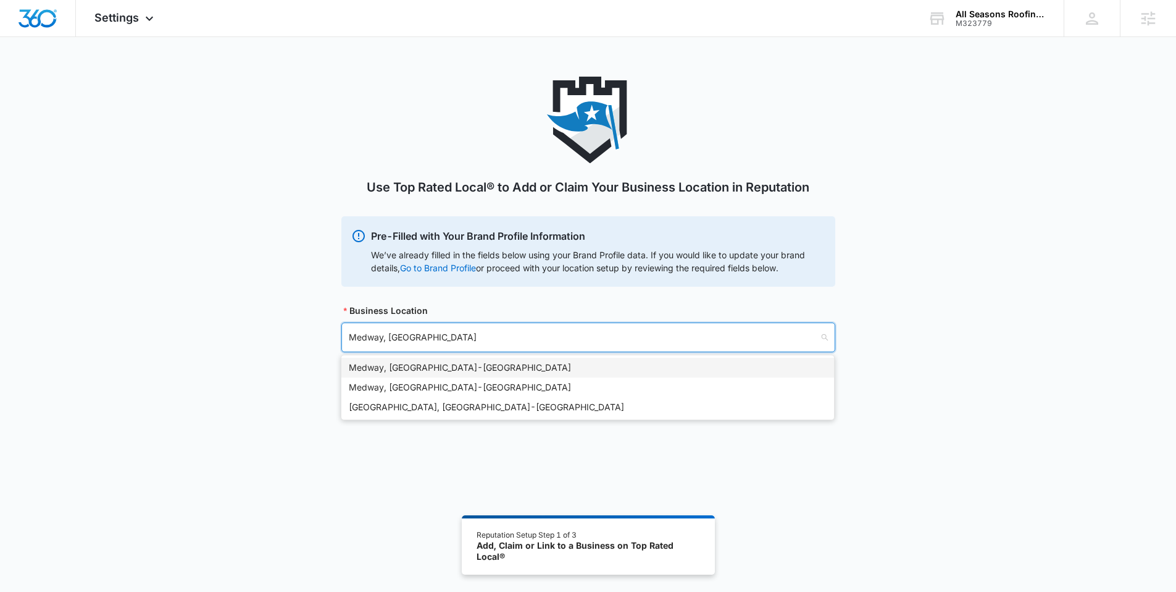
click at [382, 367] on div "Medway, MA - USA" at bounding box center [588, 368] width 478 height 14
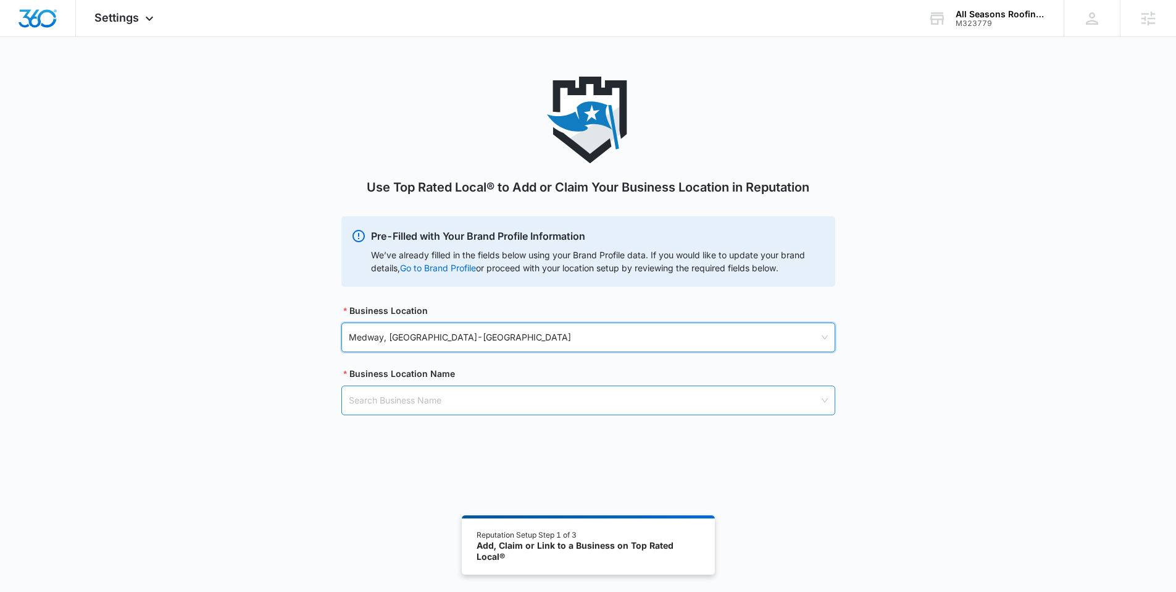
click at [379, 400] on input "search" at bounding box center [584, 400] width 471 height 28
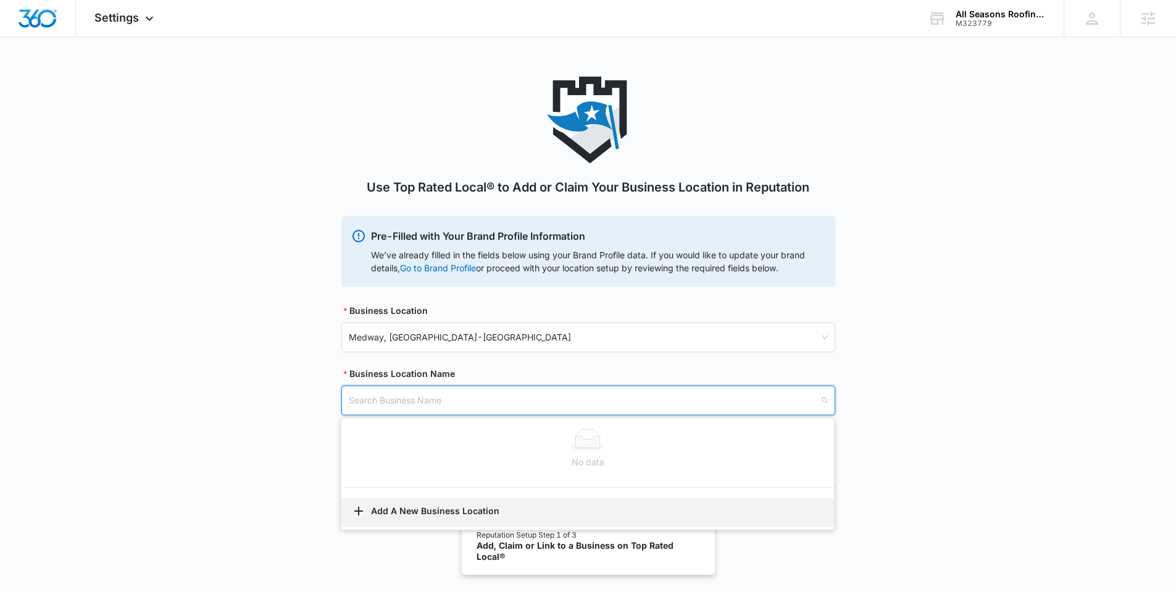
click at [387, 514] on button "Add A New Business Location" at bounding box center [587, 512] width 493 height 30
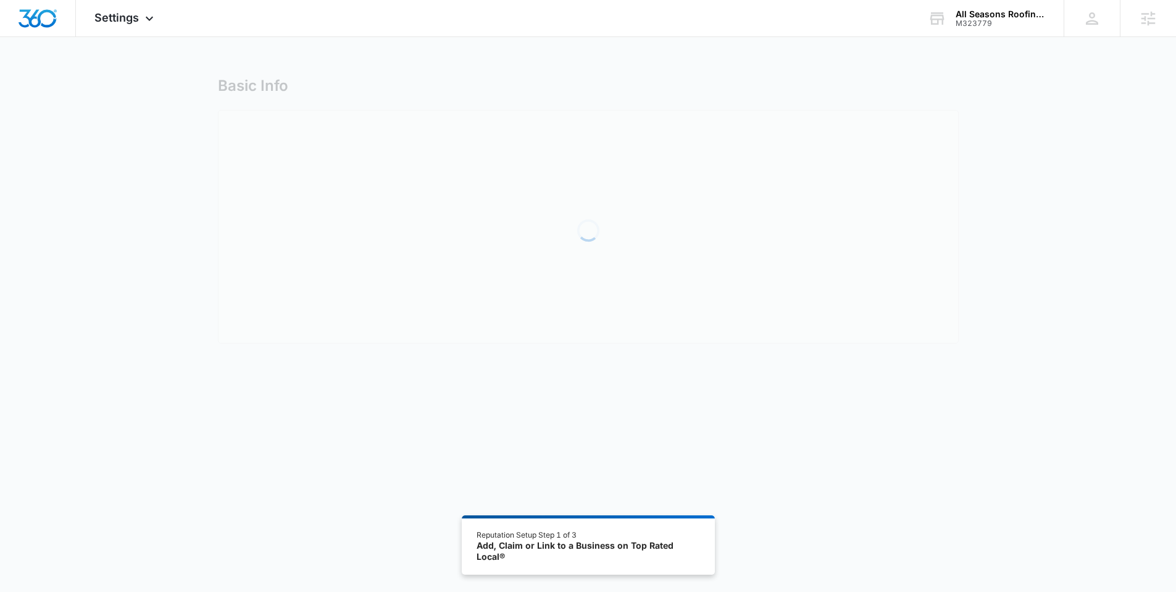
select select "Massachusetts"
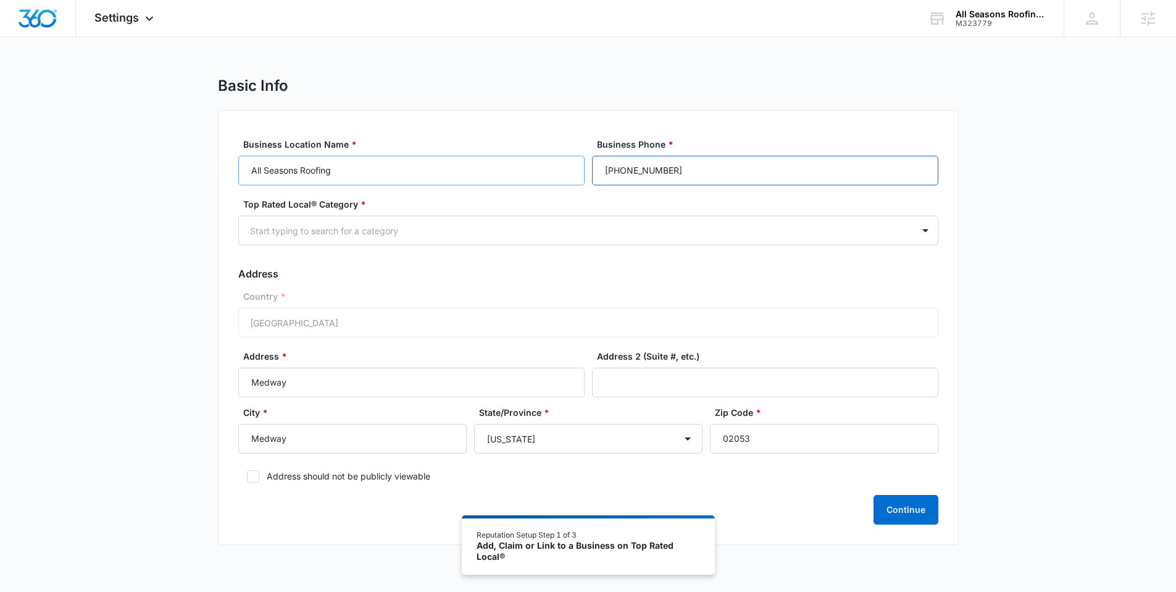
drag, startPoint x: 680, startPoint y: 166, endPoint x: 580, endPoint y: 169, distance: 100.1
click at [580, 169] on div "Business Location Name * All Seasons Roofing Business Phone * (508) 613-5903" at bounding box center [588, 162] width 700 height 48
paste input "tel"
type input "(508) 613-5903"
click at [390, 237] on div at bounding box center [573, 230] width 647 height 15
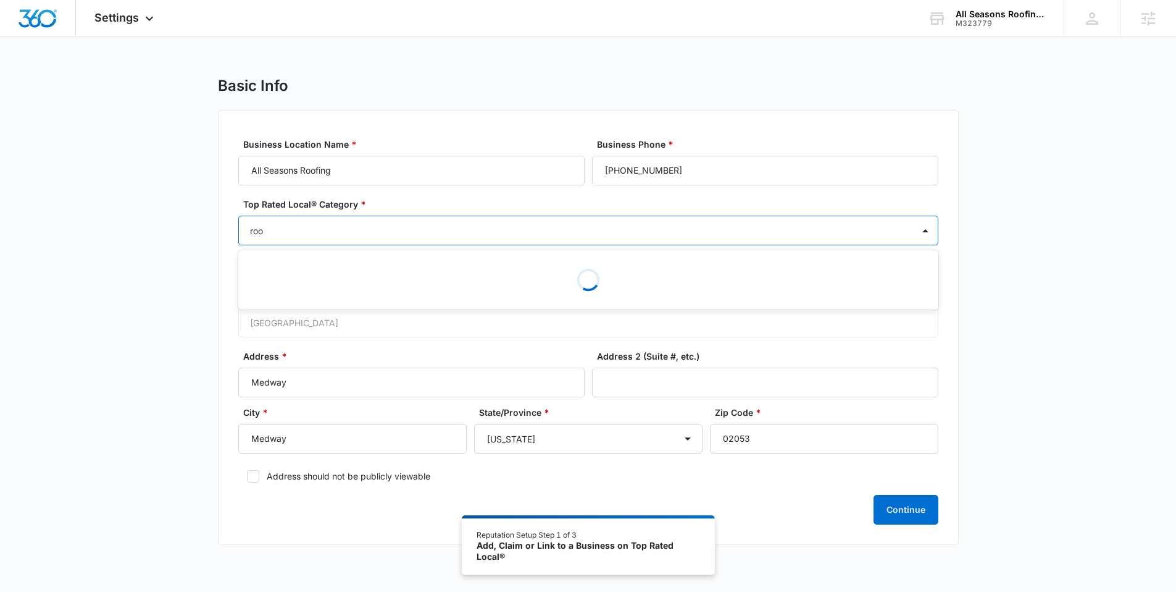
type input "roof"
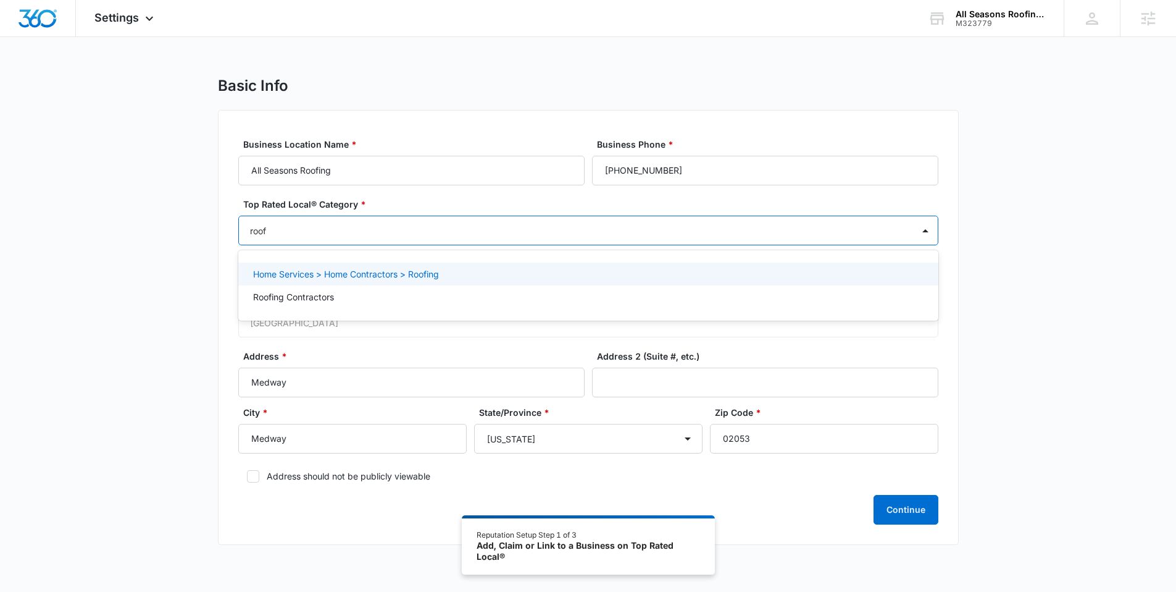
click at [319, 272] on p "Home Services > Home Contractors > Roofing" at bounding box center [346, 273] width 186 height 13
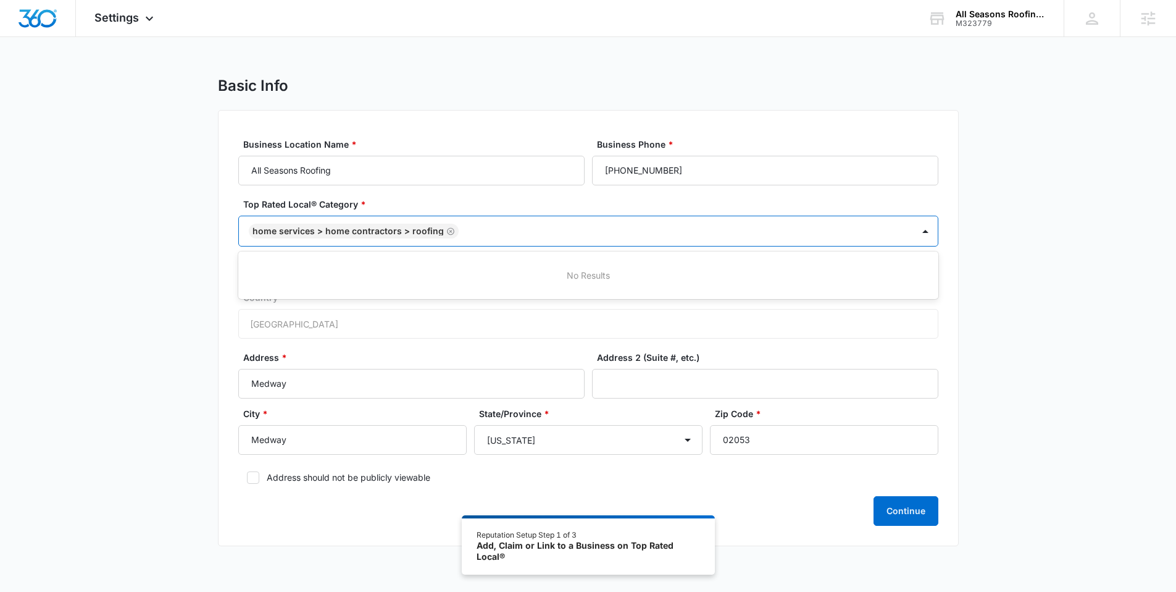
click at [198, 246] on div "Basic Info Business Location Name * All Seasons Roofing Business Phone * (508) …" at bounding box center [588, 319] width 1176 height 484
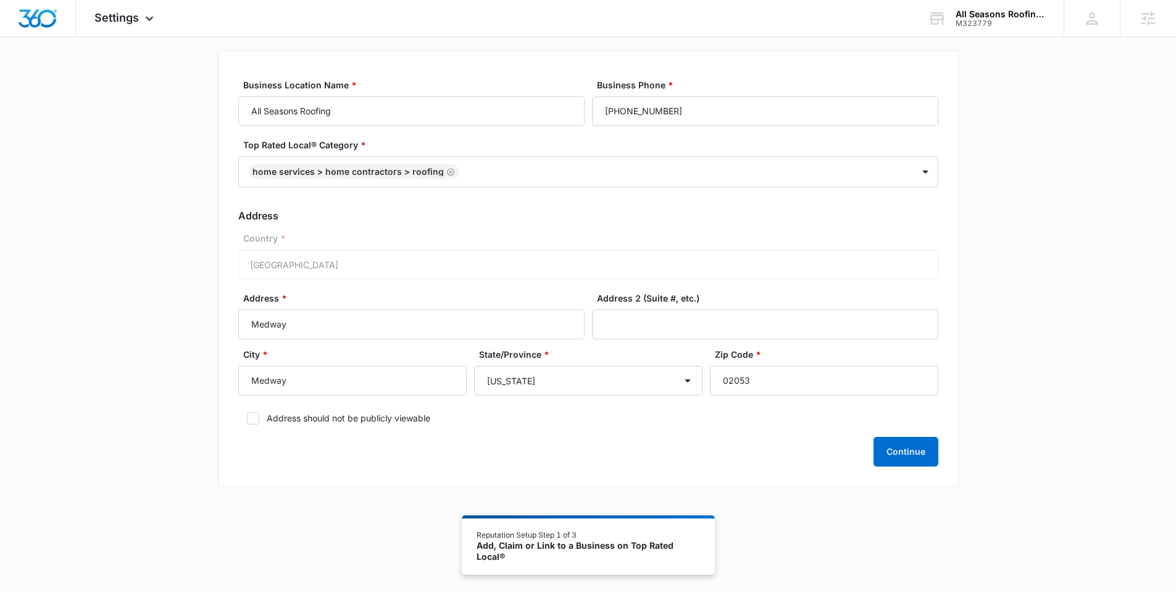
scroll to position [68, 0]
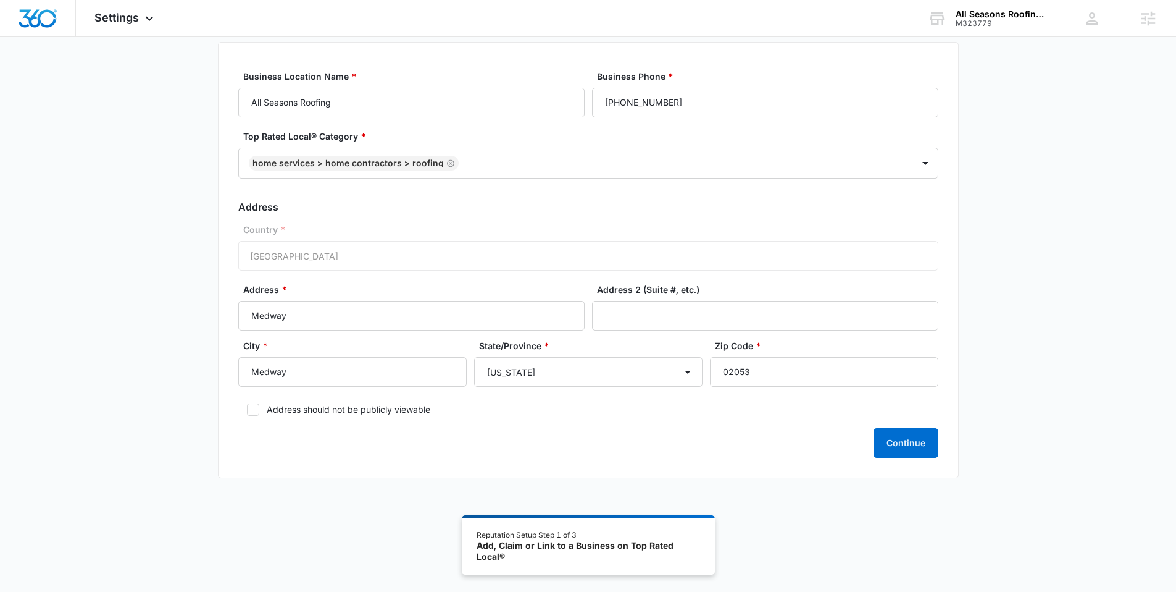
click at [282, 411] on label "Address should not be publicly viewable" at bounding box center [588, 409] width 700 height 13
click at [247, 411] on input "Address should not be publicly viewable" at bounding box center [242, 409] width 9 height 9
checkbox input "true"
drag, startPoint x: 299, startPoint y: 320, endPoint x: 197, endPoint y: 321, distance: 101.9
click at [199, 322] on div "Basic Info Business Location Name * All Seasons Roofing Business Phone * (508) …" at bounding box center [588, 251] width 1176 height 484
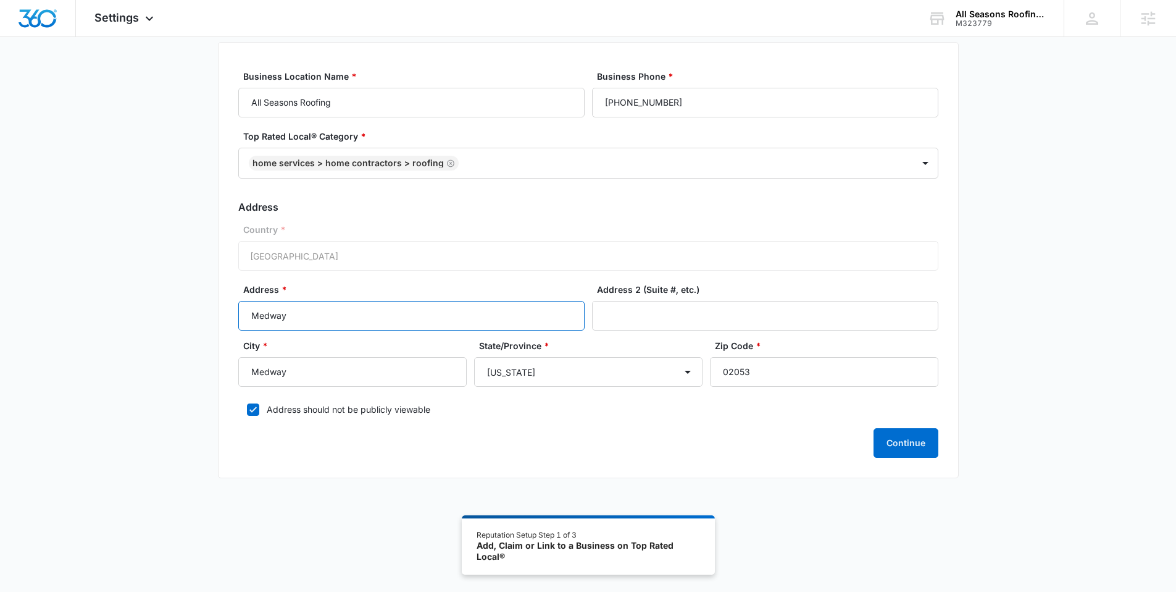
paste input "21 Summer Hill Rd"
type input "21 Summer Hill Rd"
click at [776, 375] on input "02053" at bounding box center [824, 372] width 228 height 30
type input "02053"
click at [962, 359] on div "Basic Info Business Location Name * All Seasons Roofing Business Phone * (508) …" at bounding box center [588, 251] width 1176 height 484
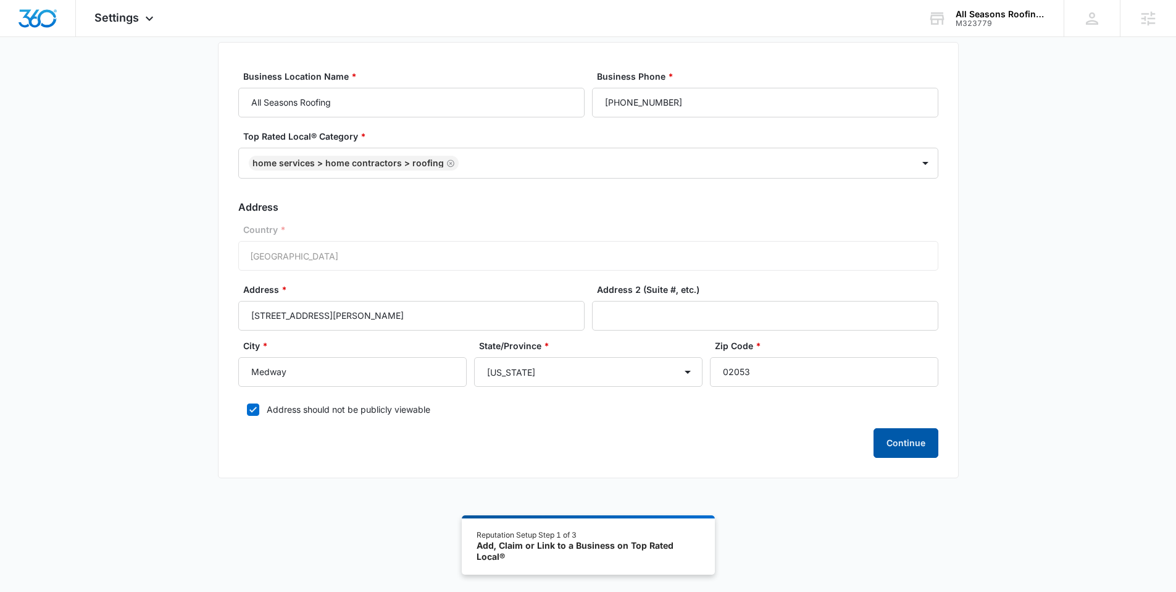
click at [889, 439] on button "Continue" at bounding box center [906, 443] width 65 height 30
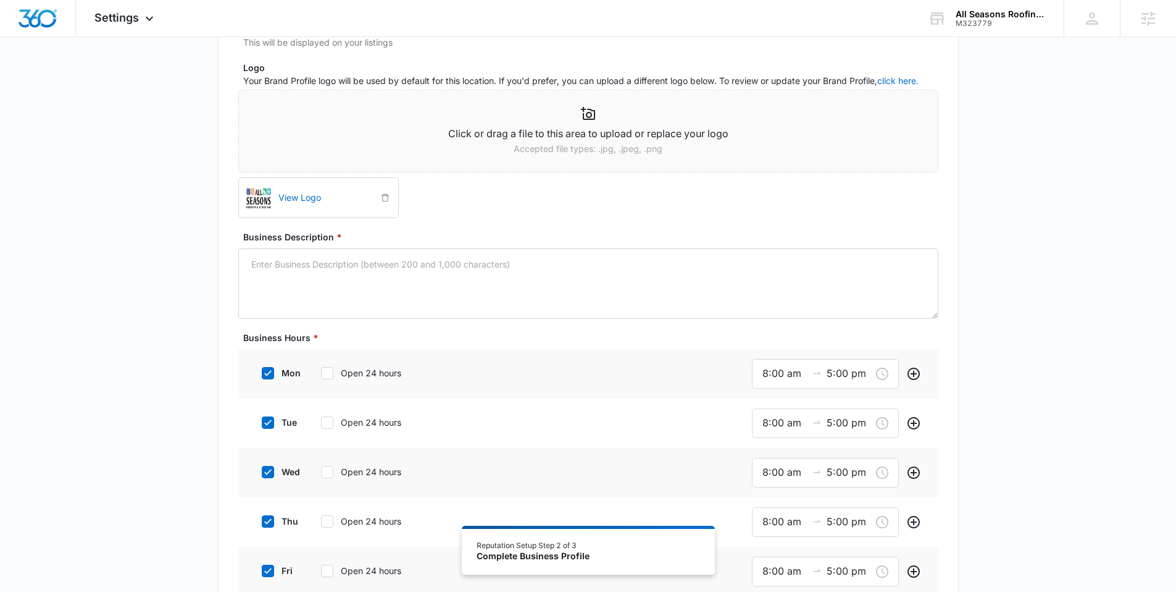
scroll to position [209, 0]
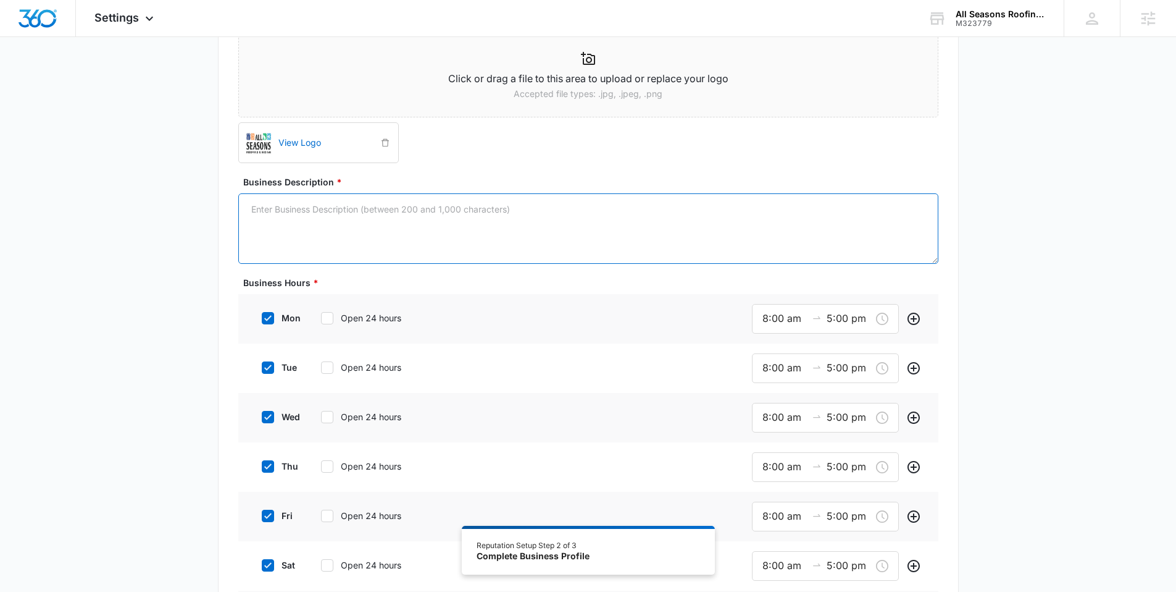
click at [458, 234] on textarea "Business Description *" at bounding box center [588, 228] width 700 height 70
paste textarea "When it comes to reliable roofing and siding services, All Seasons Roofing & Si…"
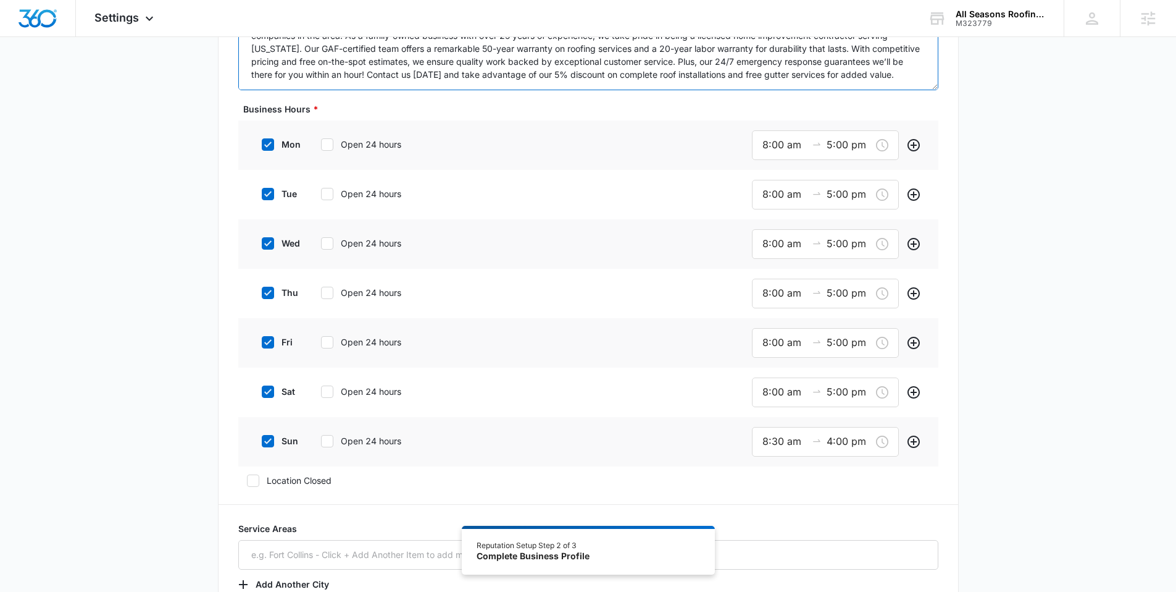
scroll to position [388, 0]
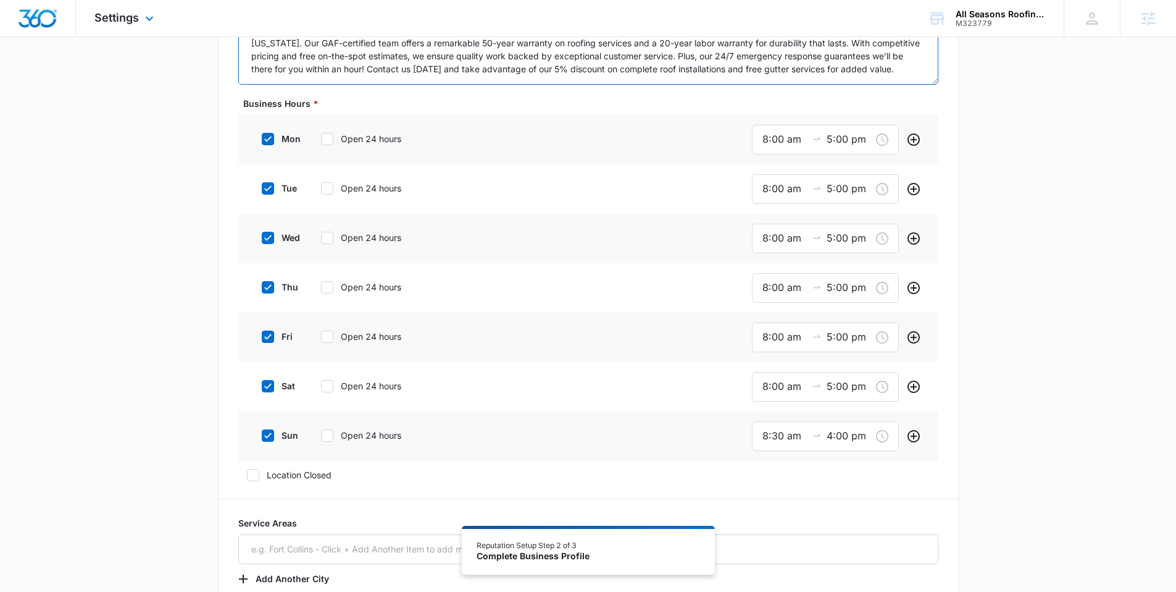
type textarea "When it comes to reliable roofing and siding services, All Seasons Roofing & Si…"
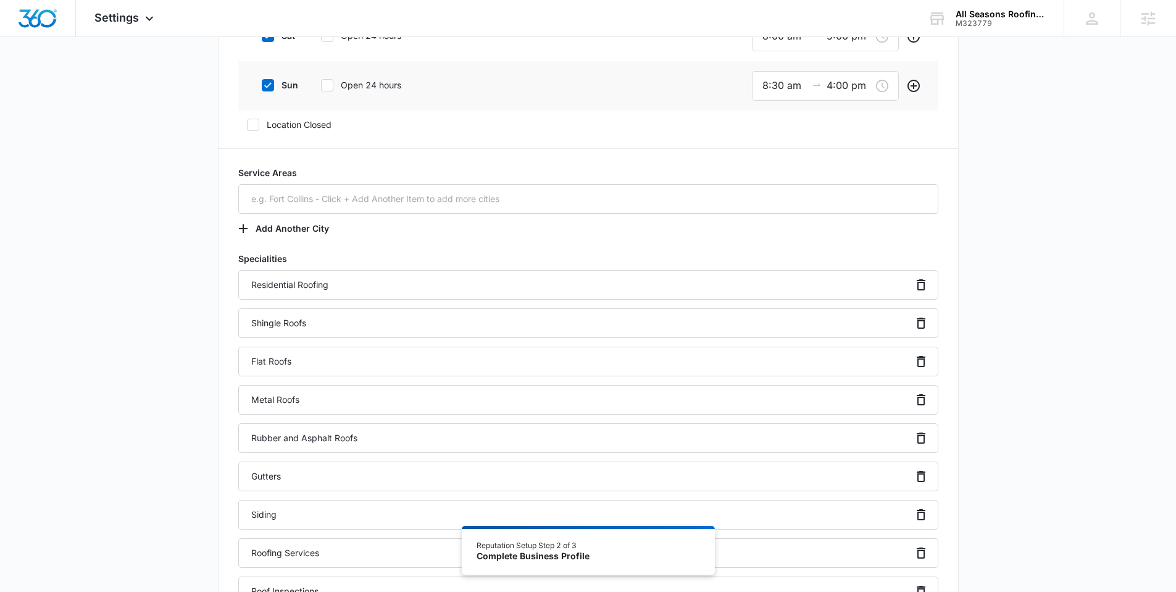
scroll to position [749, 0]
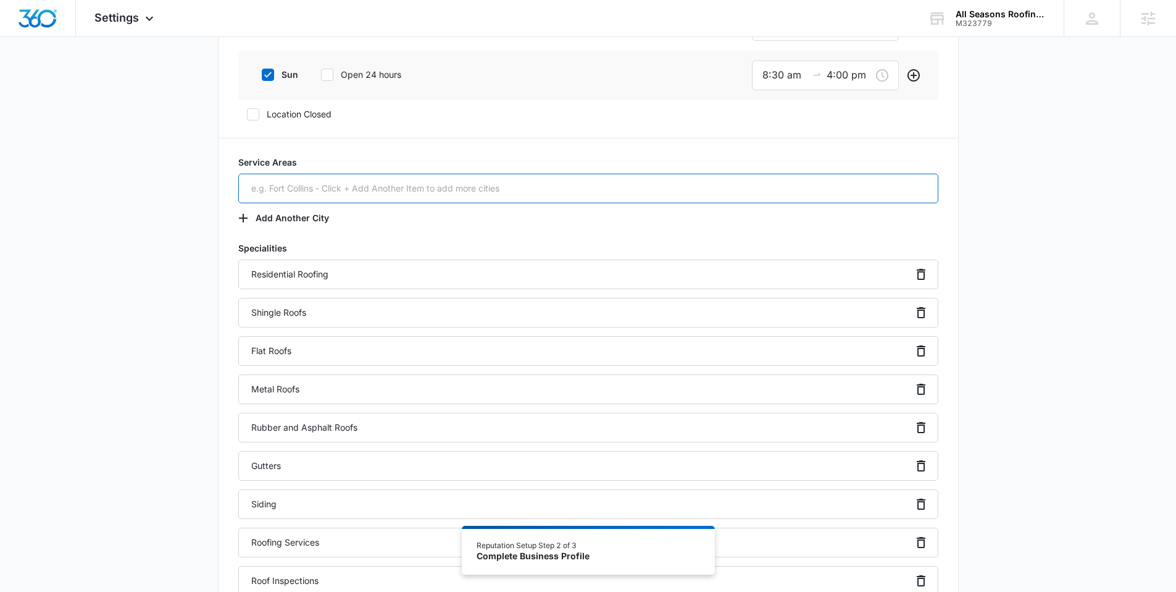
click at [337, 191] on input "text" at bounding box center [588, 189] width 700 height 30
paste input "Medway, MA"
type input "Medway, MA"
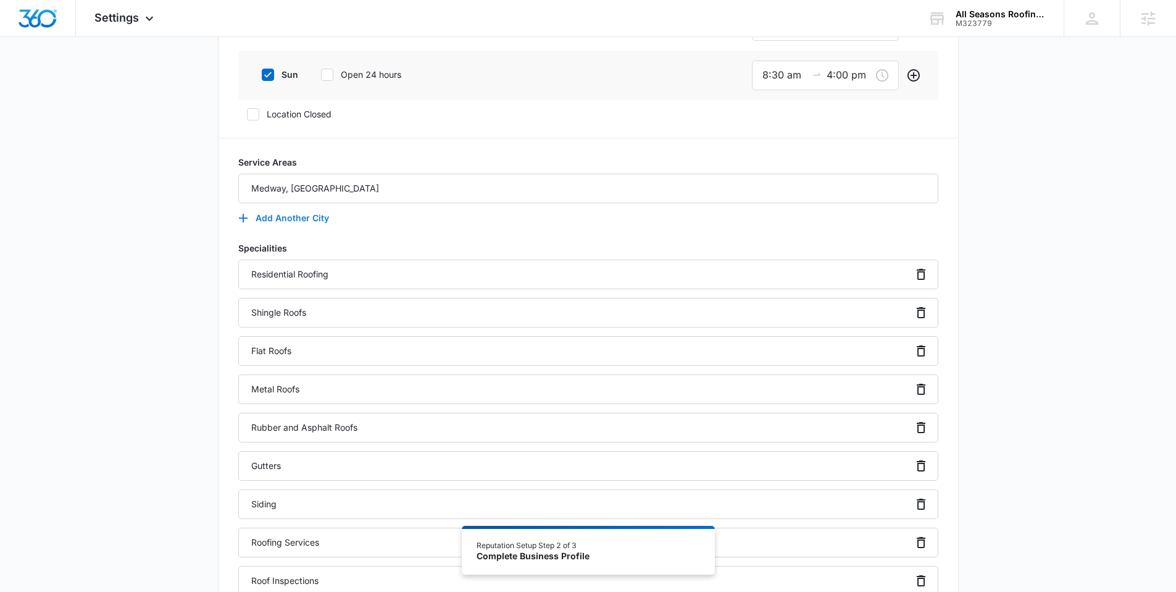
click at [292, 220] on button "Add Another City" at bounding box center [289, 218] width 103 height 30
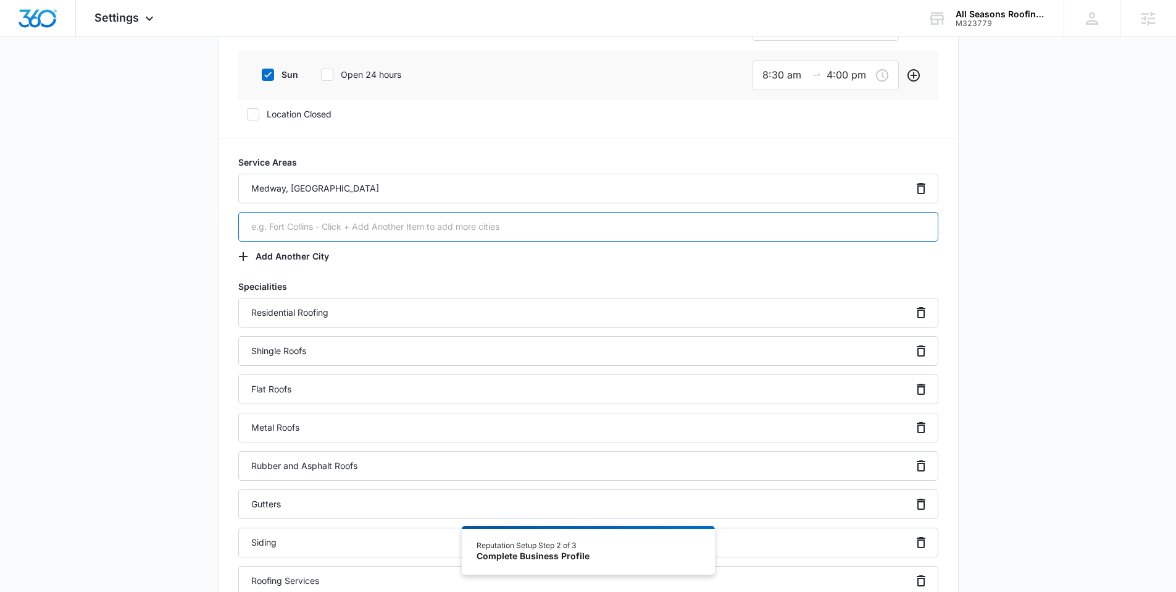
paste input "Norfolk, MA"
type input "Norfolk, MA"
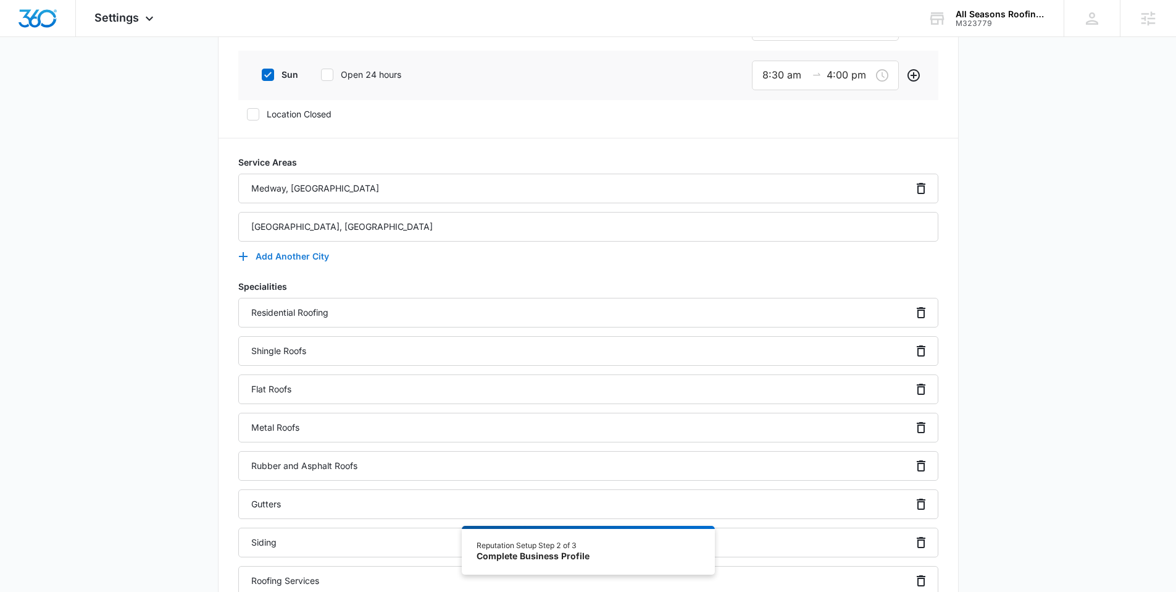
click at [285, 259] on button "Add Another City" at bounding box center [289, 256] width 103 height 30
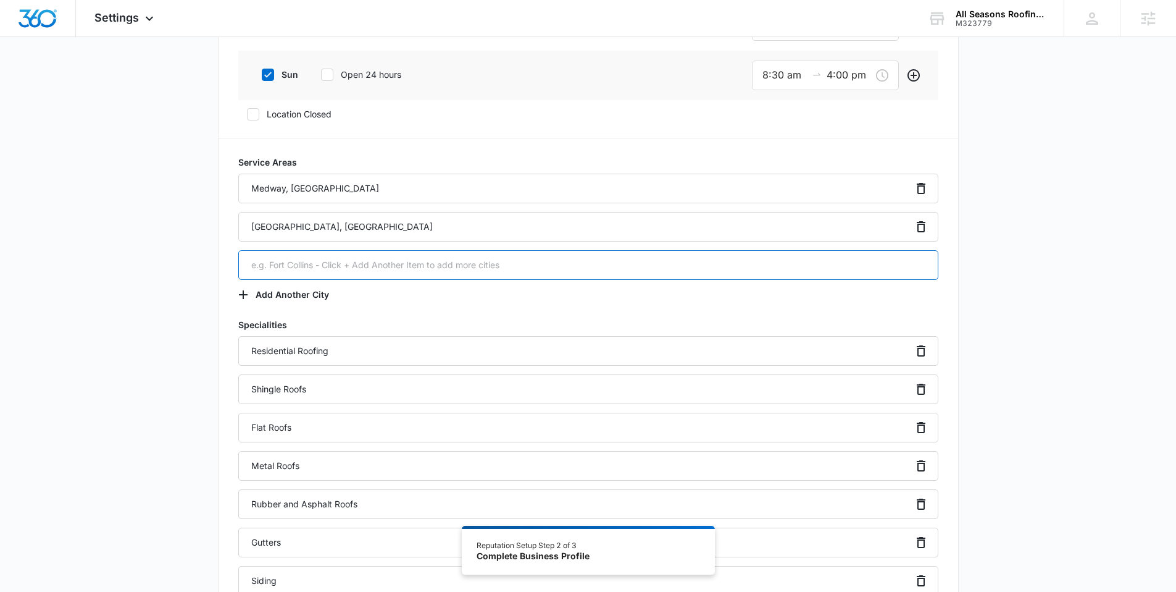
paste input "Milford, MA"
type input "Milford, MA"
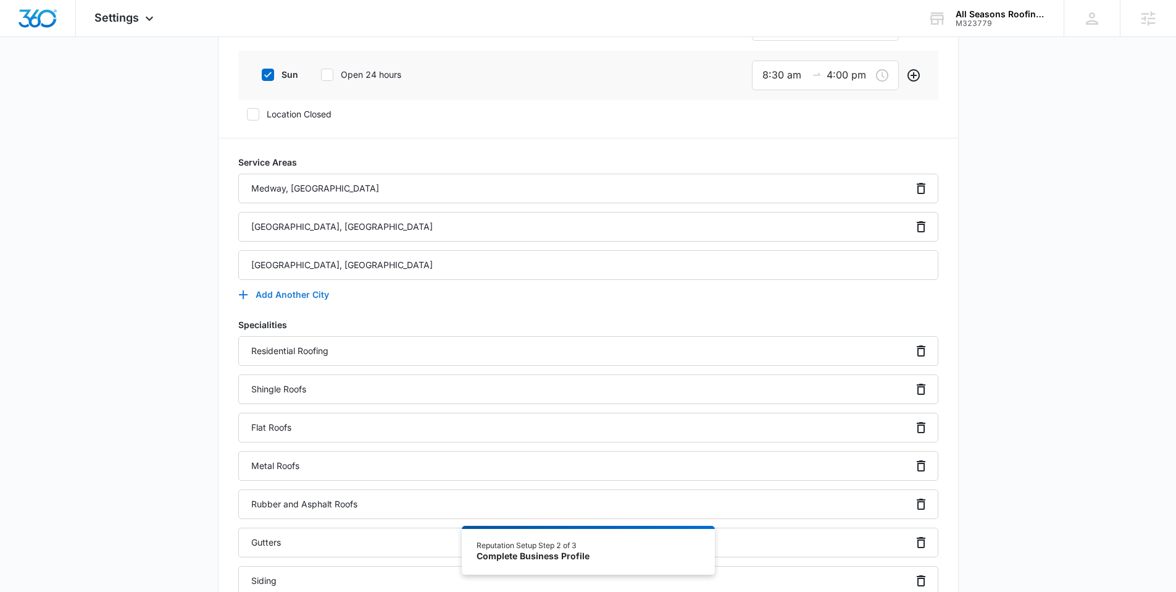
click at [308, 290] on button "Add Another City" at bounding box center [289, 295] width 103 height 30
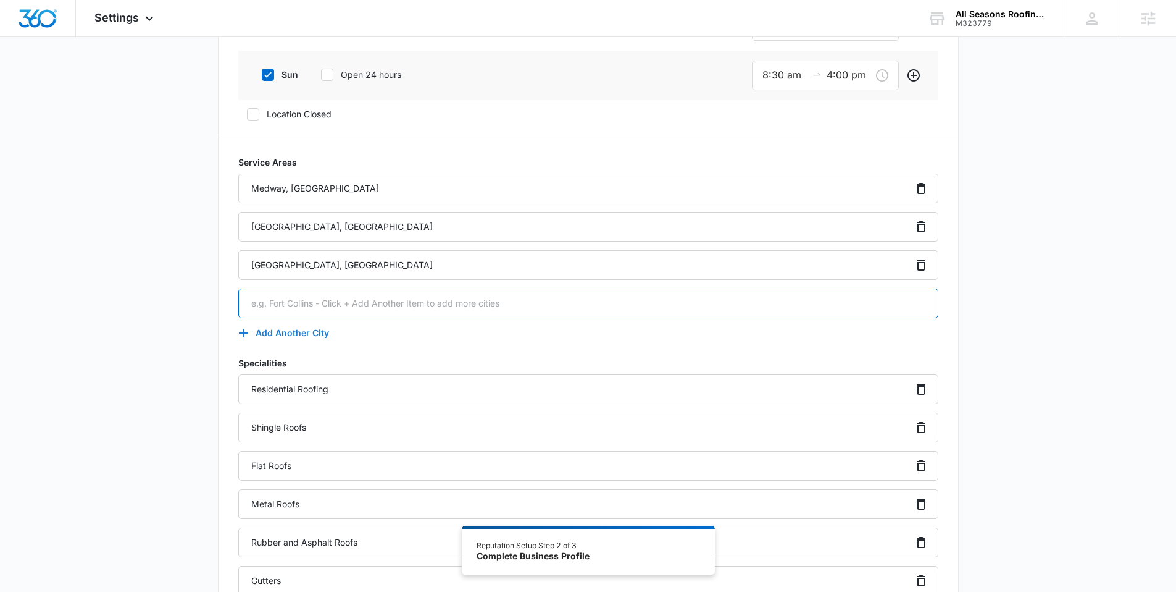
paste input "Franklin, MA"
type input "Franklin, MA"
click at [282, 335] on button "Add Another City" at bounding box center [289, 333] width 103 height 30
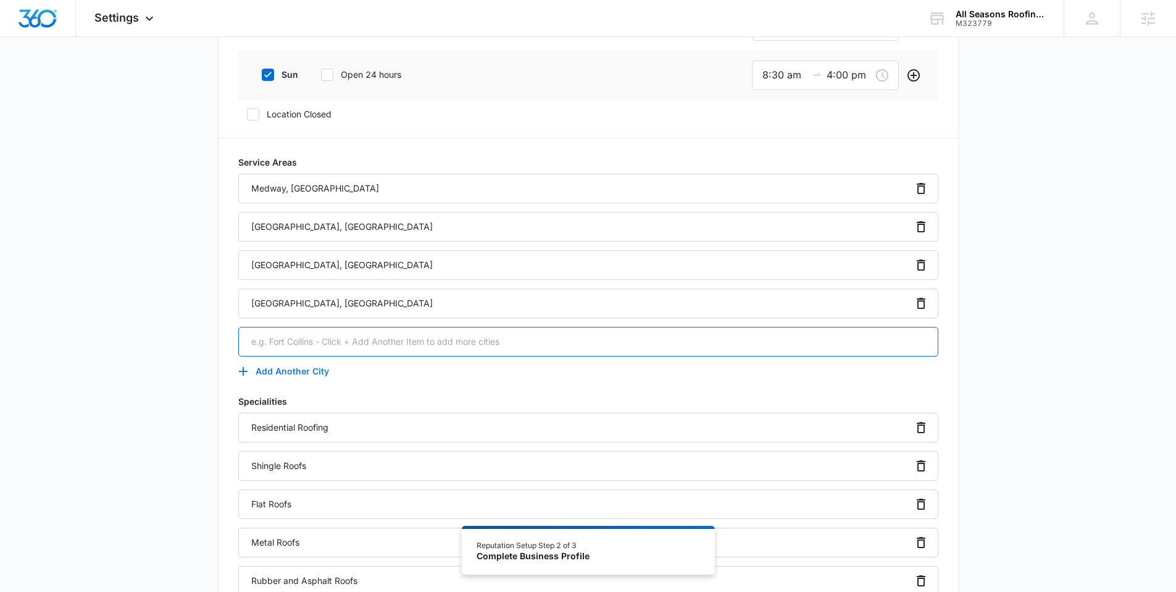
paste input "Millis, MA"
type input "Millis, MA"
click at [301, 371] on button "Add Another City" at bounding box center [289, 371] width 103 height 30
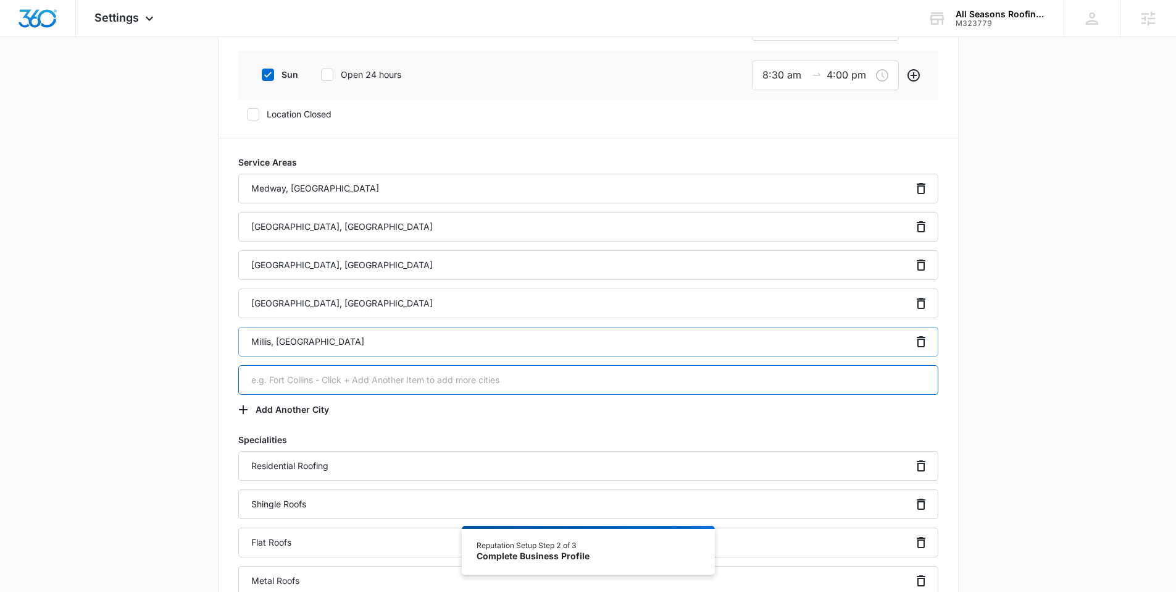
paste input "Holliston, MA"
type input "Holliston, MA"
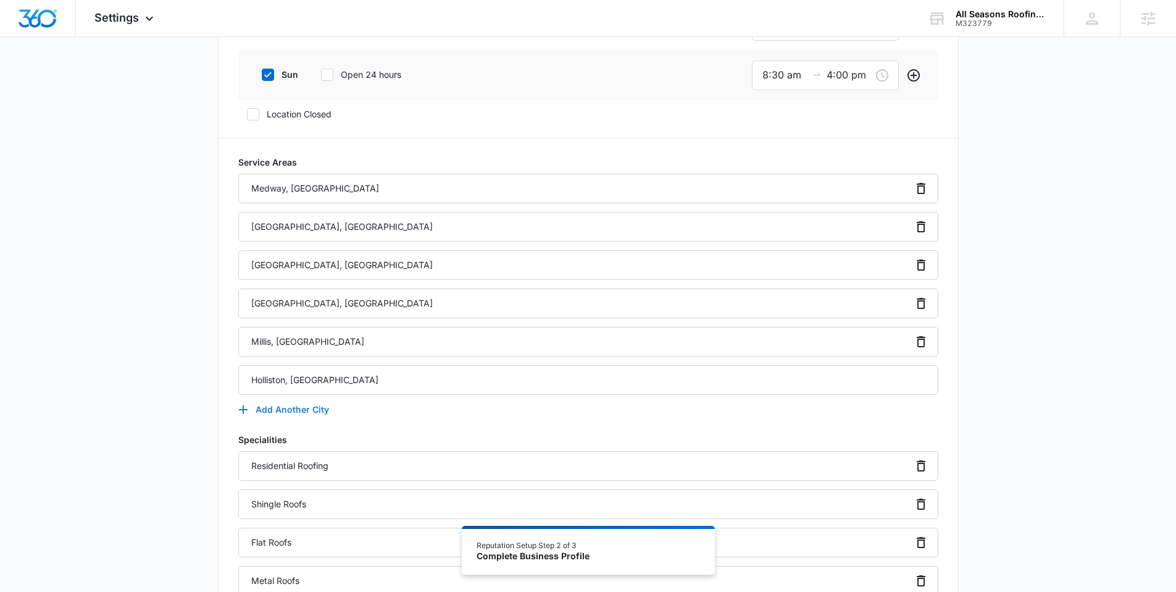
click at [289, 403] on button "Add Another City" at bounding box center [289, 410] width 103 height 30
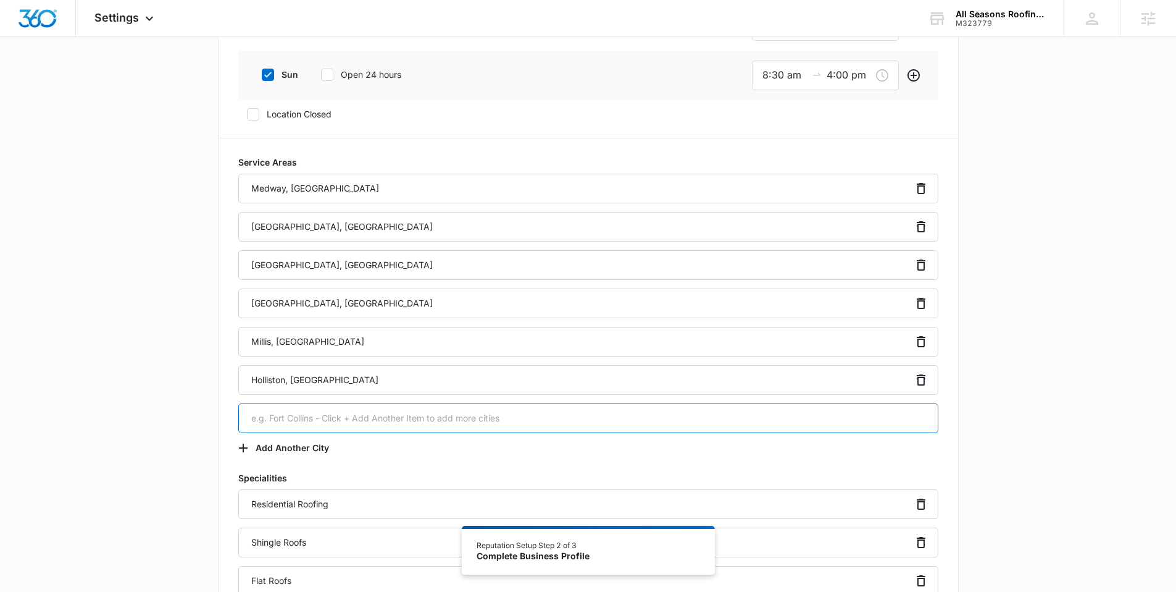
paste input "Bellingham, MA"
type input "Bellingham, MA"
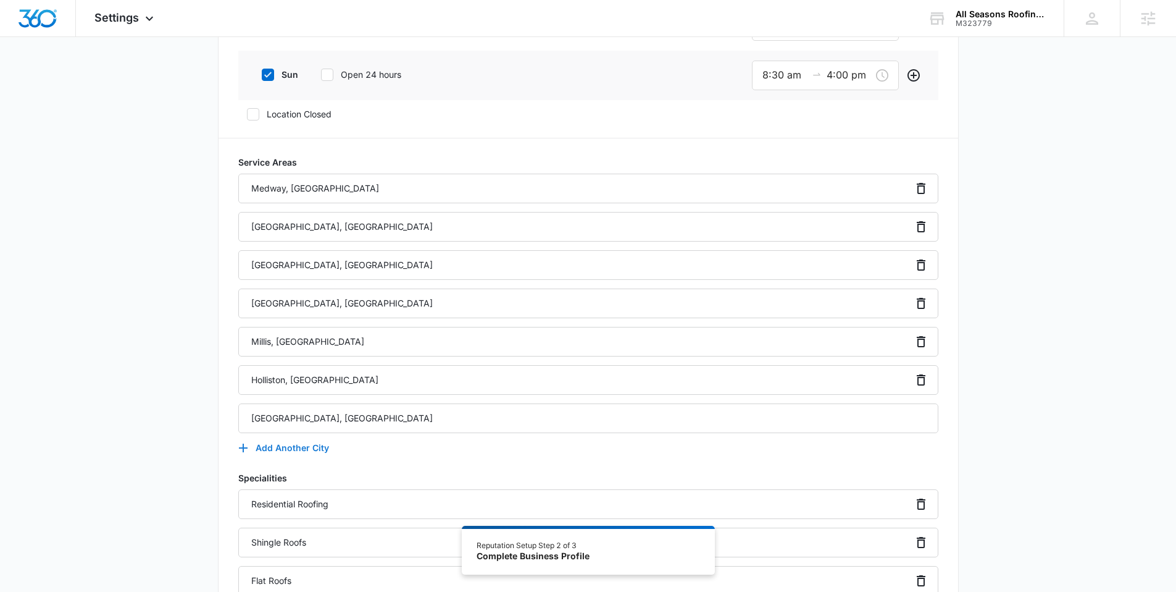
click at [311, 437] on button "Add Another City" at bounding box center [289, 448] width 103 height 30
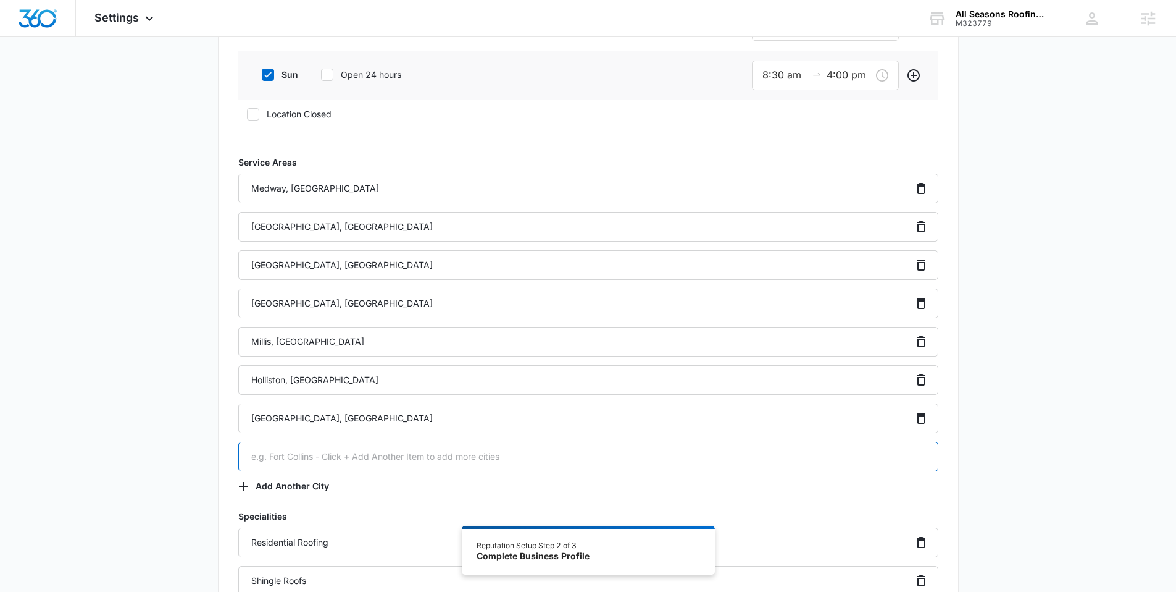
paste input "Hopedale, MA"
type input "Hopedale, MA"
click at [296, 478] on button "Add Another City" at bounding box center [289, 486] width 103 height 30
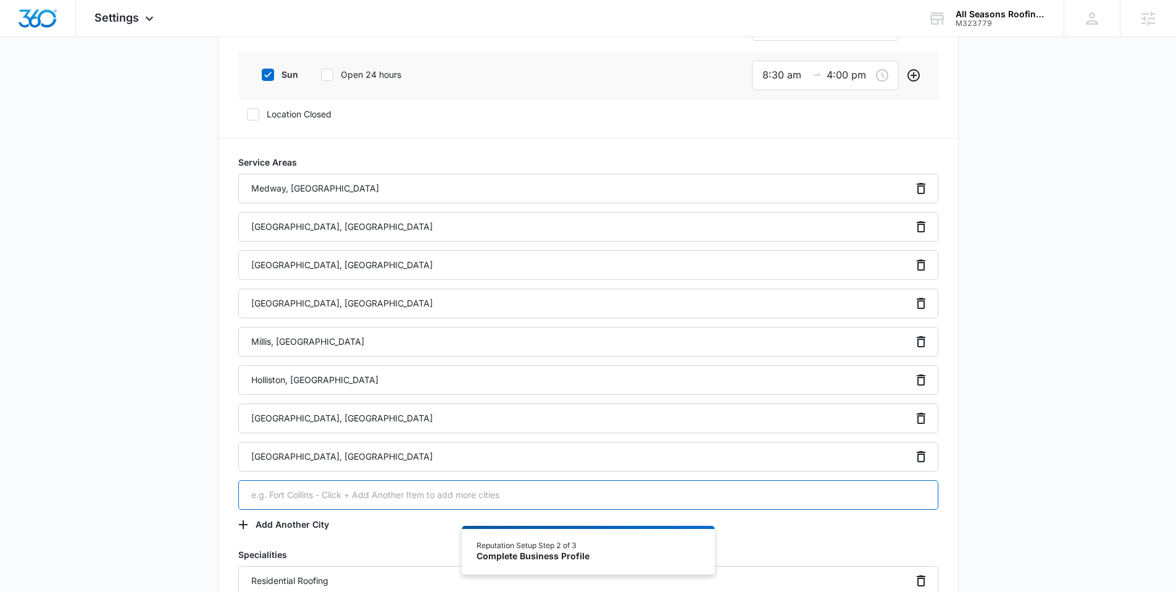
paste input "Cape Cod, MA"
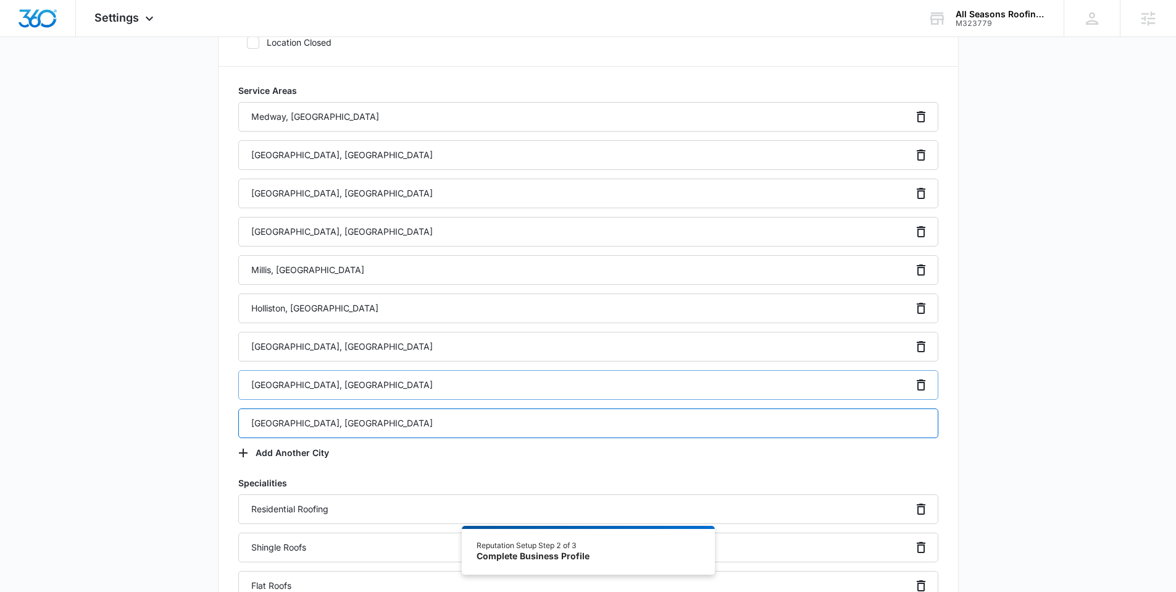
scroll to position [829, 0]
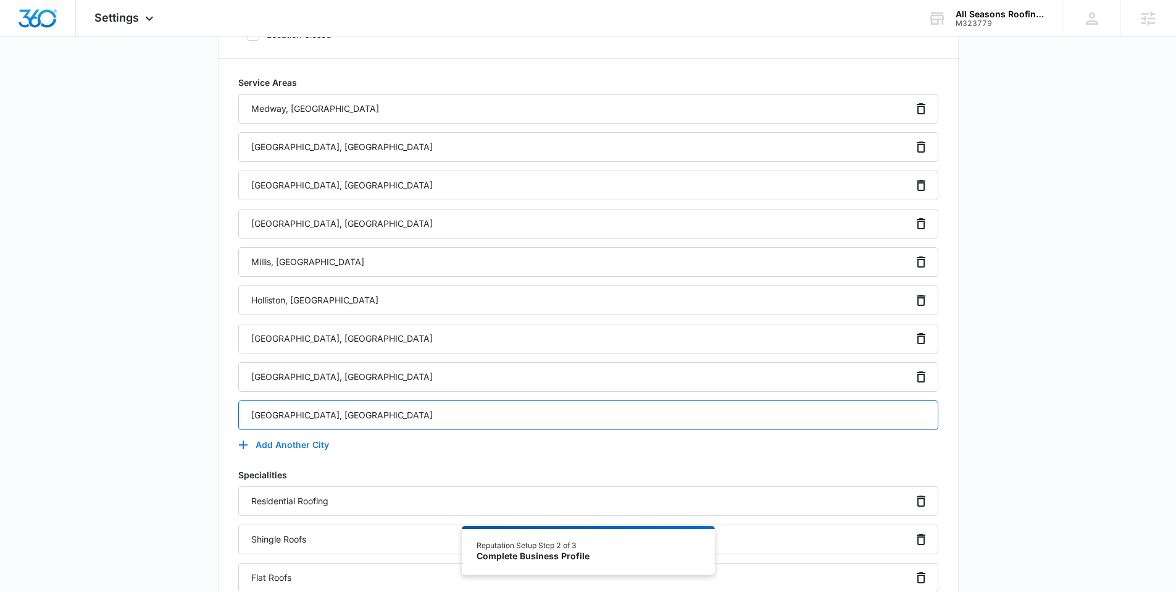
type input "Cape Cod, MA"
click at [295, 450] on button "Add Another City" at bounding box center [289, 445] width 103 height 30
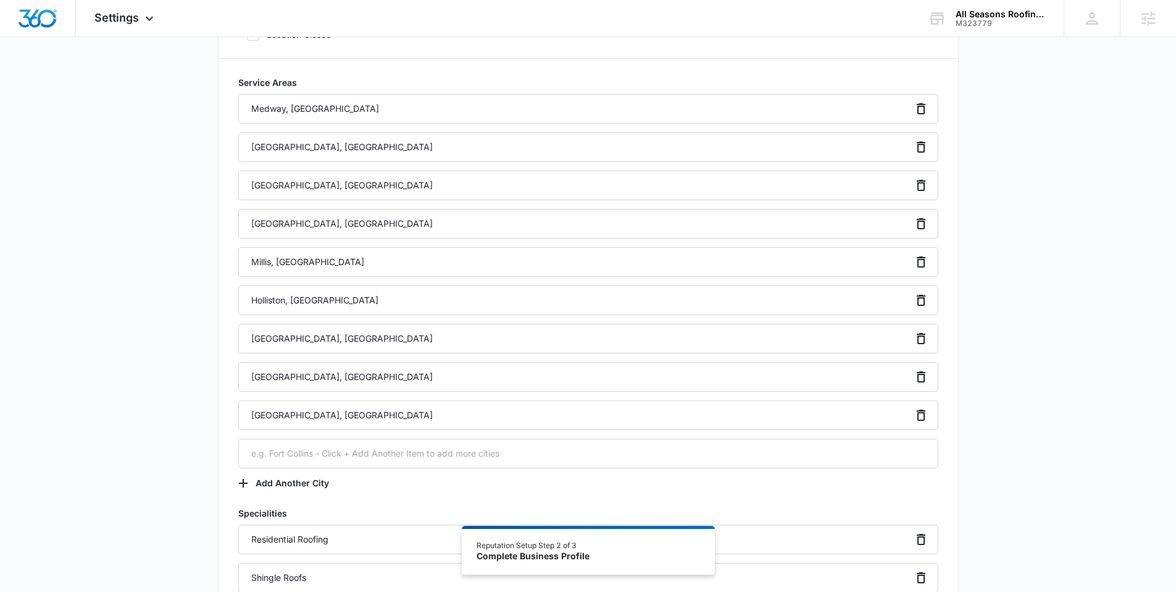
click at [993, 450] on div "Additional Info Public Email This will be displayed on your listings Website ht…" at bounding box center [588, 388] width 1176 height 2281
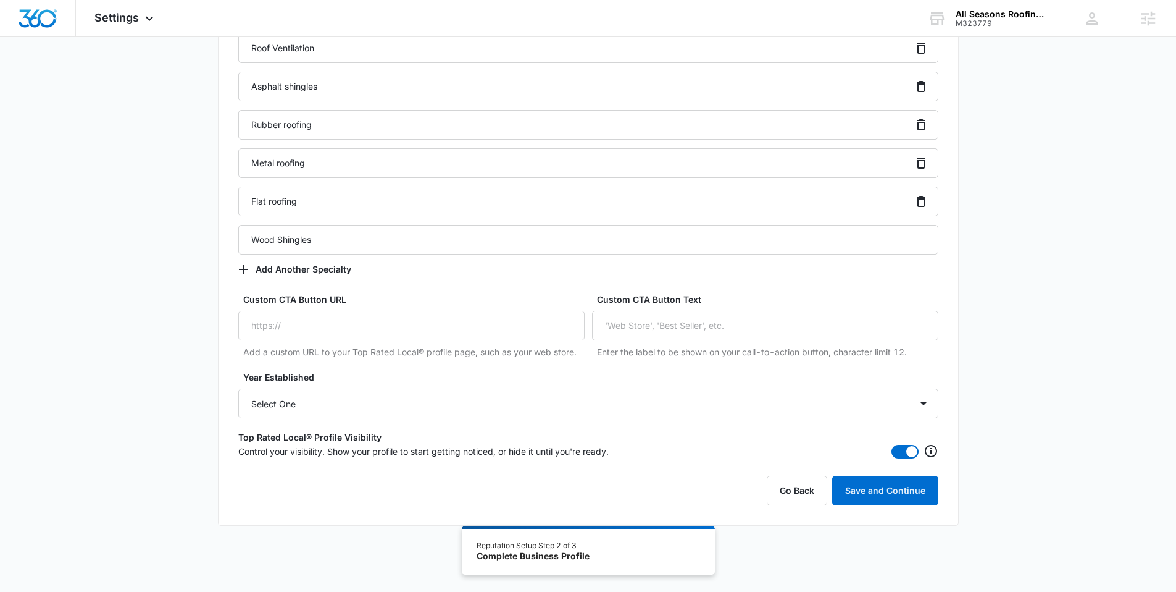
scroll to position [1819, 0]
click at [889, 496] on button "Save and Continue" at bounding box center [885, 489] width 106 height 30
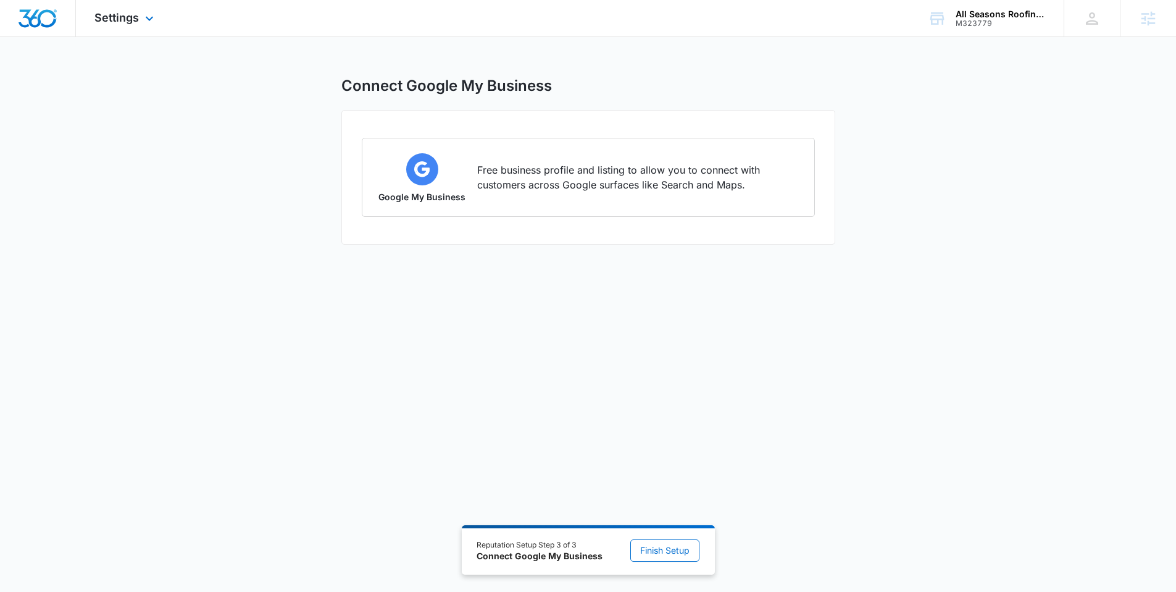
click at [45, 20] on img "Dashboard" at bounding box center [38, 18] width 40 height 19
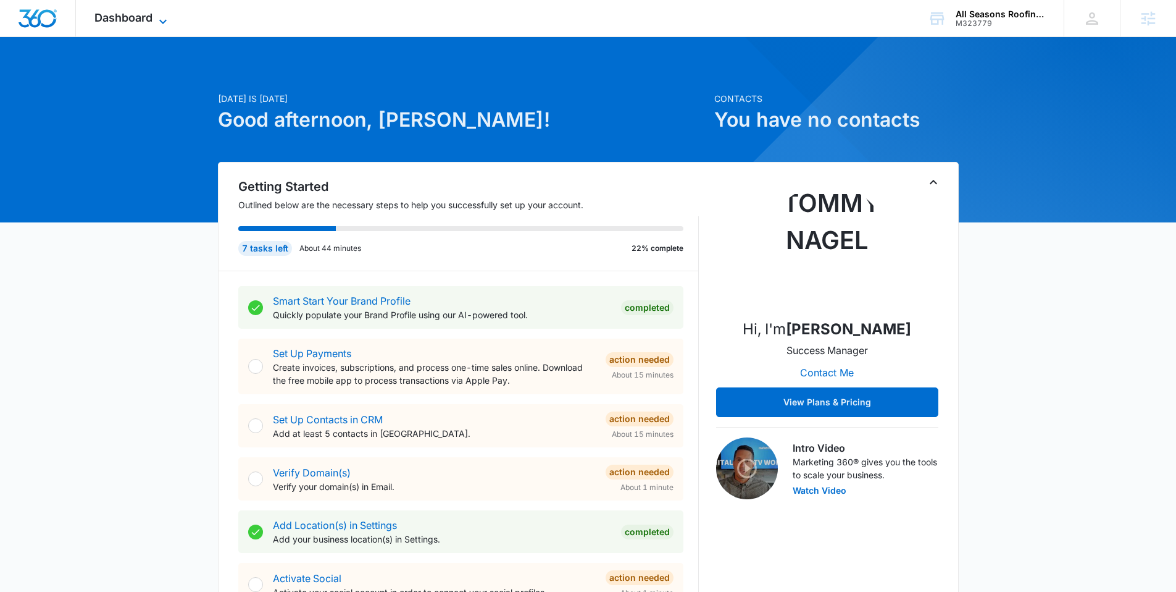
click at [134, 16] on span "Dashboard" at bounding box center [123, 17] width 58 height 13
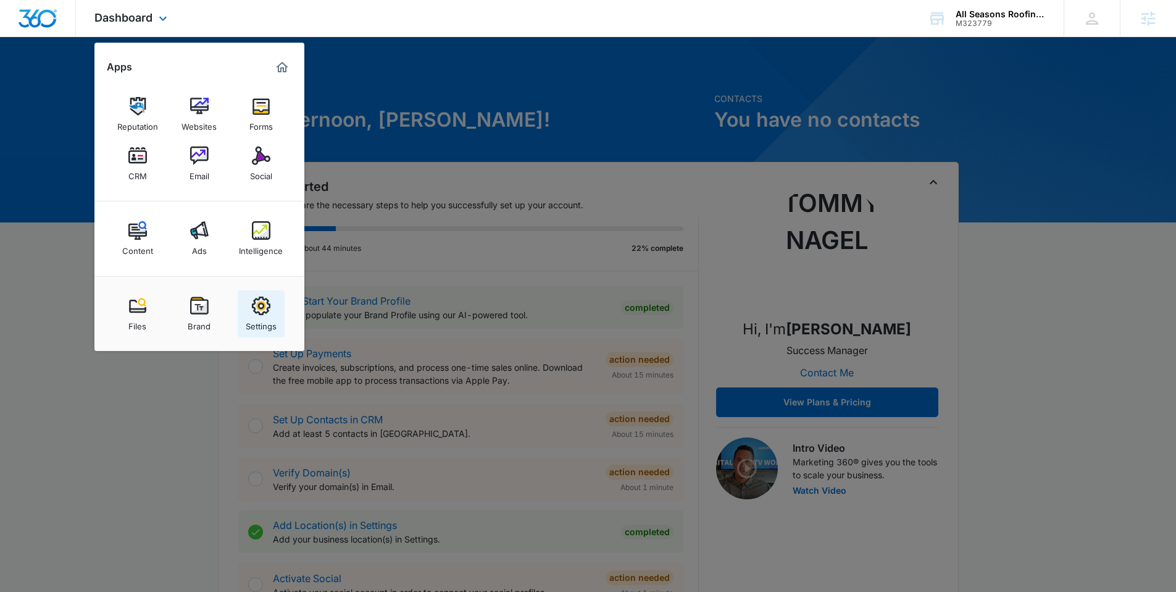
click at [253, 305] on img at bounding box center [261, 305] width 19 height 19
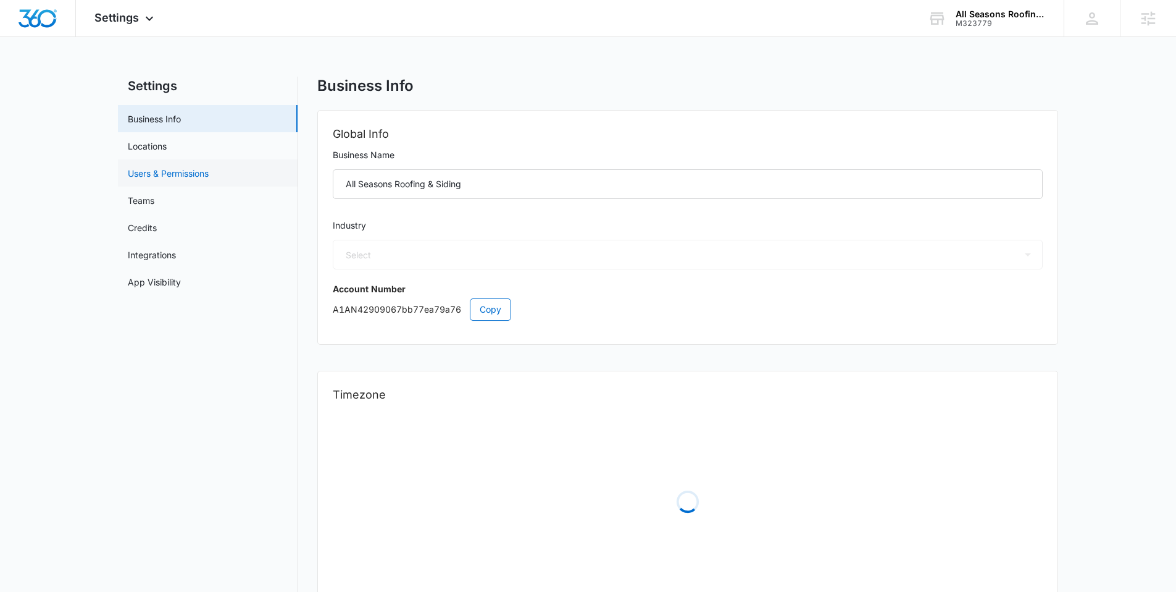
select select "4"
select select "US"
select select "America/New_York"
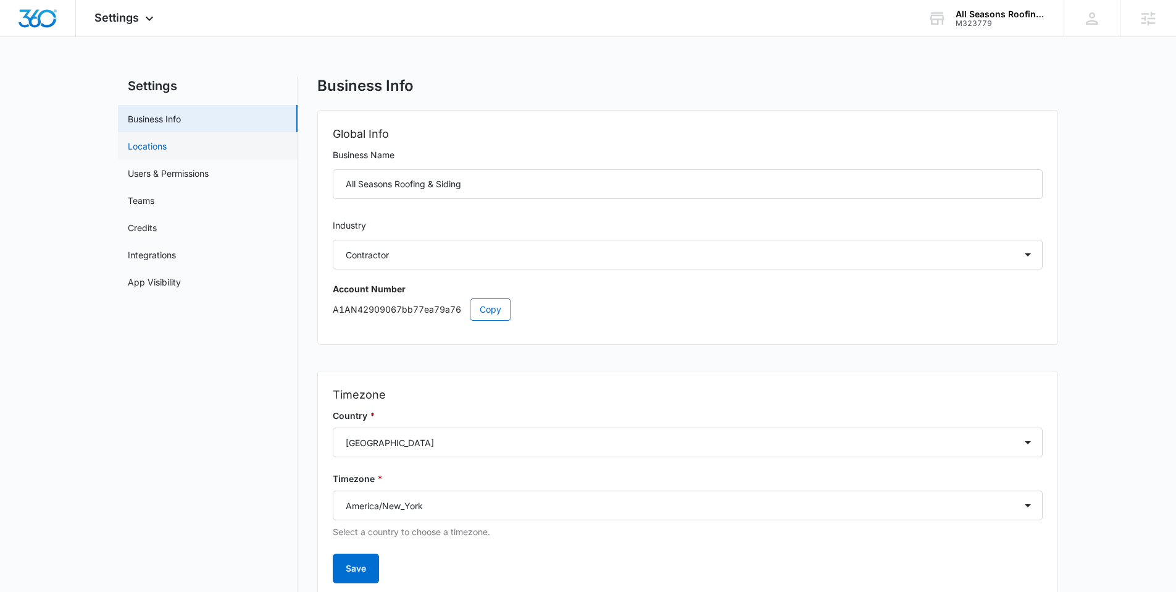
click at [167, 147] on link "Locations" at bounding box center [147, 146] width 39 height 13
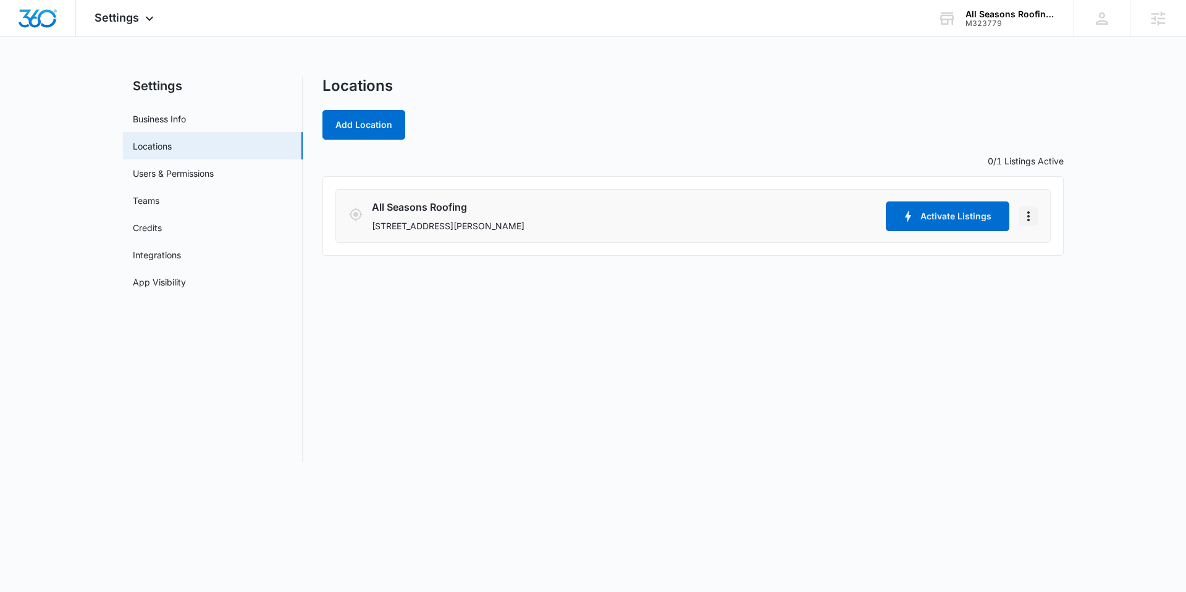
click at [1034, 221] on icon "Actions" at bounding box center [1028, 216] width 15 height 15
click at [1039, 249] on link "Edit" at bounding box center [1041, 250] width 15 height 10
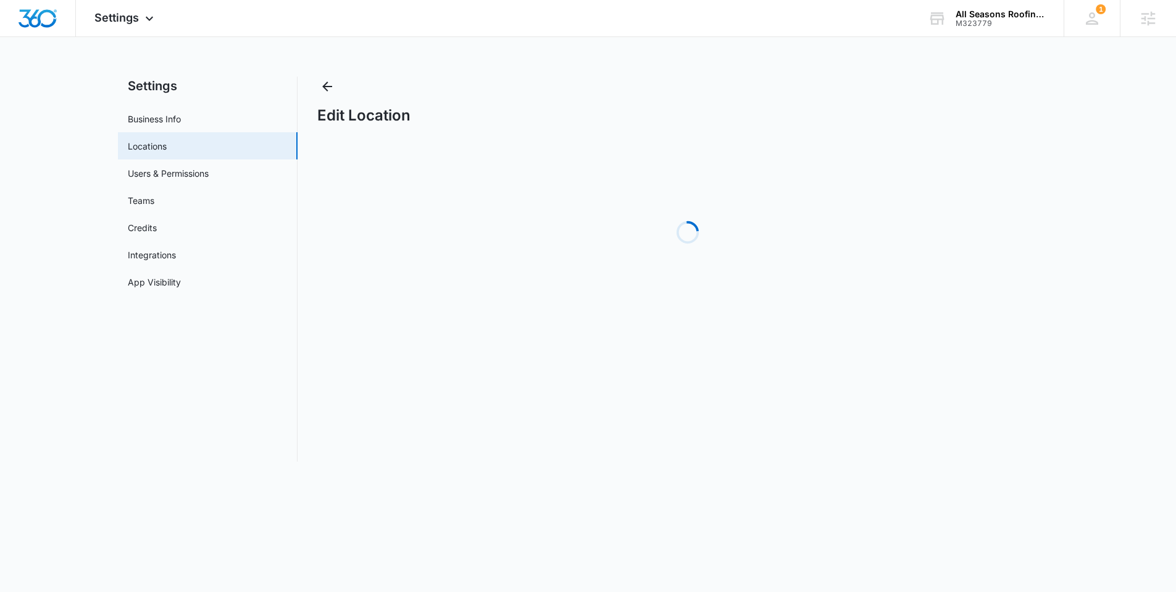
select select "[US_STATE]"
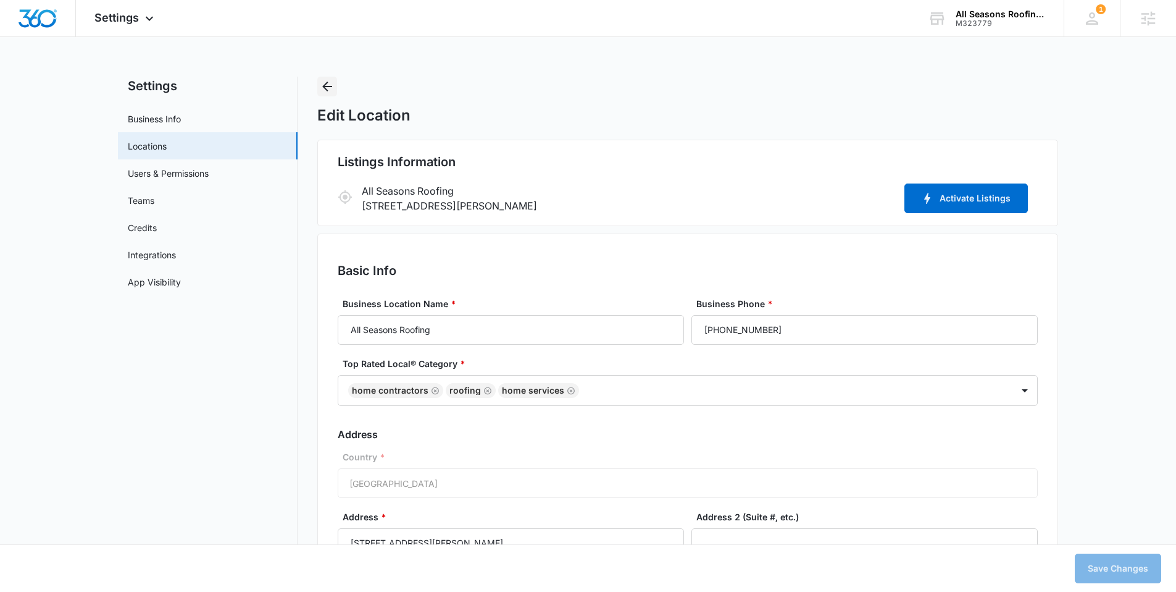
click at [321, 83] on icon "Back" at bounding box center [327, 86] width 15 height 15
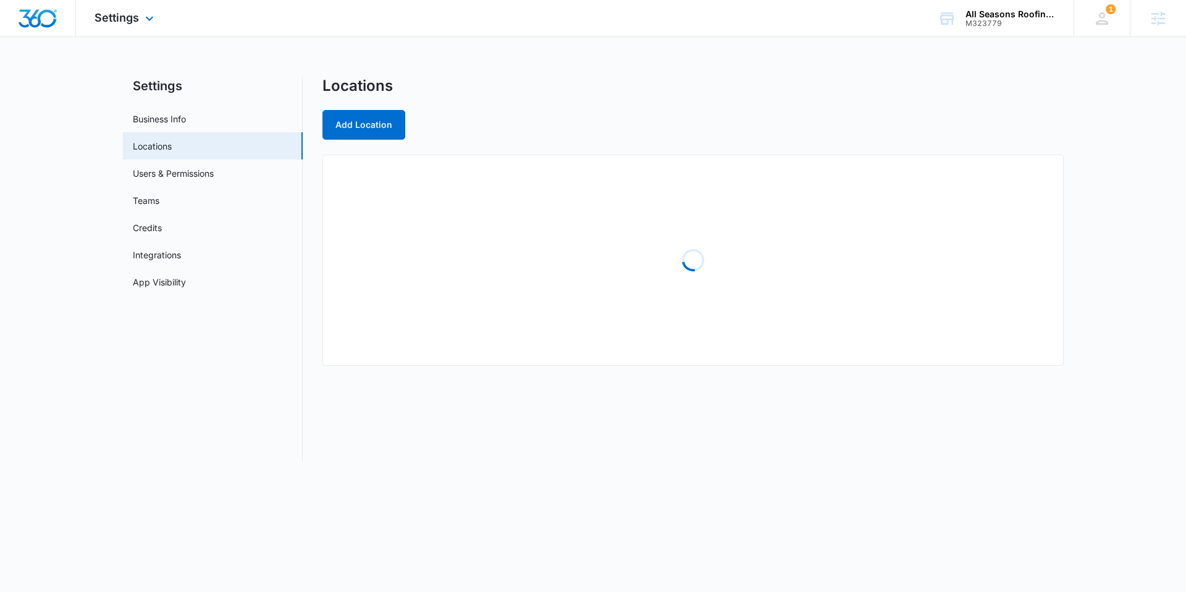
click at [31, 15] on img "Dashboard" at bounding box center [38, 18] width 40 height 19
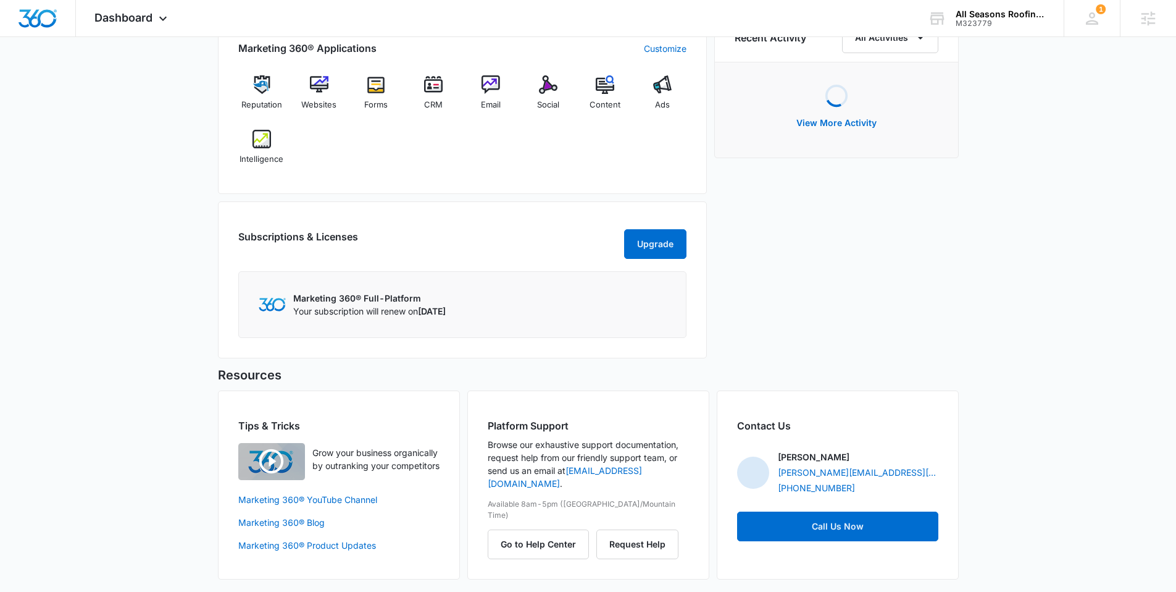
scroll to position [796, 0]
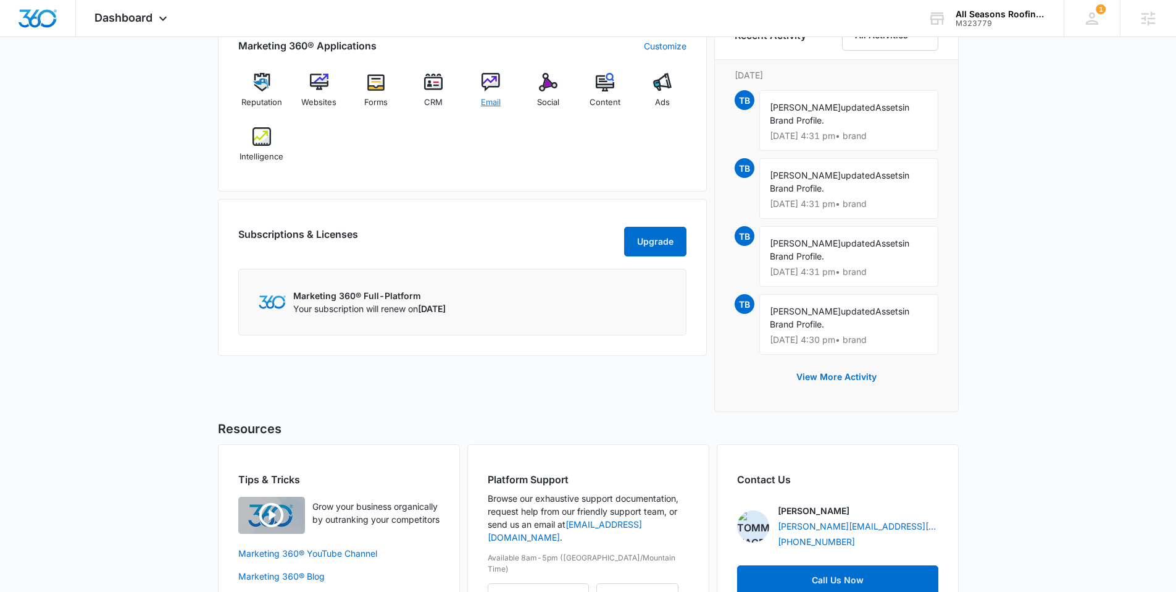
click at [492, 83] on img at bounding box center [491, 82] width 19 height 19
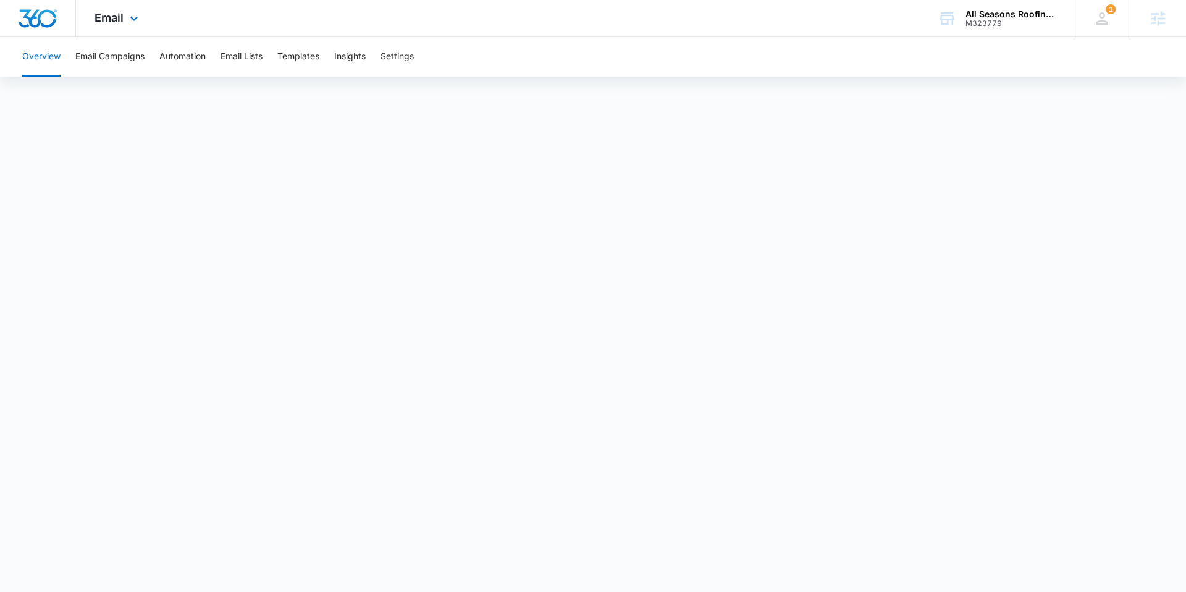
click at [39, 12] on img "Dashboard" at bounding box center [38, 18] width 40 height 19
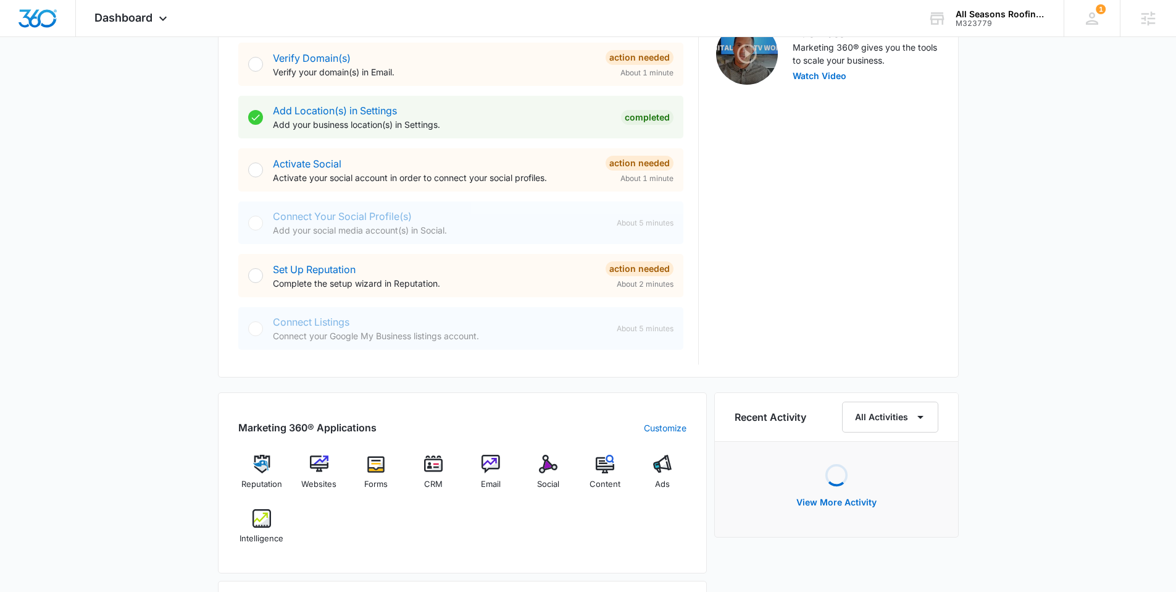
scroll to position [420, 0]
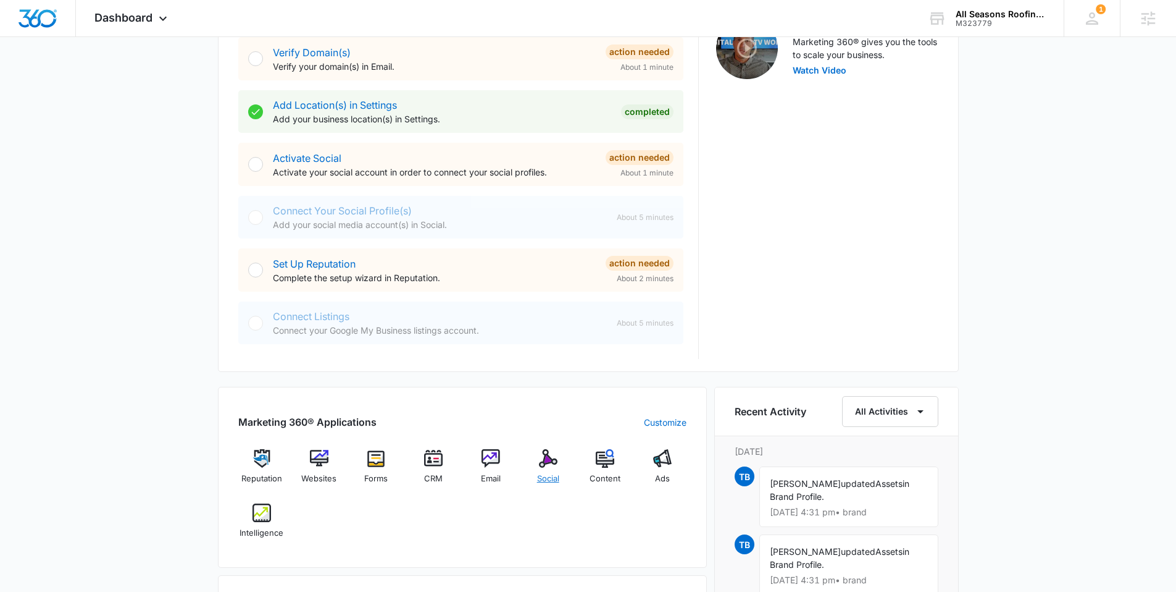
click at [540, 461] on img at bounding box center [548, 458] width 19 height 19
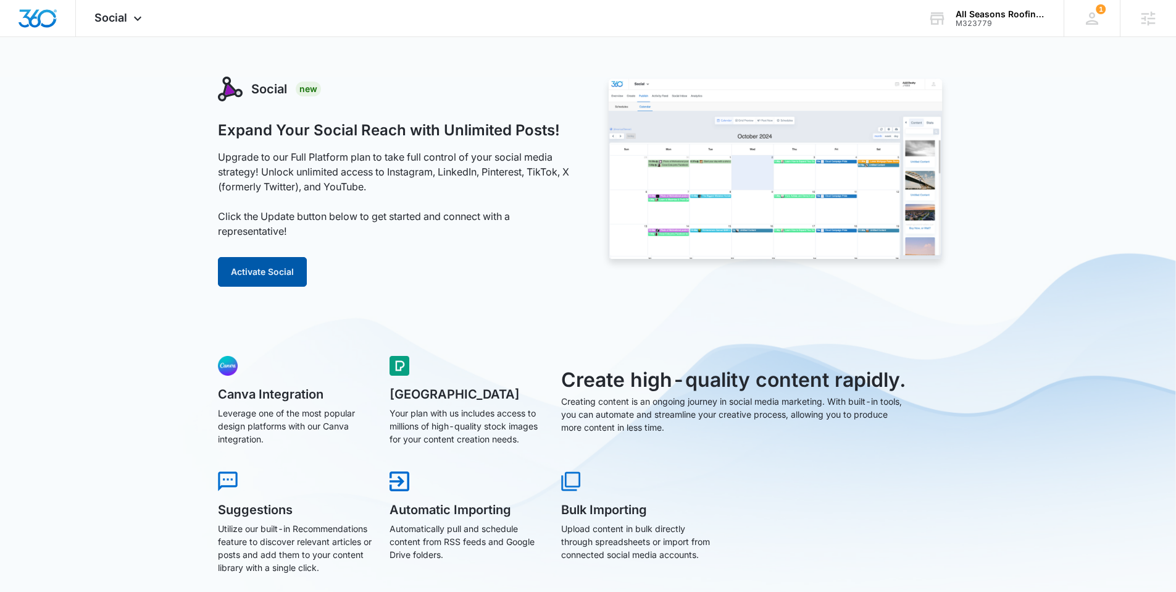
click at [225, 257] on button "Activate Social" at bounding box center [262, 272] width 89 height 30
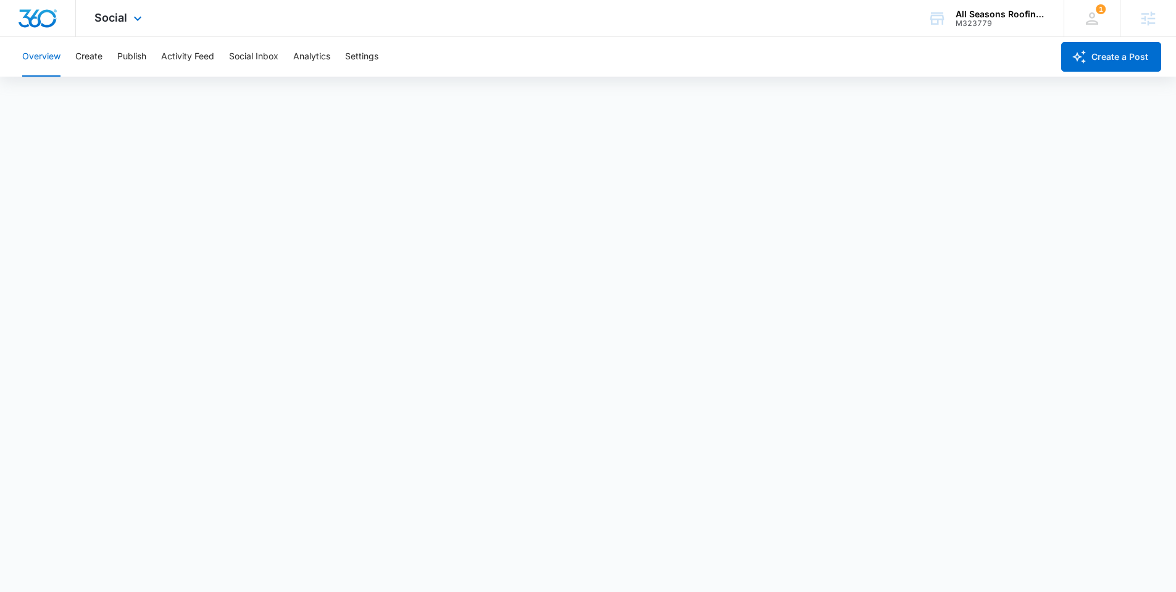
click at [41, 17] on img "Dashboard" at bounding box center [38, 18] width 40 height 19
